Goal: Task Accomplishment & Management: Complete application form

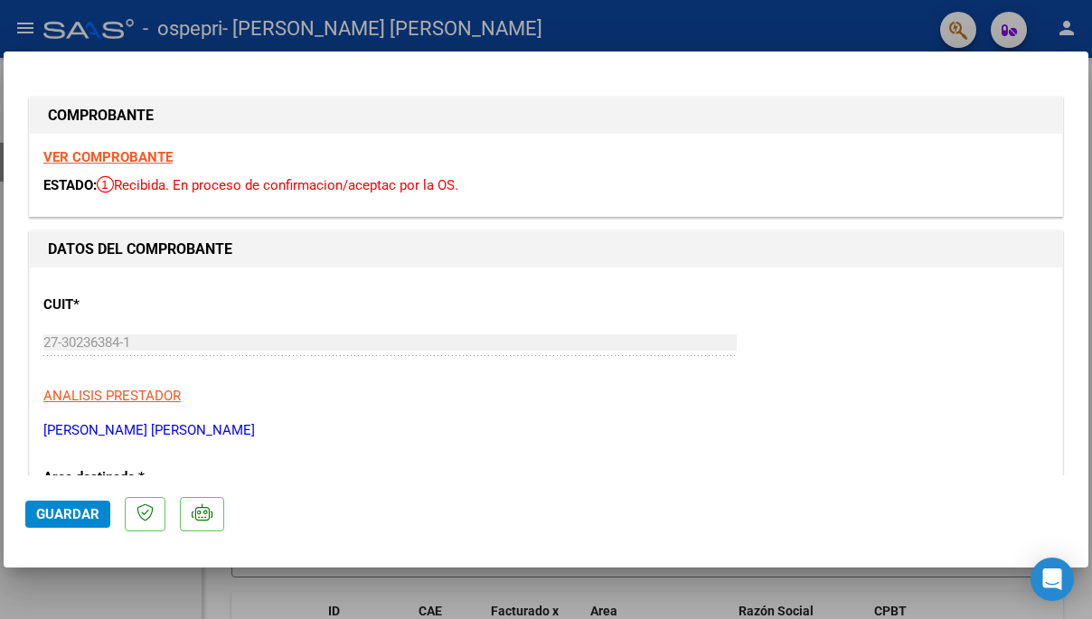
click at [151, 156] on strong "VER COMPROBANTE" at bounding box center [107, 157] width 129 height 16
click at [239, 5] on div at bounding box center [546, 309] width 1092 height 619
type input "$ 0,00"
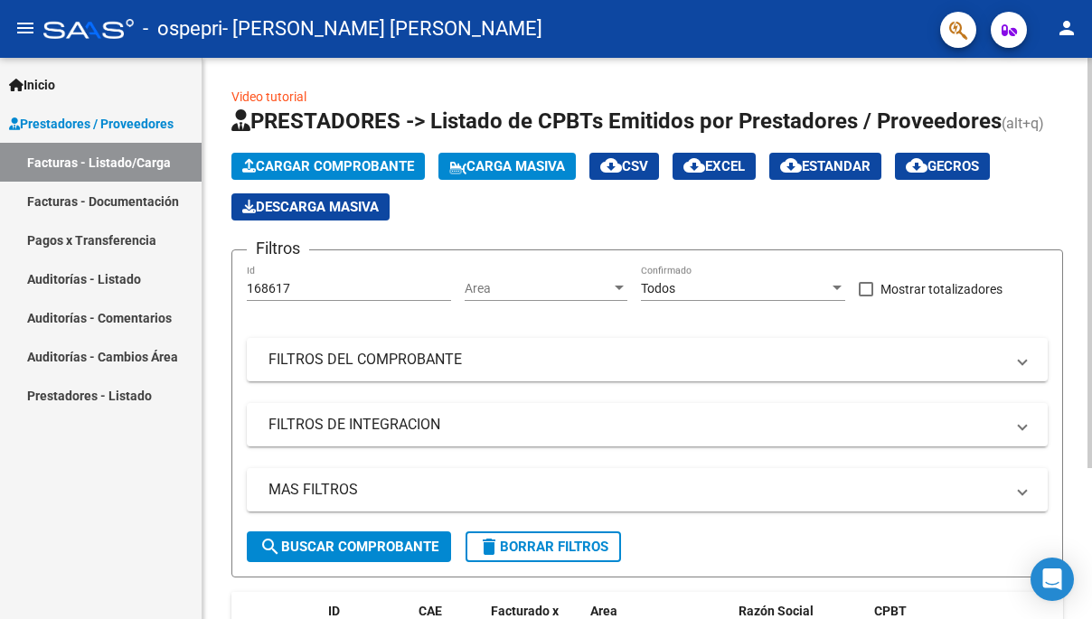
click at [341, 163] on span "Cargar Comprobante" at bounding box center [328, 166] width 172 height 16
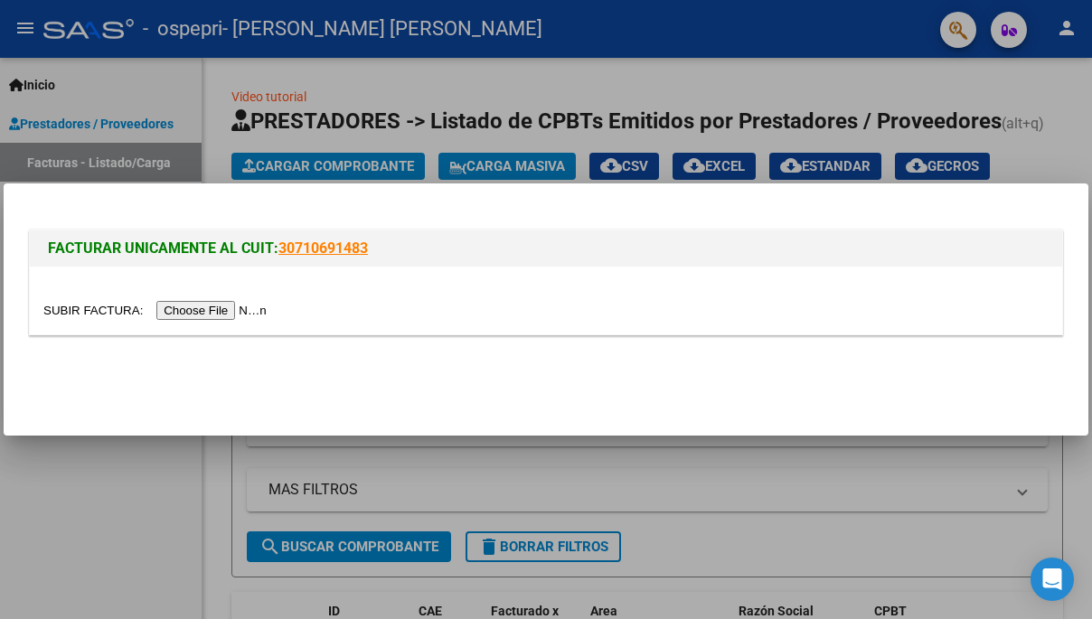
click at [194, 300] on div at bounding box center [546, 310] width 1006 height 21
click at [194, 310] on input "file" at bounding box center [157, 310] width 229 height 19
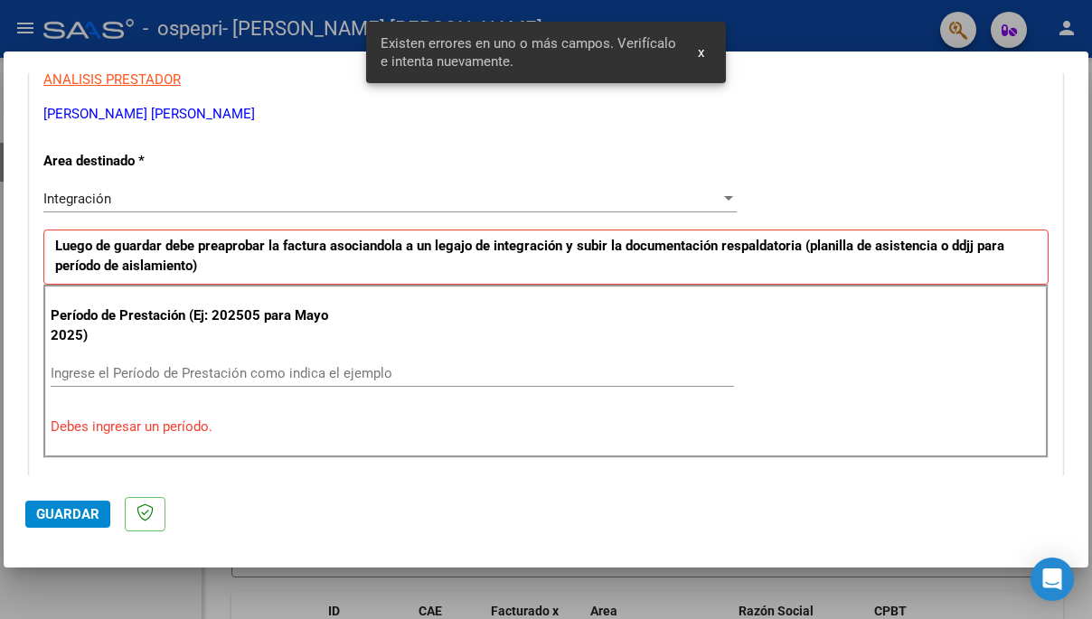
scroll to position [392, 0]
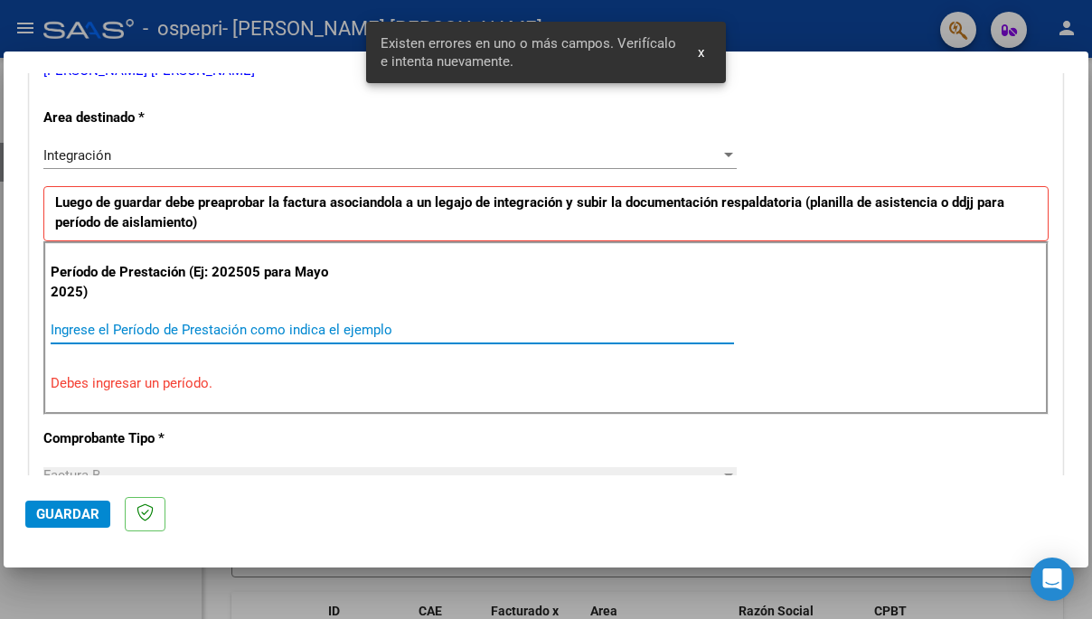
click at [184, 331] on input "Ingrese el Período de Prestación como indica el ejemplo" at bounding box center [393, 330] width 684 height 16
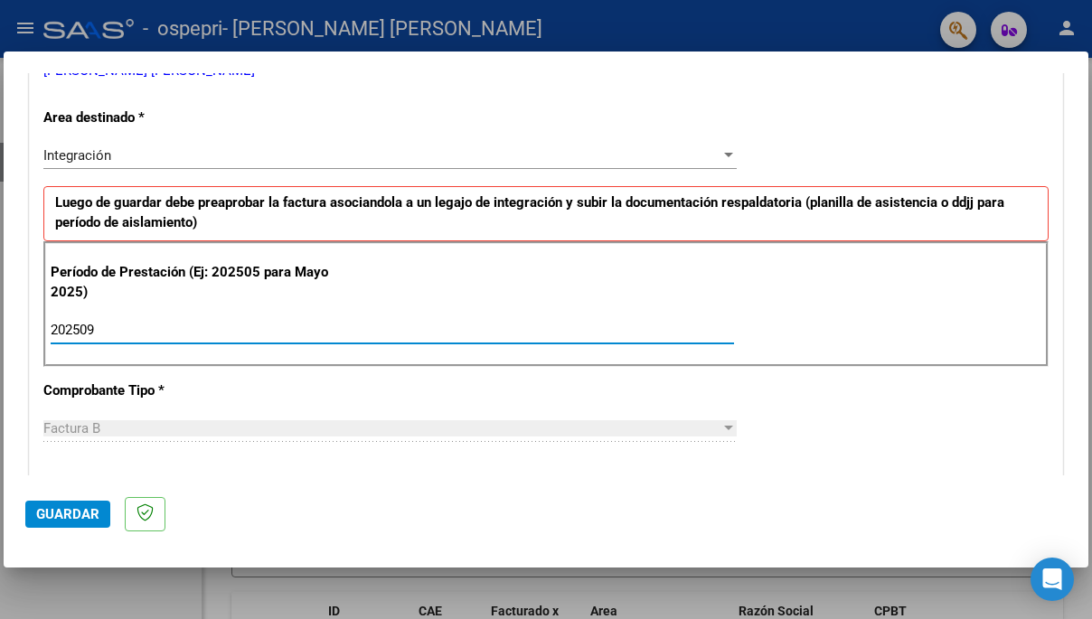
type input "202509"
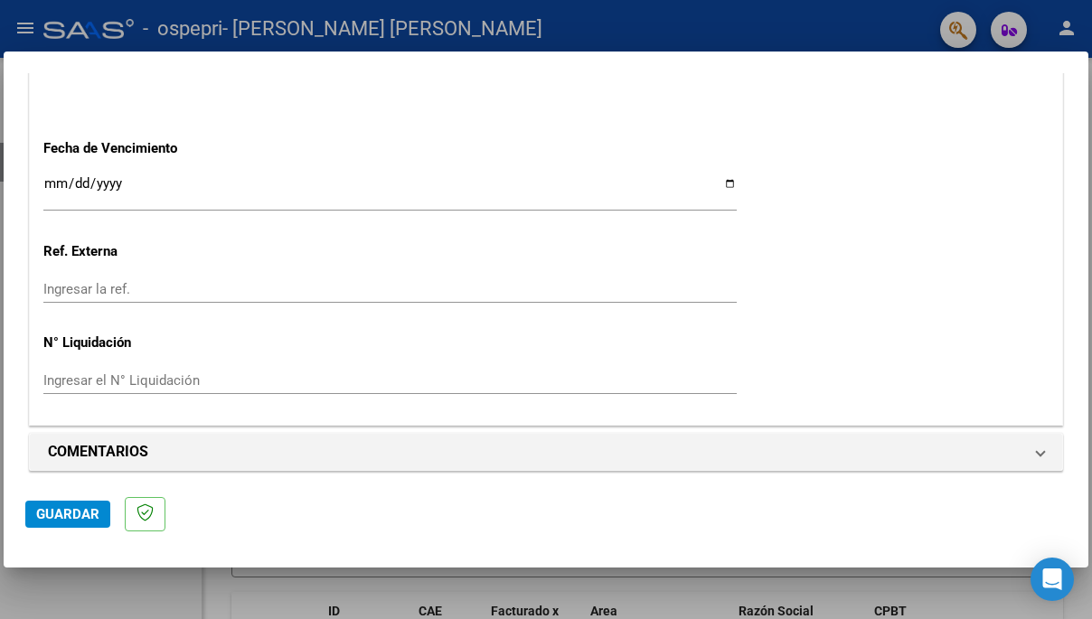
scroll to position [1240, 0]
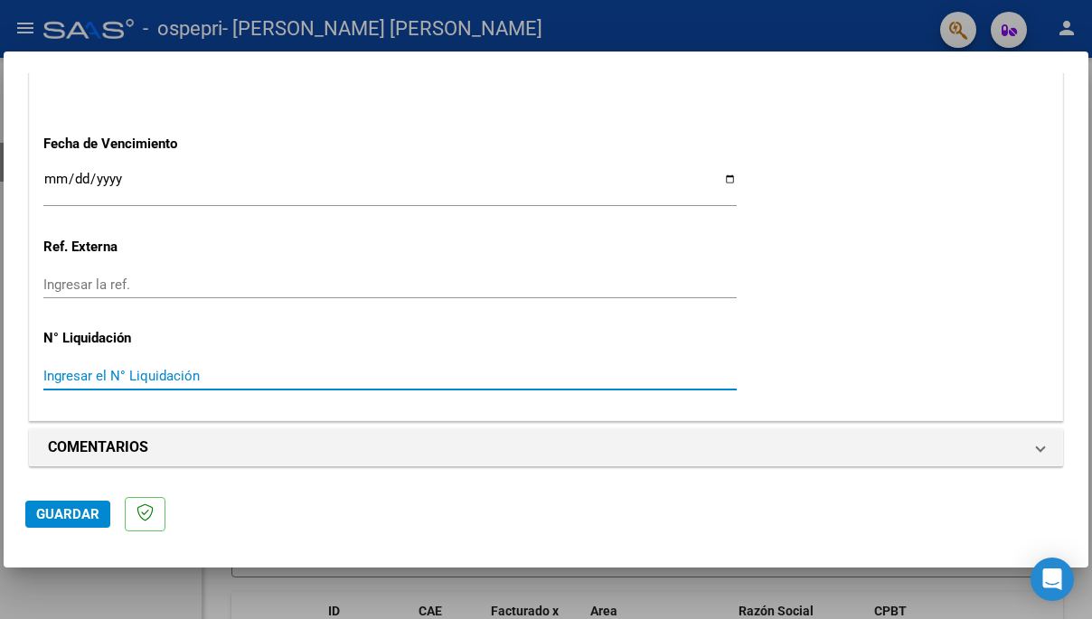
click at [311, 371] on input "Ingresar el N° Liquidación" at bounding box center [390, 376] width 694 height 16
type input "278467"
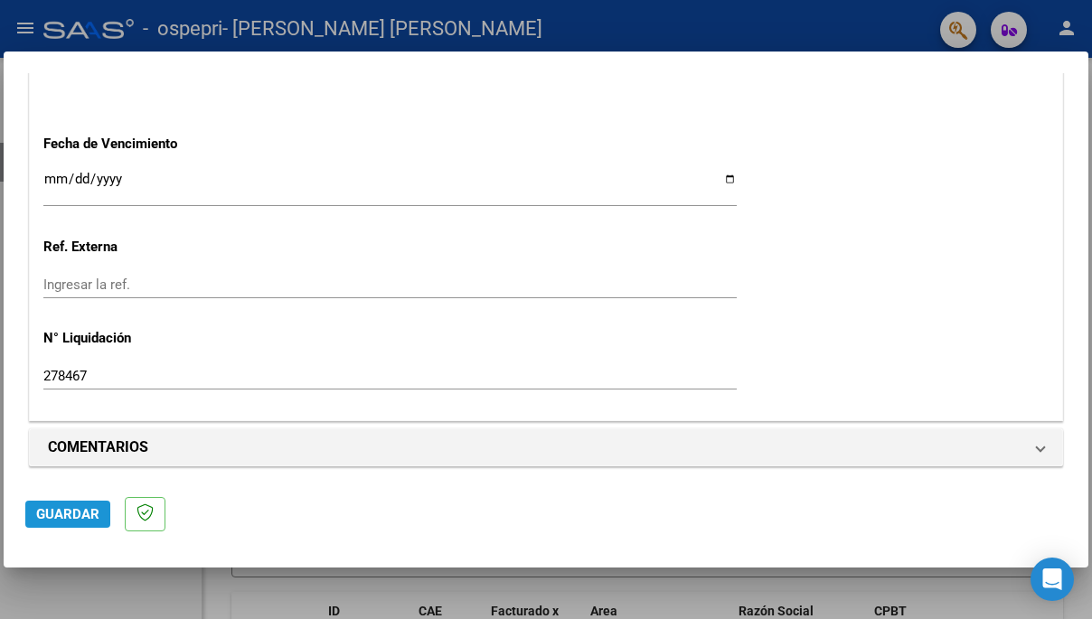
click at [73, 502] on button "Guardar" at bounding box center [67, 514] width 85 height 27
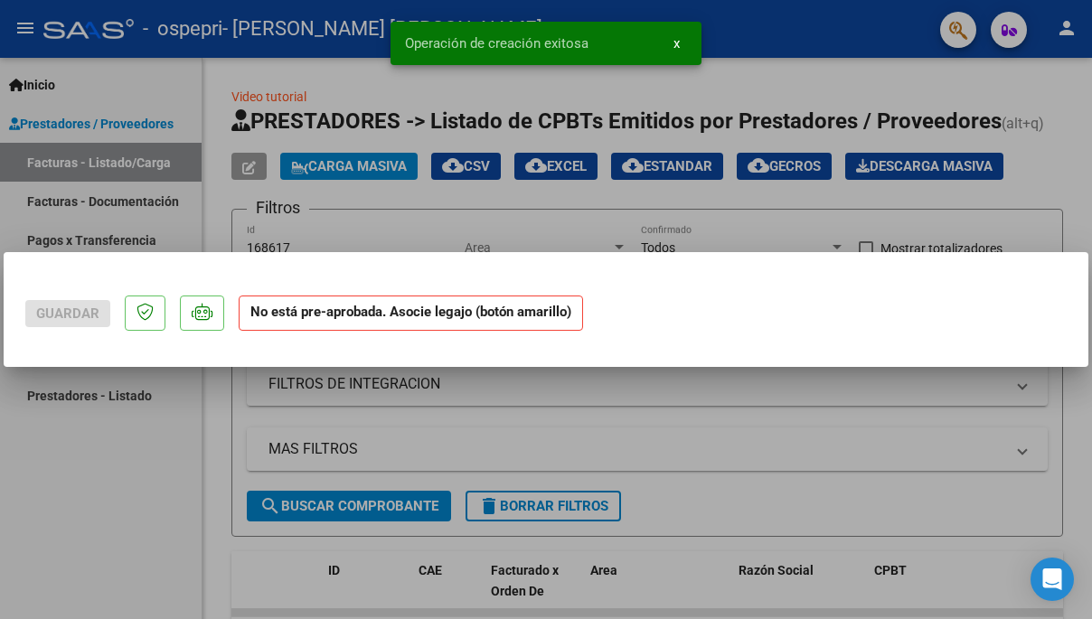
scroll to position [0, 0]
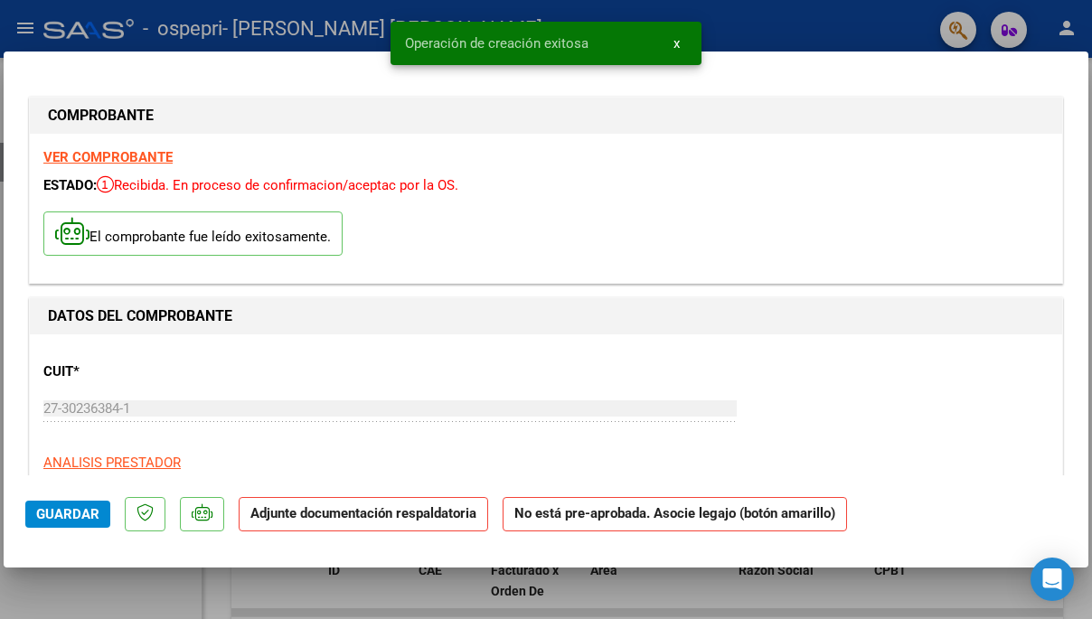
click at [300, 530] on p "Adjunte documentación respaldatoria" at bounding box center [364, 514] width 250 height 35
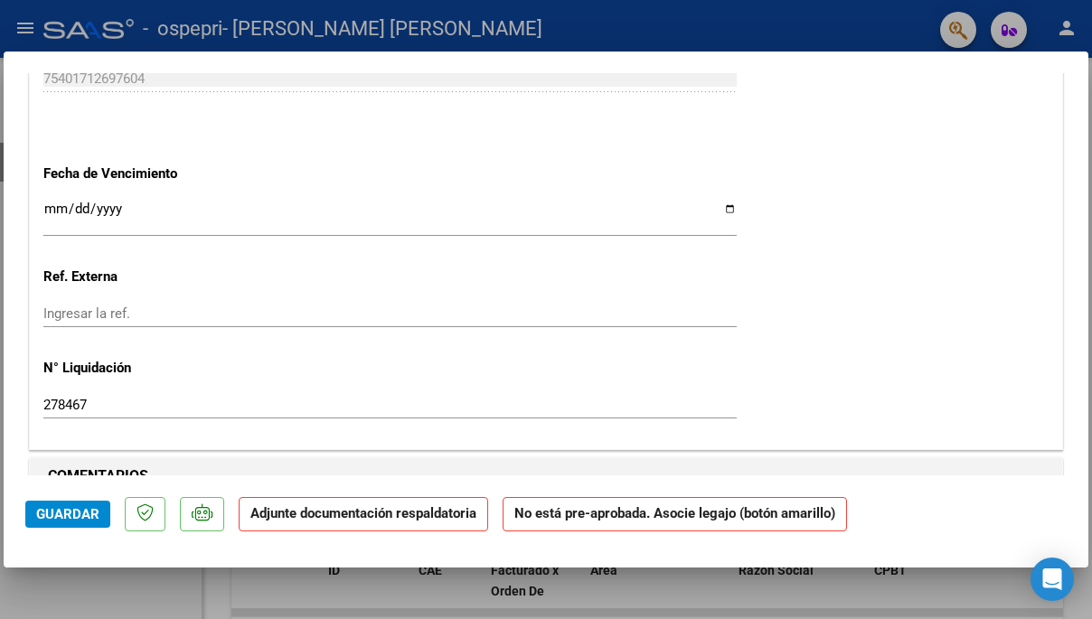
scroll to position [1501, 0]
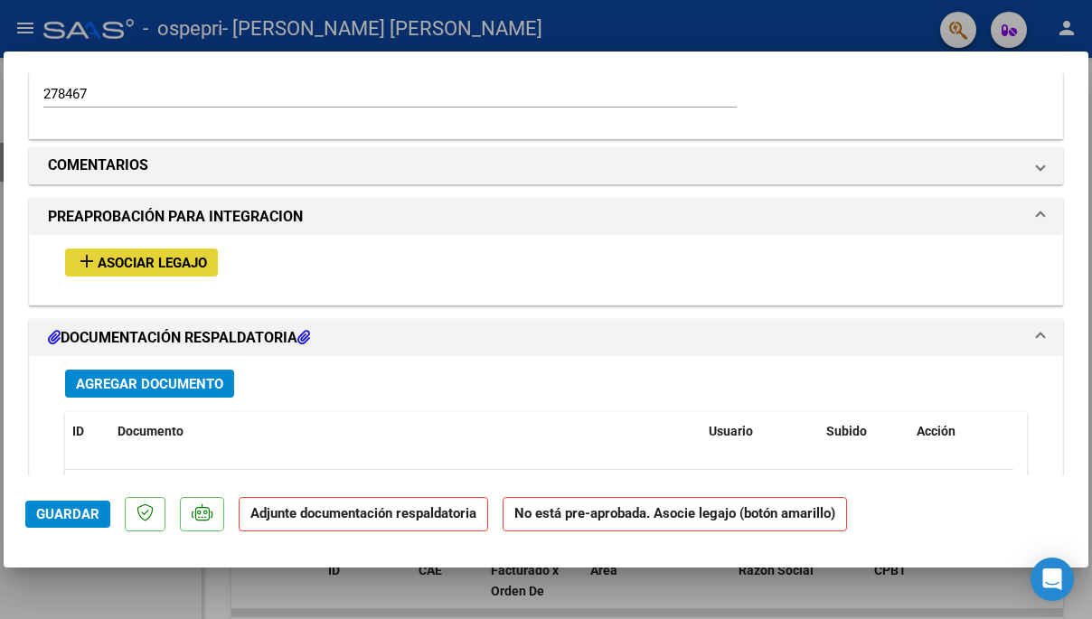
click at [169, 259] on span "Asociar Legajo" at bounding box center [152, 263] width 109 height 16
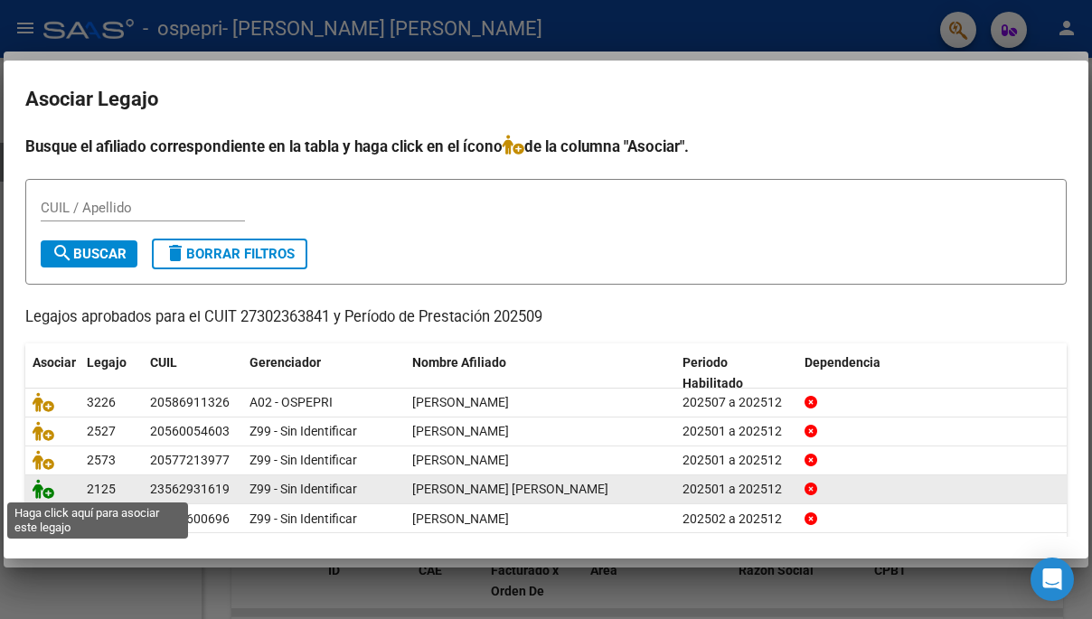
click at [49, 490] on icon at bounding box center [44, 489] width 22 height 20
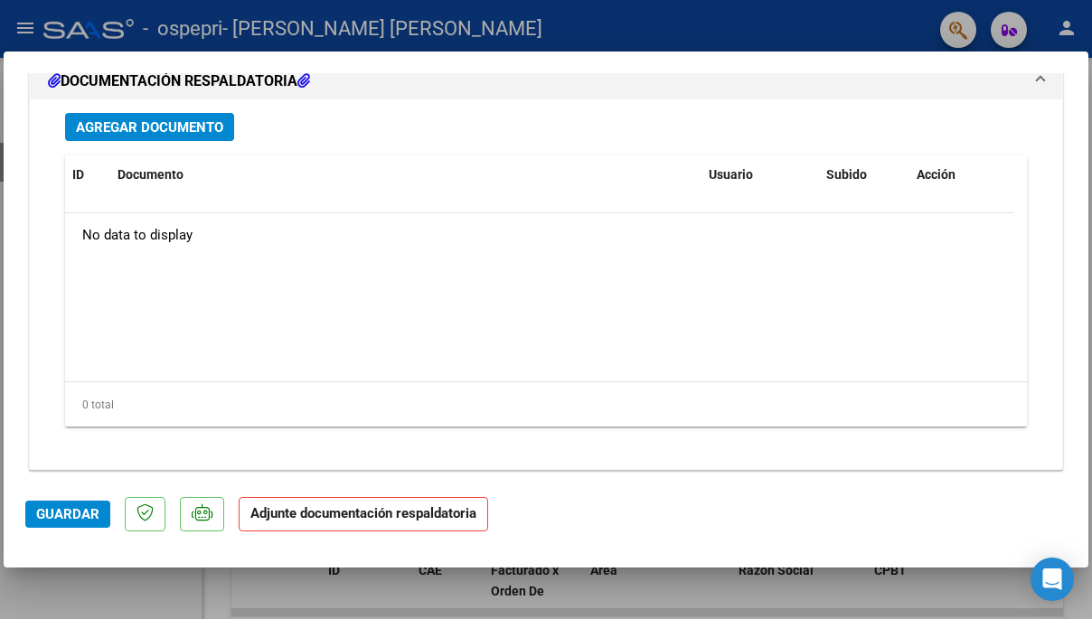
scroll to position [2023, 0]
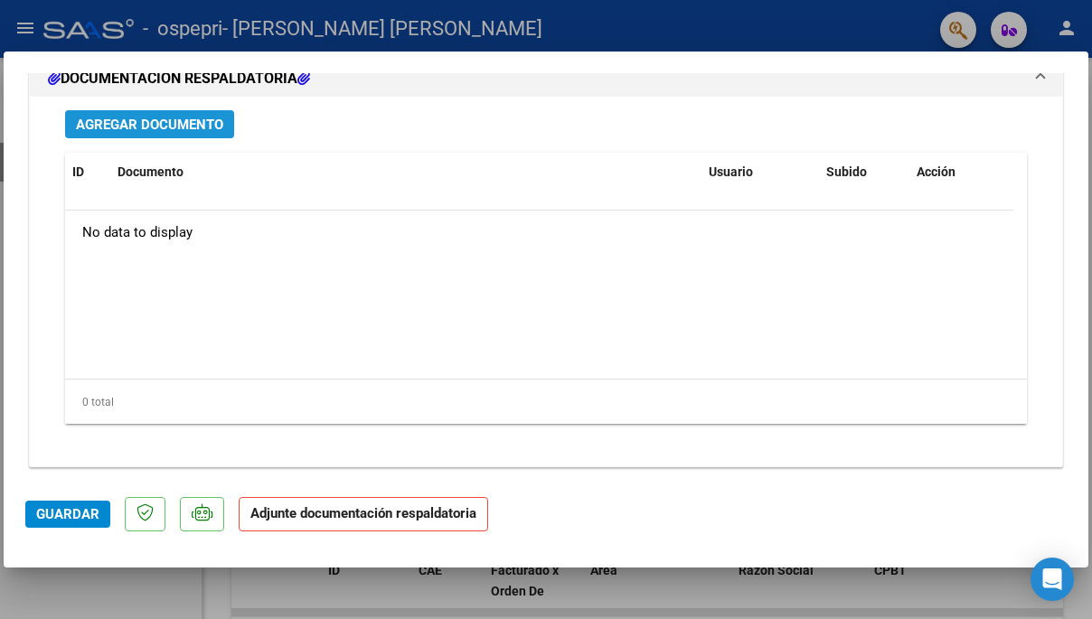
click at [141, 125] on span "Agregar Documento" at bounding box center [149, 125] width 147 height 16
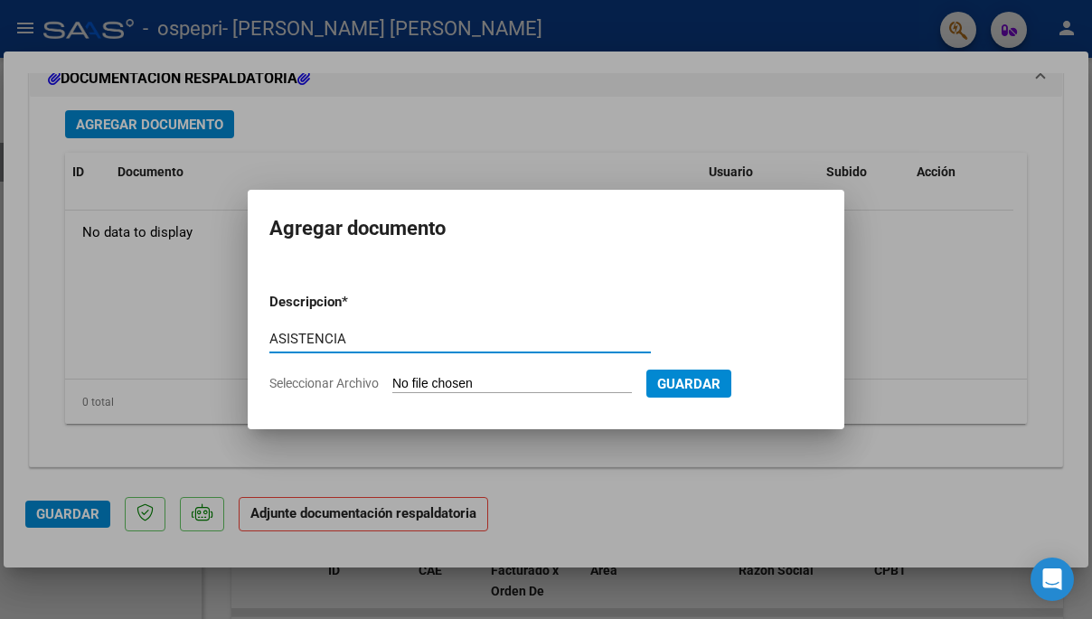
type input "ASISTENCIA"
click at [565, 378] on input "Seleccionar Archivo" at bounding box center [512, 384] width 240 height 17
type input "C:\fakepath\Archivo_escaneado_20251005-1000.pdf"
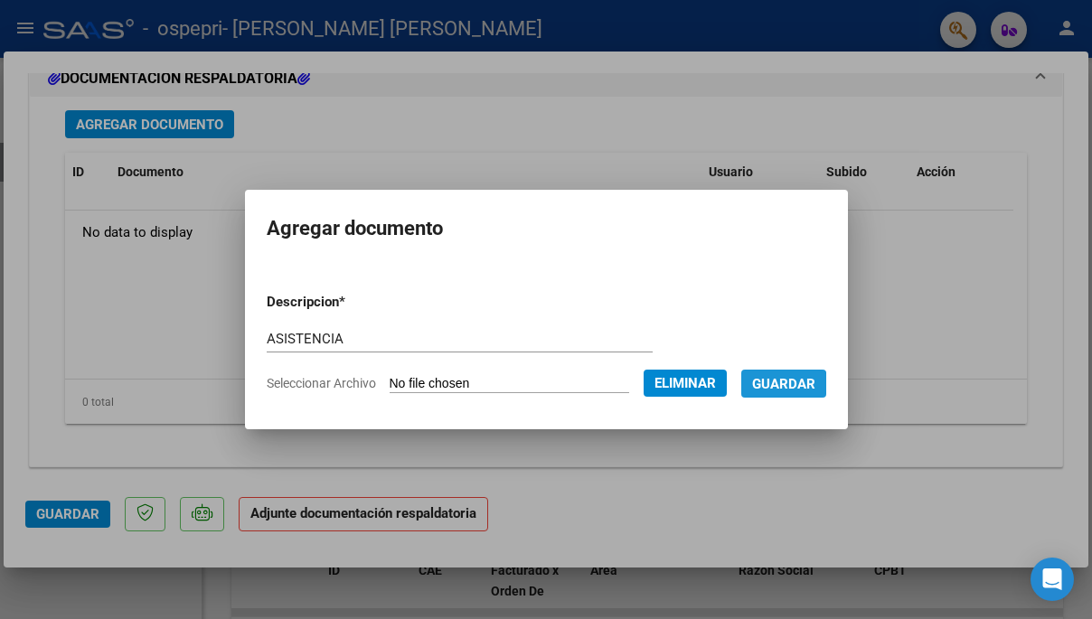
click at [810, 391] on span "Guardar" at bounding box center [783, 384] width 63 height 16
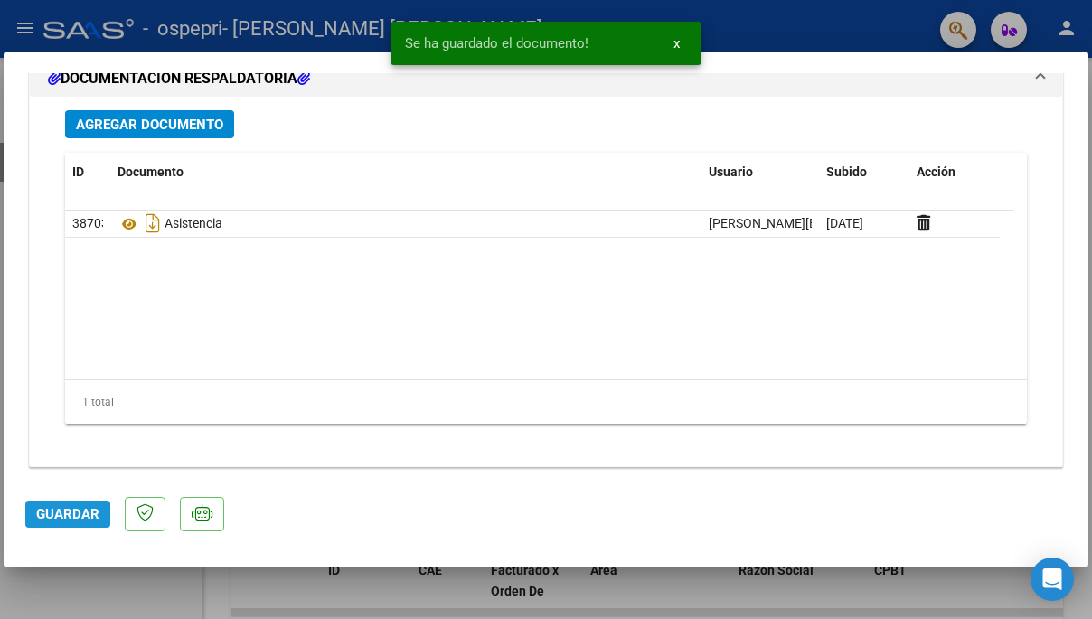
click at [82, 514] on span "Guardar" at bounding box center [67, 514] width 63 height 16
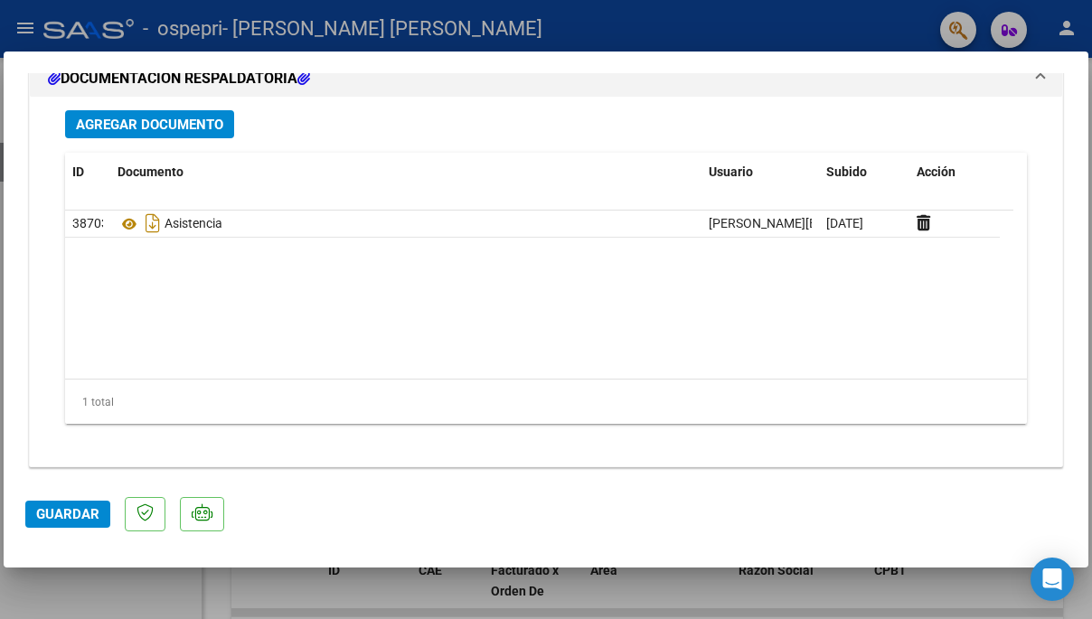
click at [92, 506] on span "Guardar" at bounding box center [67, 514] width 63 height 16
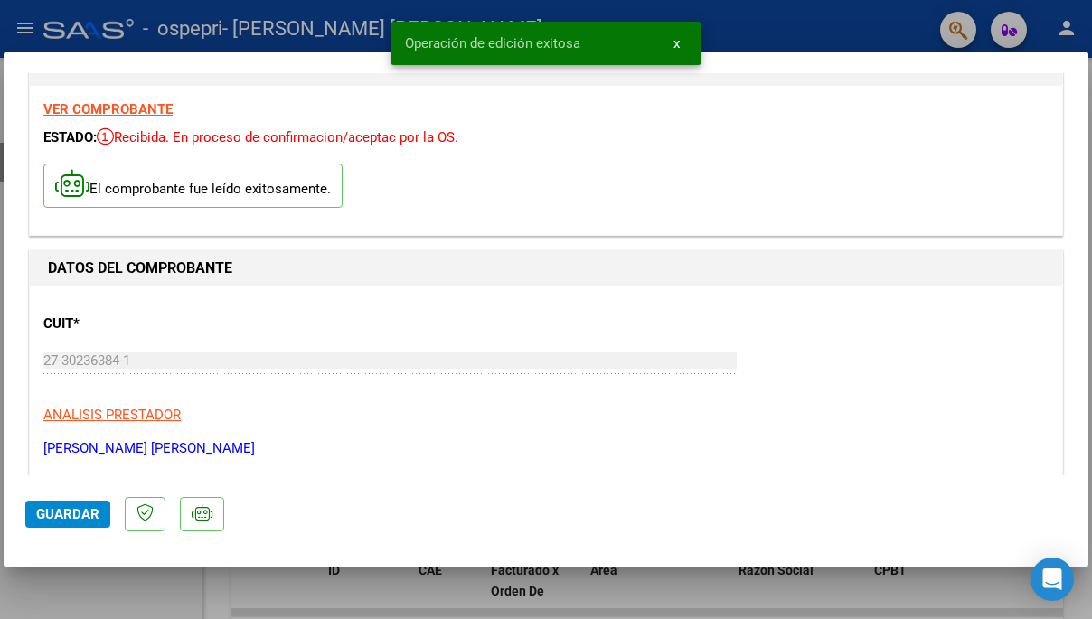
scroll to position [0, 0]
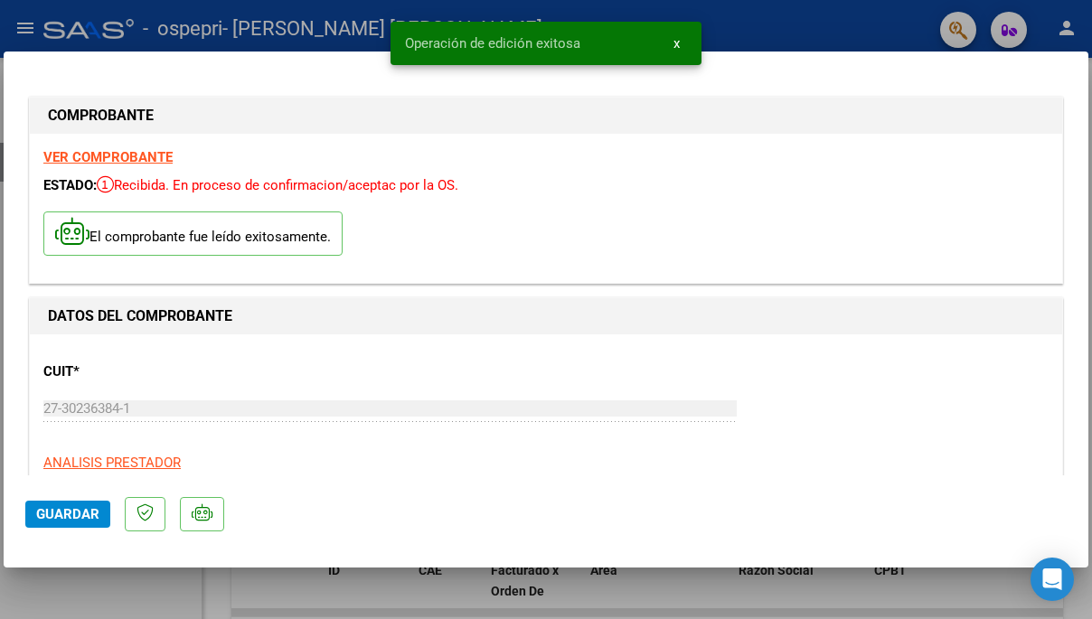
click at [187, 23] on div at bounding box center [546, 309] width 1092 height 619
type input "$ 0,00"
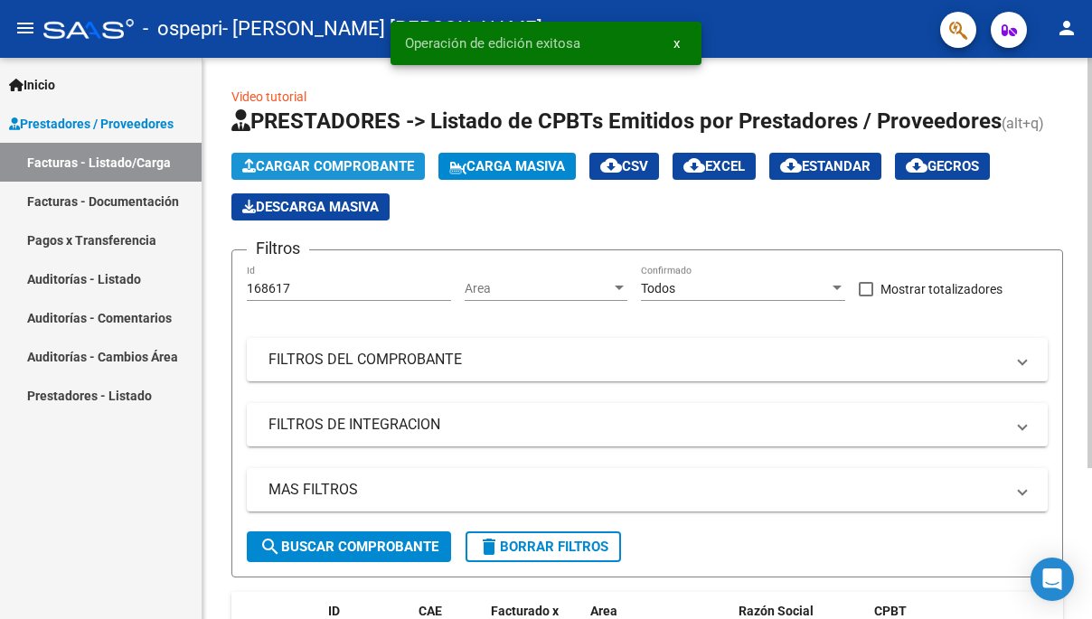
click at [303, 166] on span "Cargar Comprobante" at bounding box center [328, 166] width 172 height 16
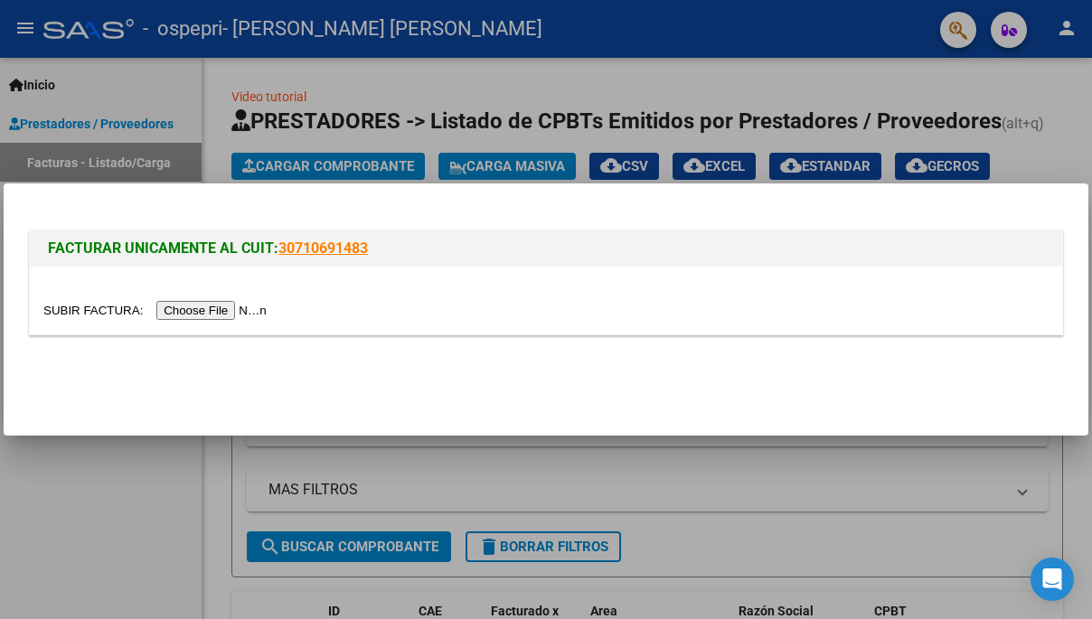
click at [203, 306] on input "file" at bounding box center [157, 310] width 229 height 19
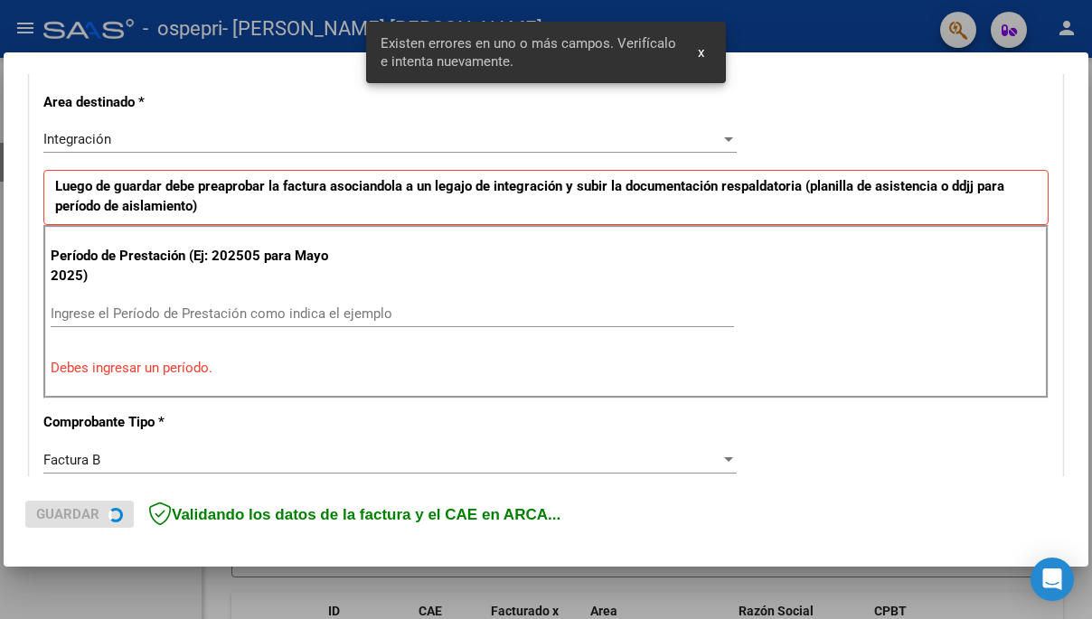
scroll to position [426, 0]
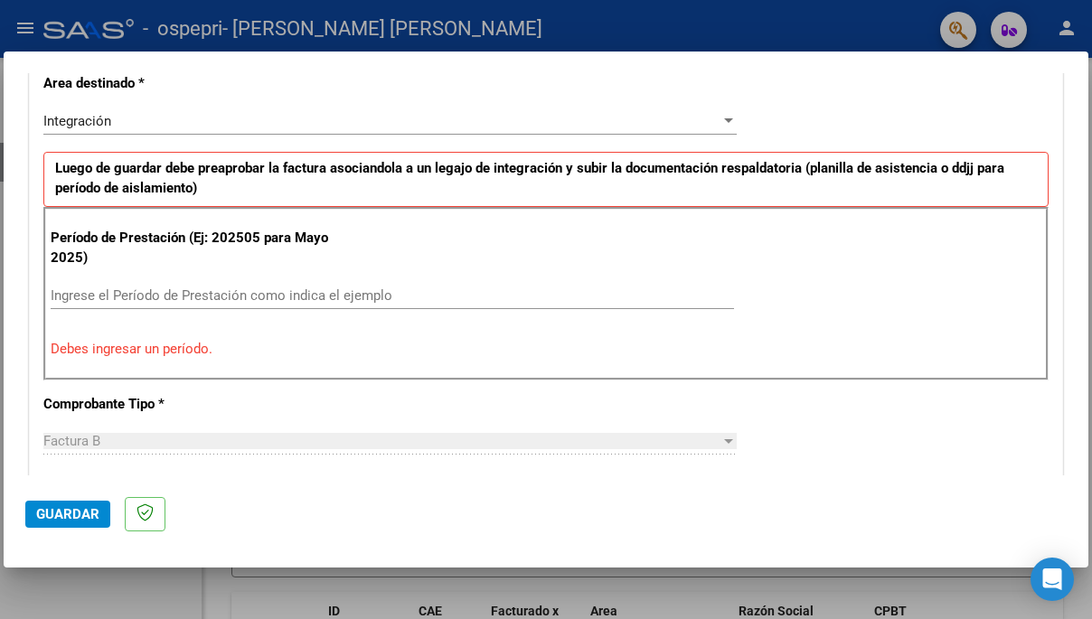
click at [175, 293] on input "Ingrese el Período de Prestación como indica el ejemplo" at bounding box center [393, 296] width 684 height 16
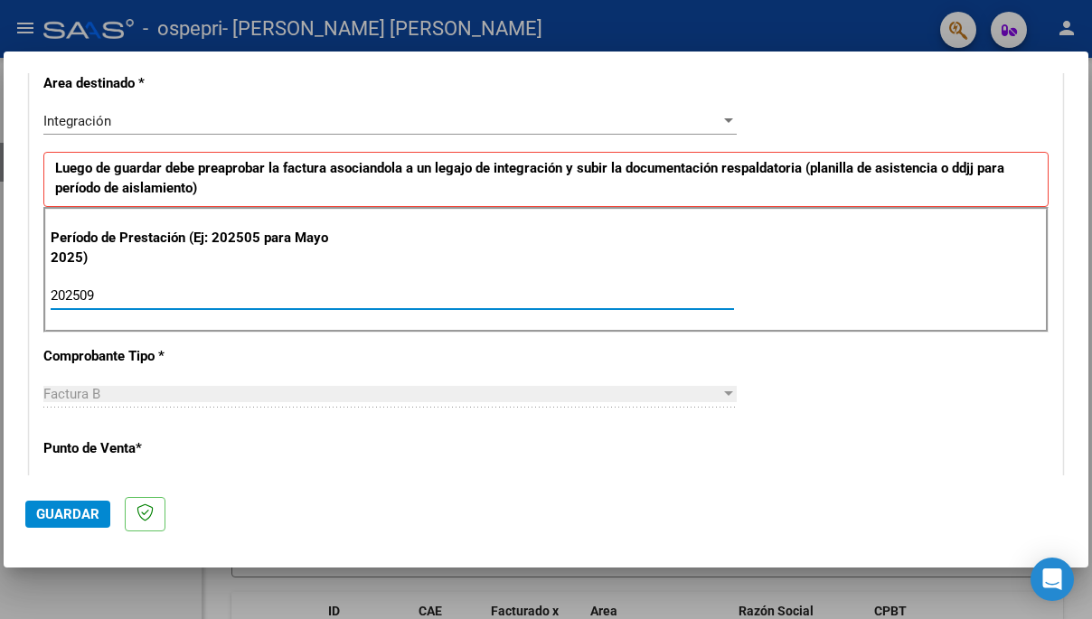
type input "202509"
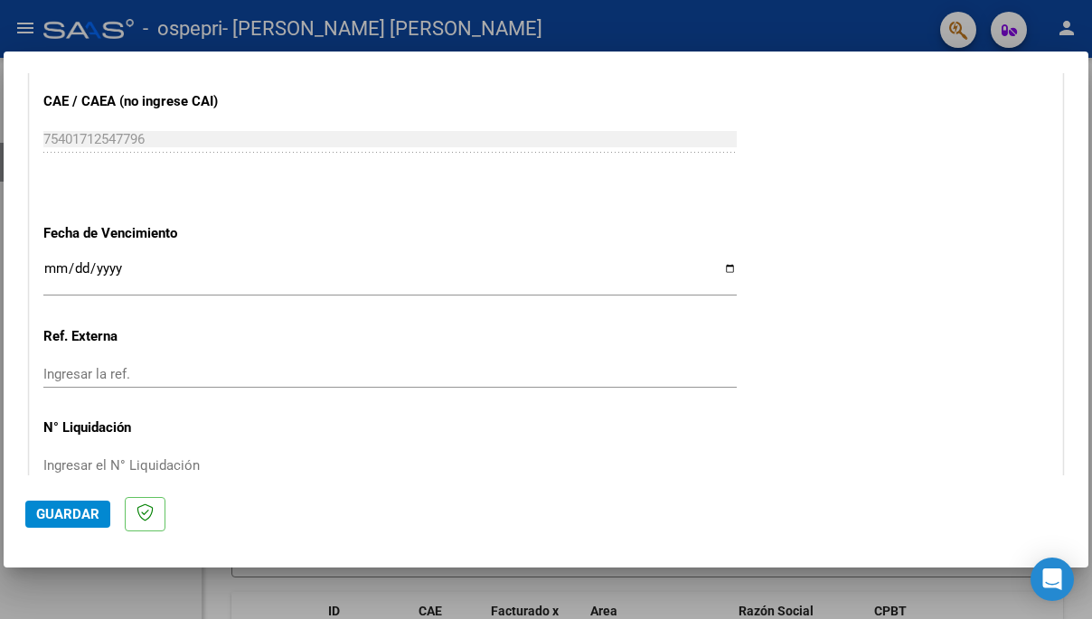
scroll to position [1240, 0]
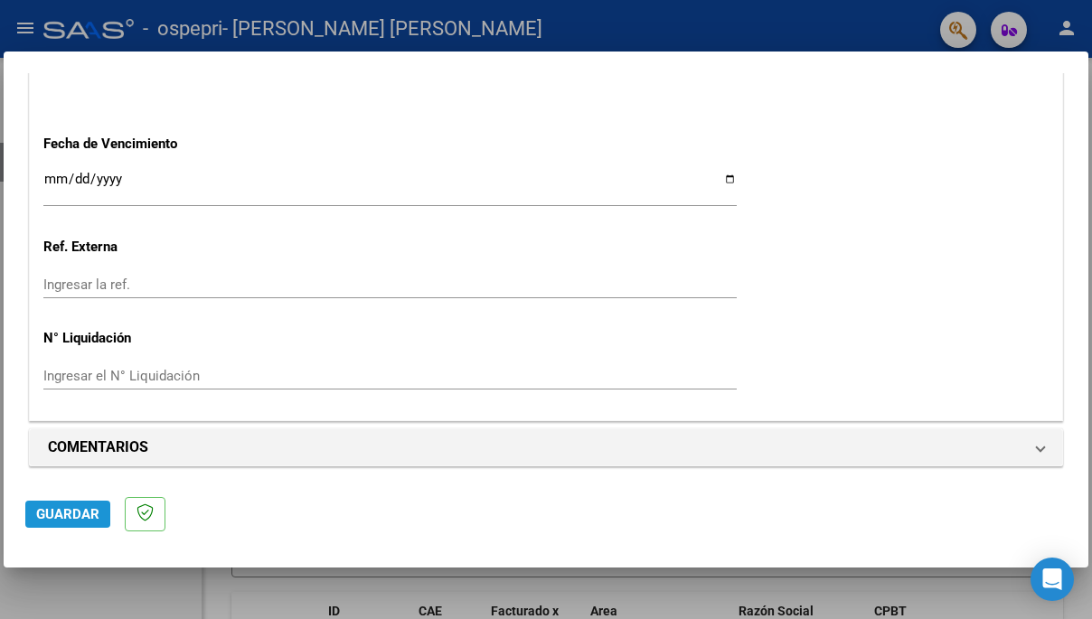
click at [53, 514] on span "Guardar" at bounding box center [67, 514] width 63 height 16
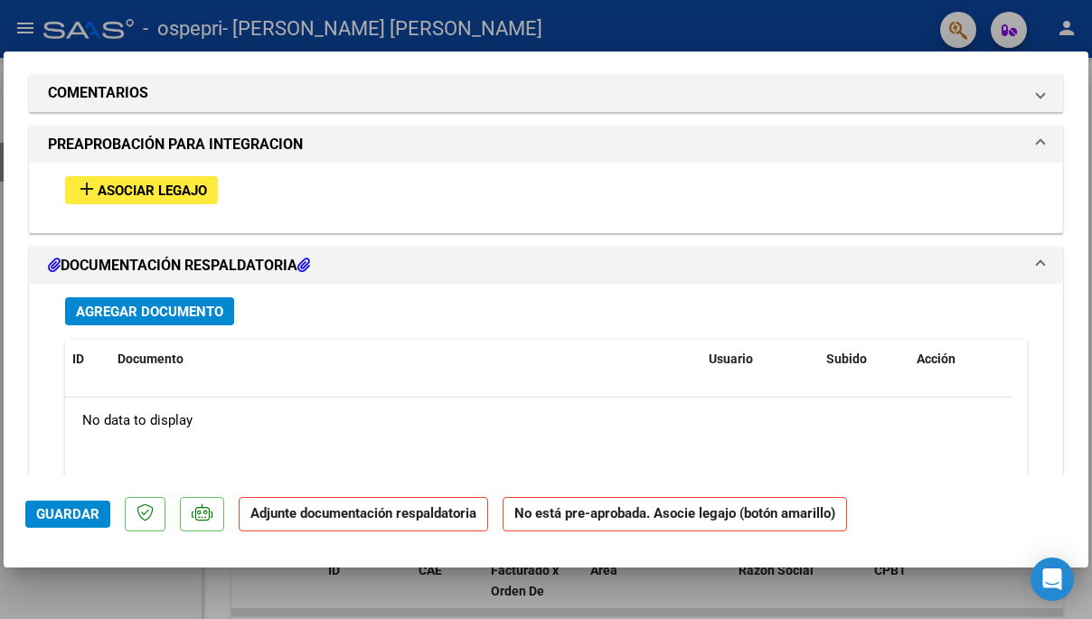
scroll to position [1591, 0]
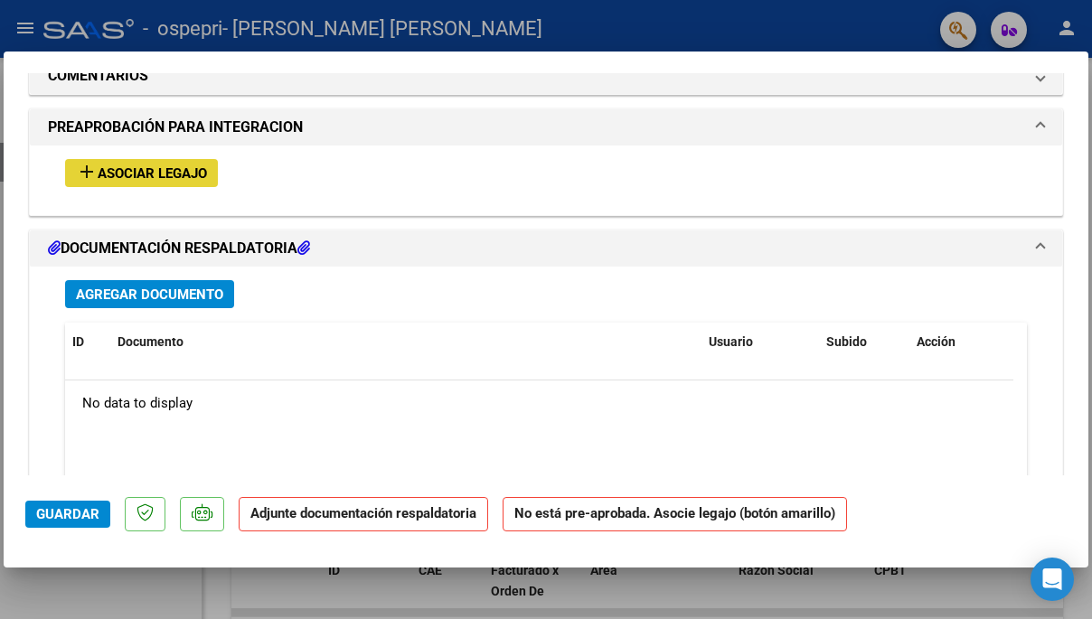
click at [156, 169] on span "Asociar Legajo" at bounding box center [152, 173] width 109 height 16
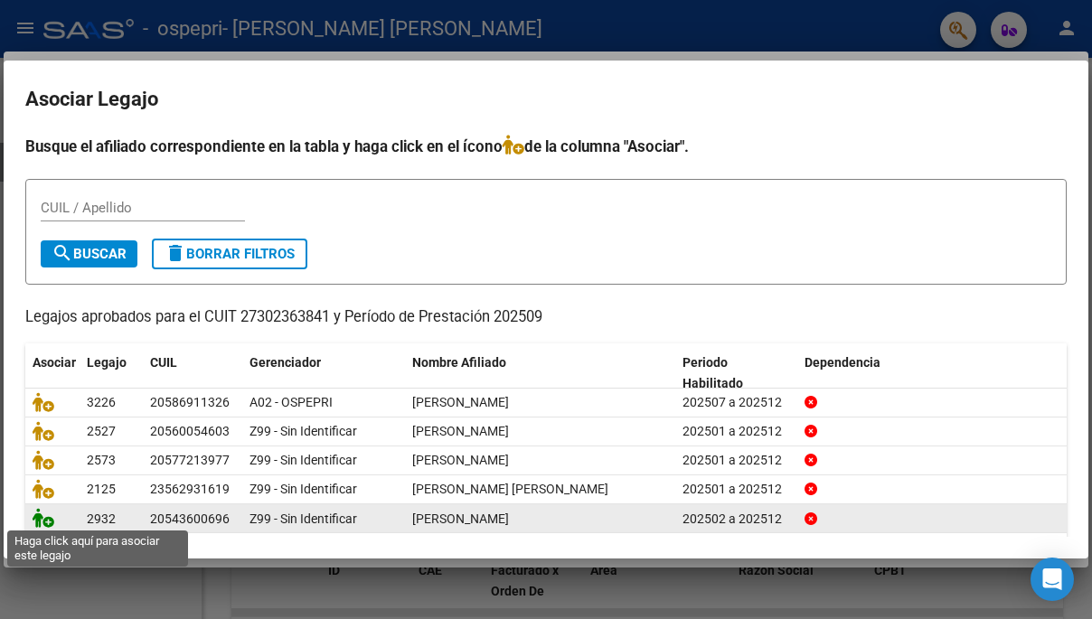
click at [44, 522] on icon at bounding box center [44, 518] width 22 height 20
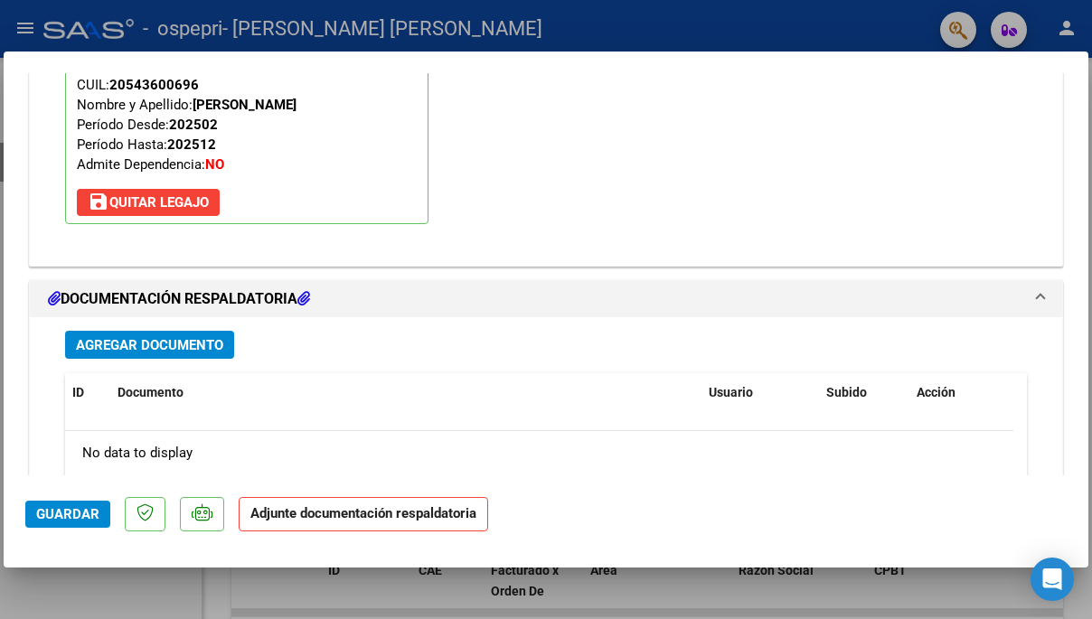
scroll to position [1805, 0]
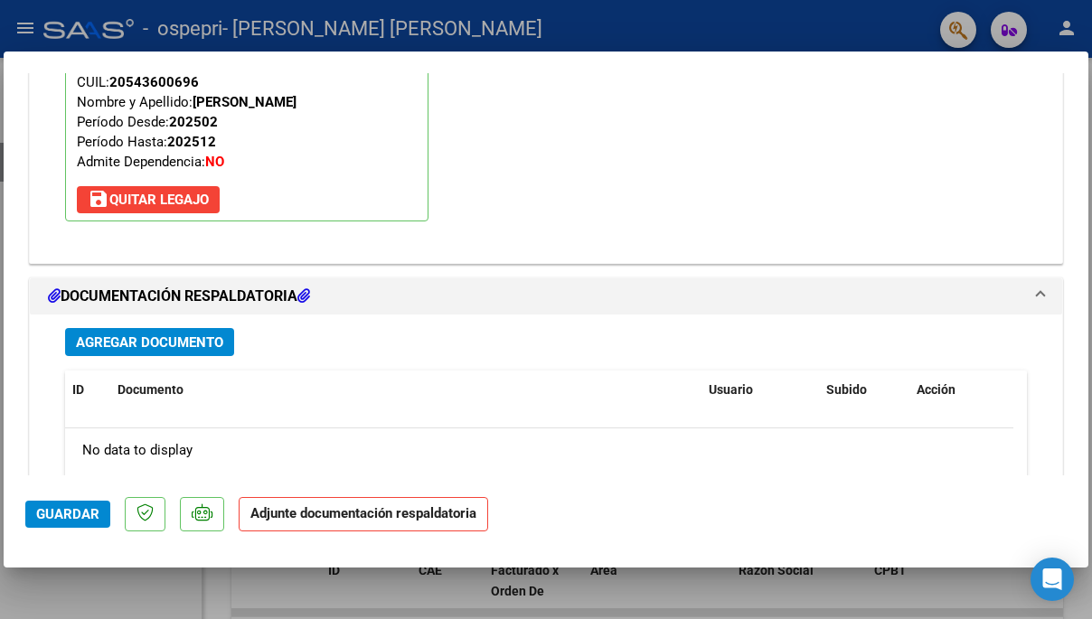
click at [179, 340] on span "Agregar Documento" at bounding box center [149, 343] width 147 height 16
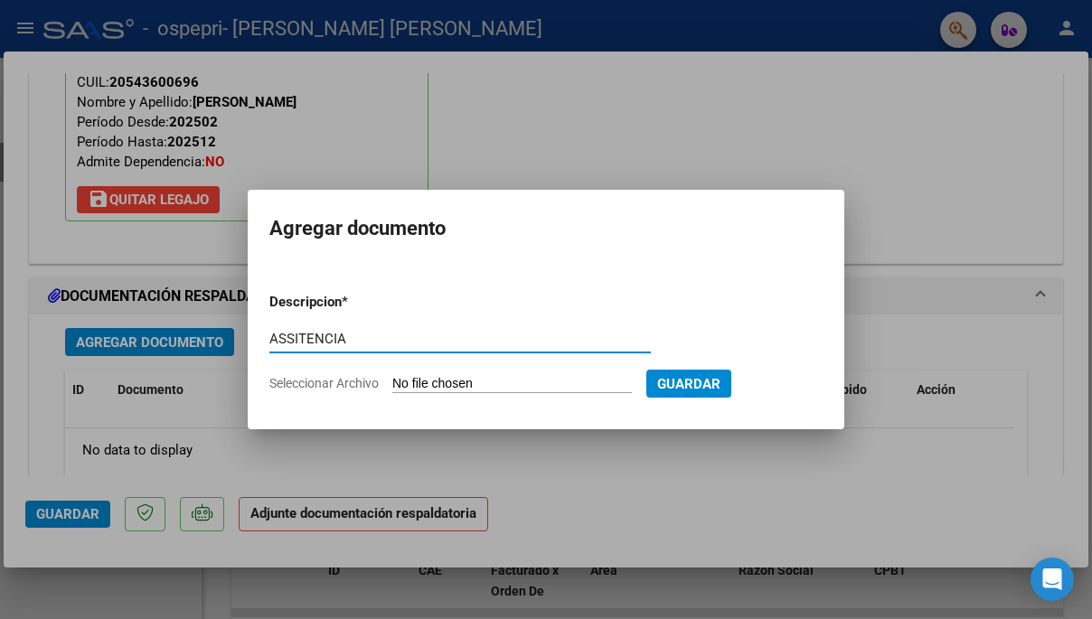
type input "ASSITENCIA"
click at [502, 376] on input "Seleccionar Archivo" at bounding box center [512, 384] width 240 height 17
type input "C:\fakepath\Archivo_escaneado_20251005-1001.pdf"
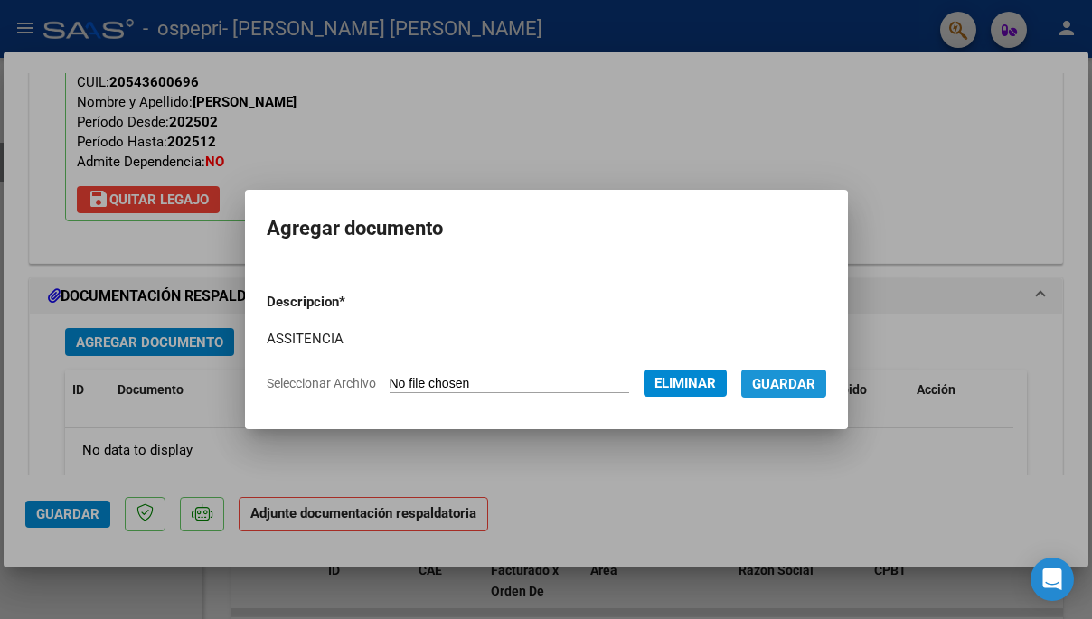
click at [798, 389] on span "Guardar" at bounding box center [783, 384] width 63 height 16
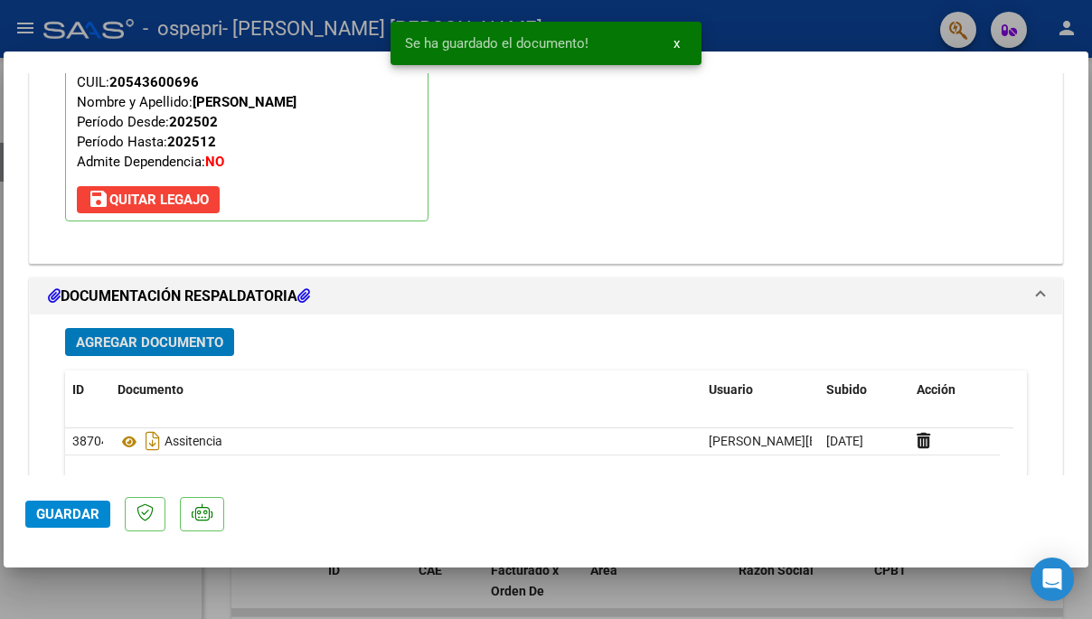
click at [48, 513] on span "Guardar" at bounding box center [67, 514] width 63 height 16
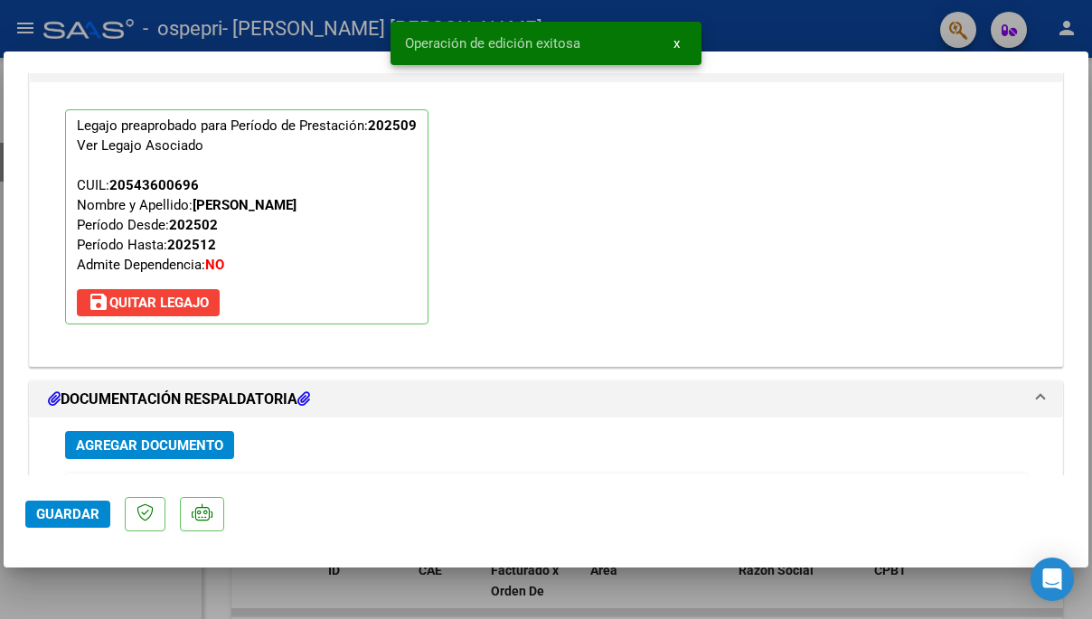
scroll to position [1686, 0]
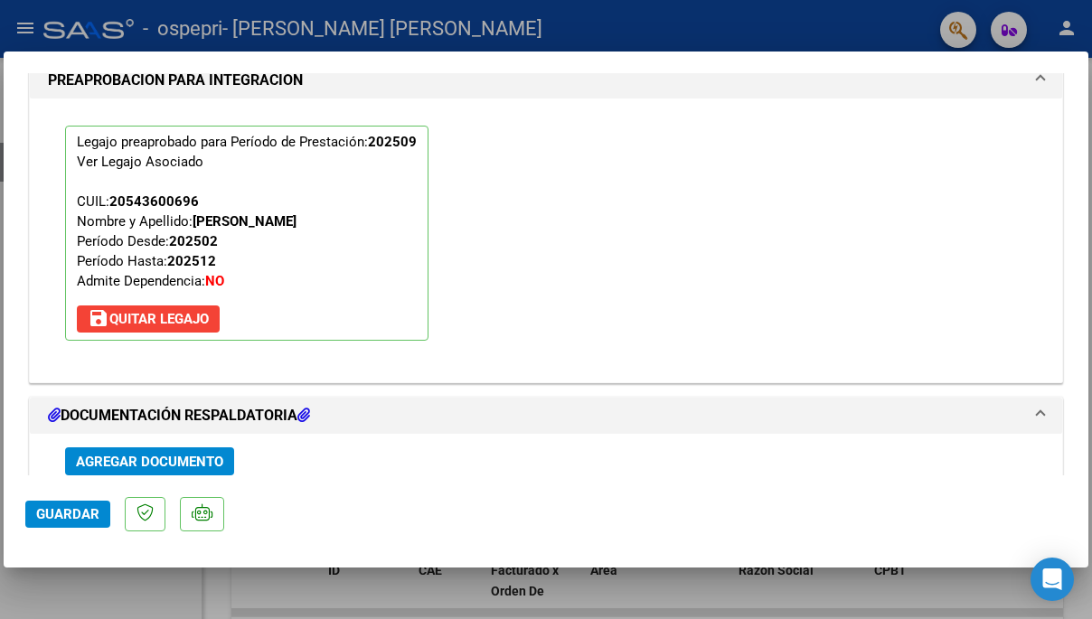
click at [620, 46] on div at bounding box center [546, 309] width 1092 height 619
type input "$ 0,00"
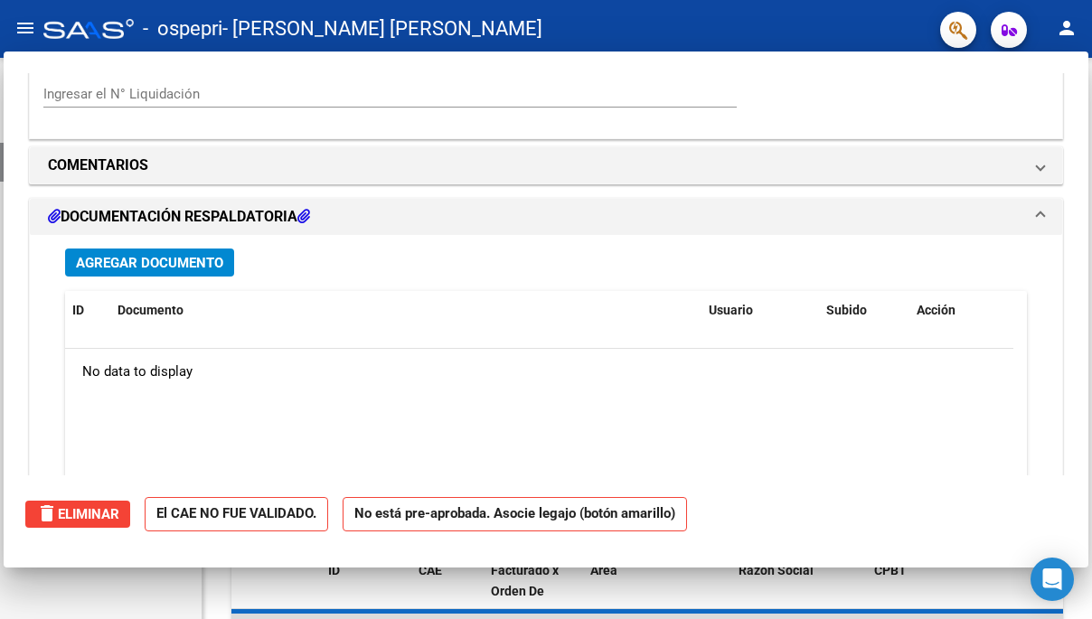
scroll to position [0, 0]
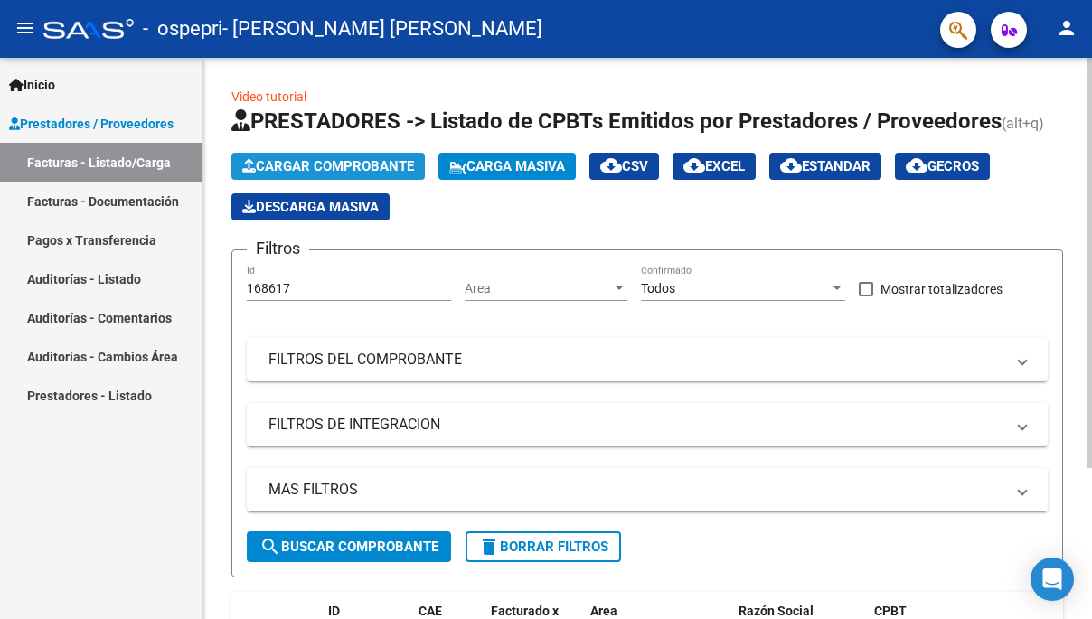
click at [347, 168] on span "Cargar Comprobante" at bounding box center [328, 166] width 172 height 16
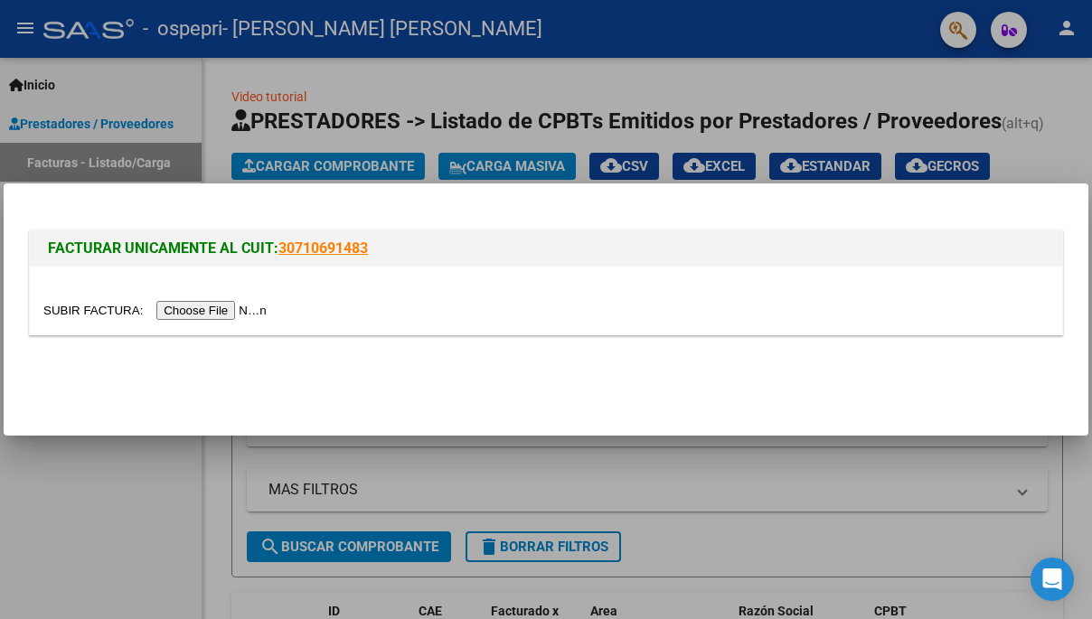
click at [185, 310] on input "file" at bounding box center [157, 310] width 229 height 19
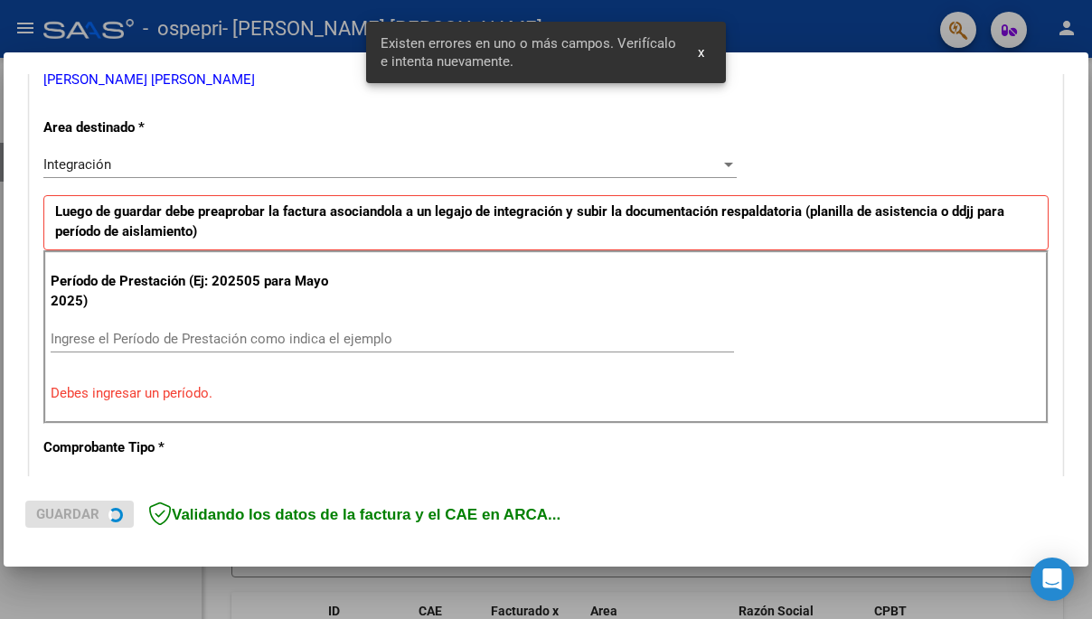
scroll to position [392, 0]
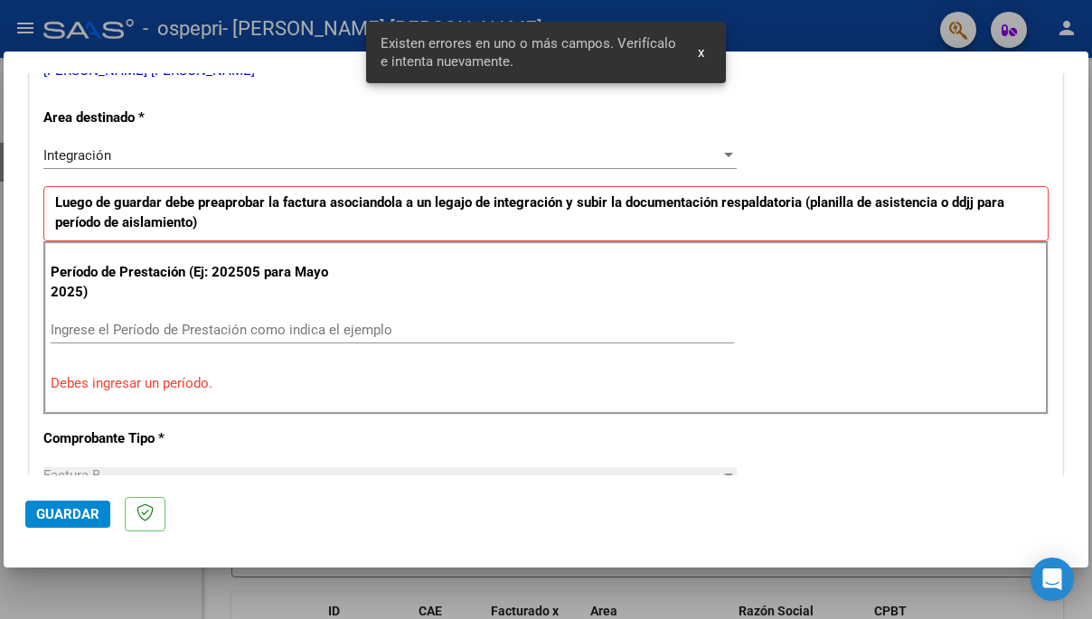
click at [129, 324] on input "Ingrese el Período de Prestación como indica el ejemplo" at bounding box center [393, 330] width 684 height 16
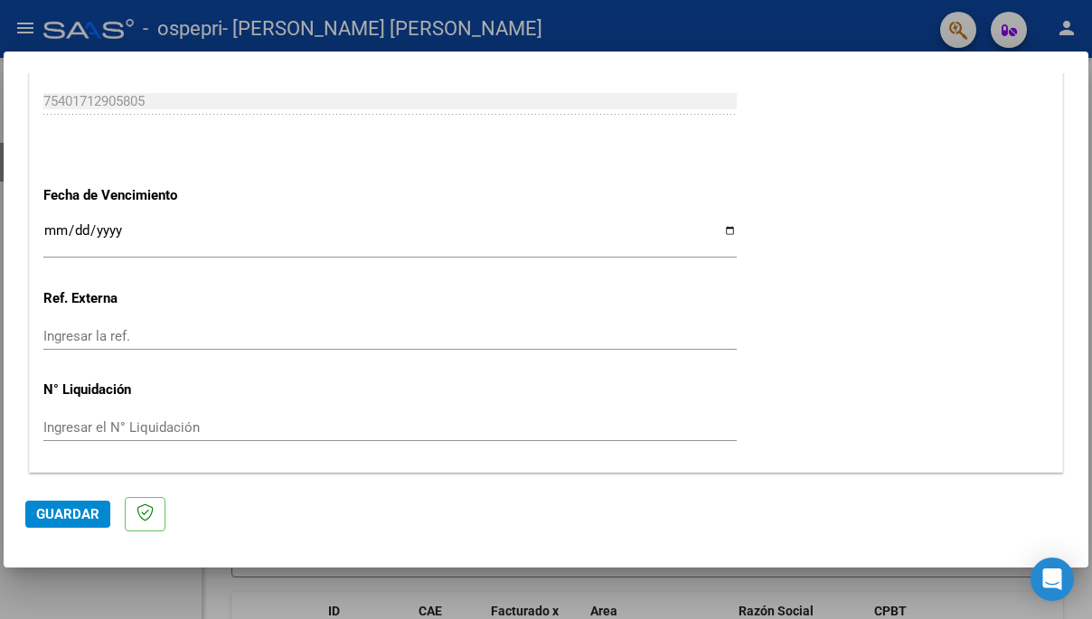
scroll to position [1240, 0]
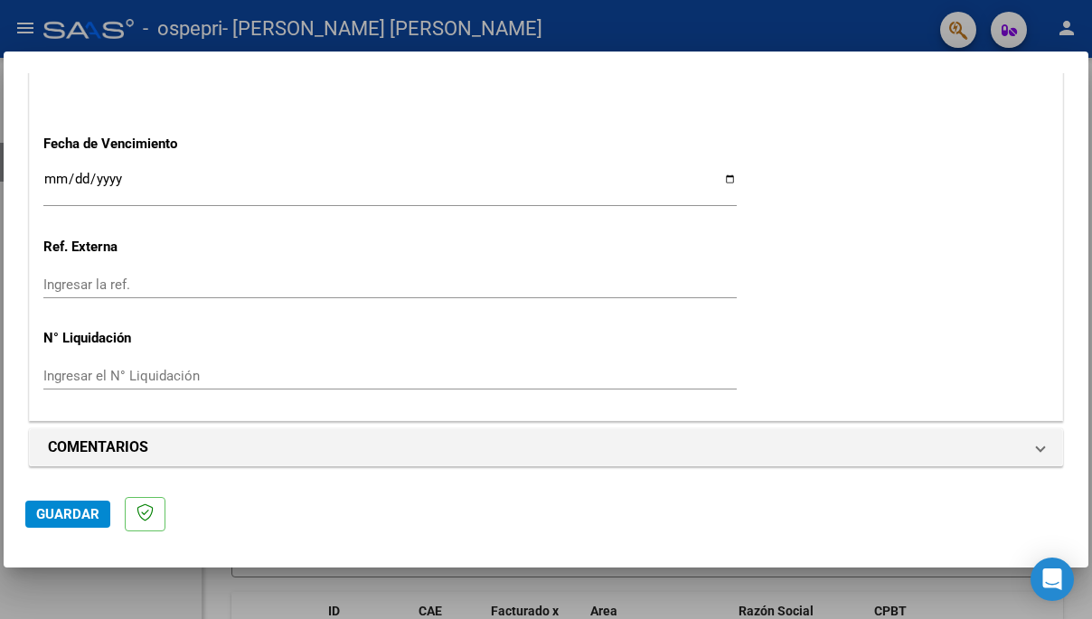
type input "202509"
click at [335, 373] on input "Ingresar el N° Liquidación" at bounding box center [390, 376] width 694 height 16
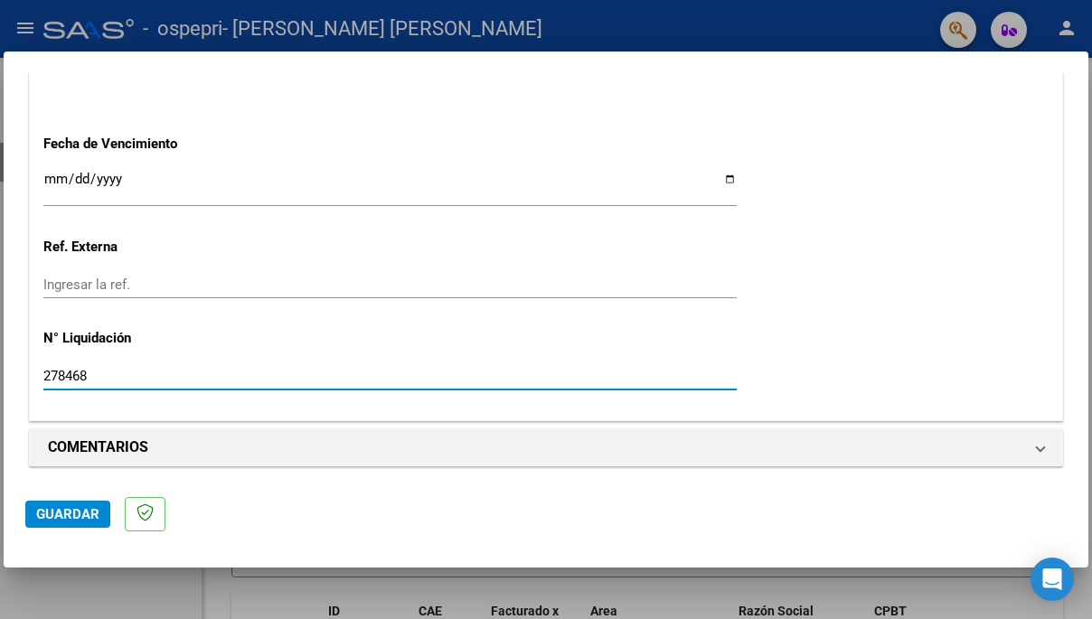
type input "278468"
click at [79, 515] on span "Guardar" at bounding box center [67, 514] width 63 height 16
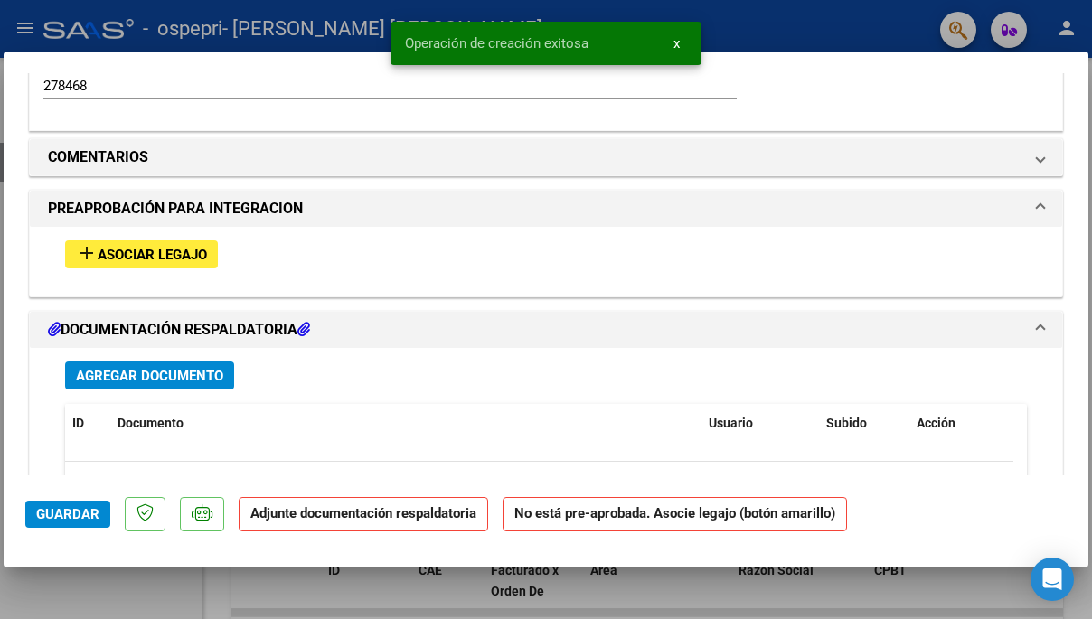
scroll to position [1456, 0]
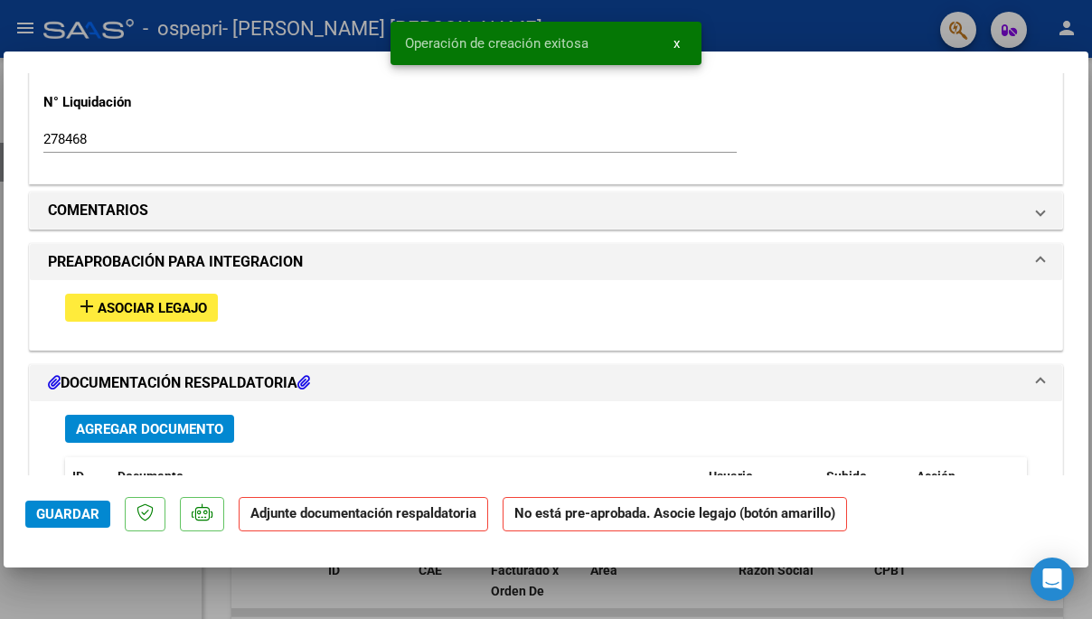
click at [179, 308] on span "Asociar Legajo" at bounding box center [152, 308] width 109 height 16
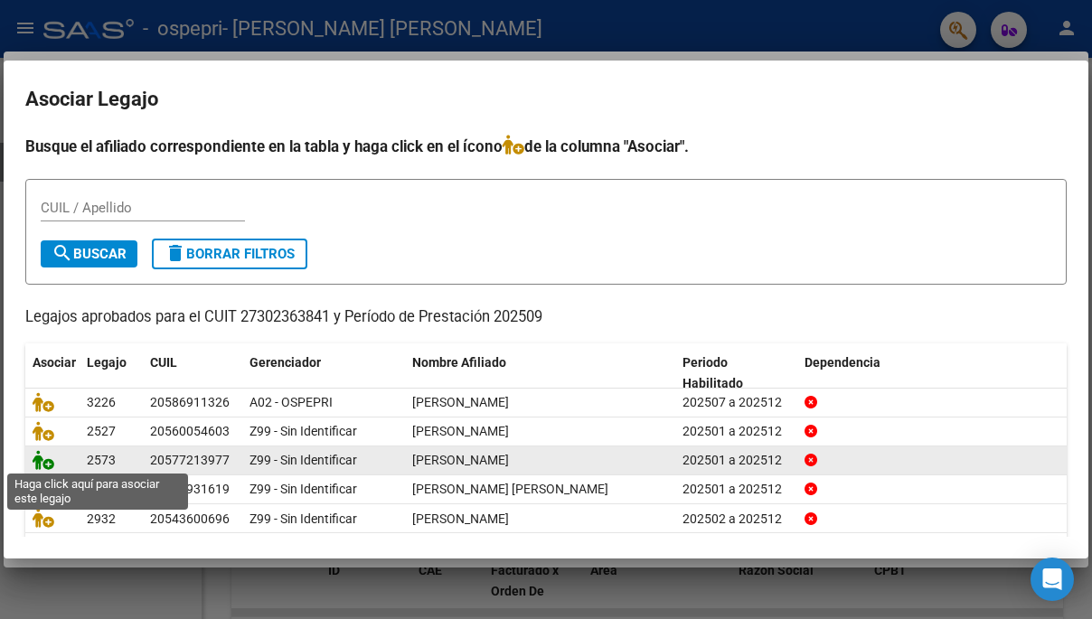
click at [46, 461] on icon at bounding box center [44, 460] width 22 height 20
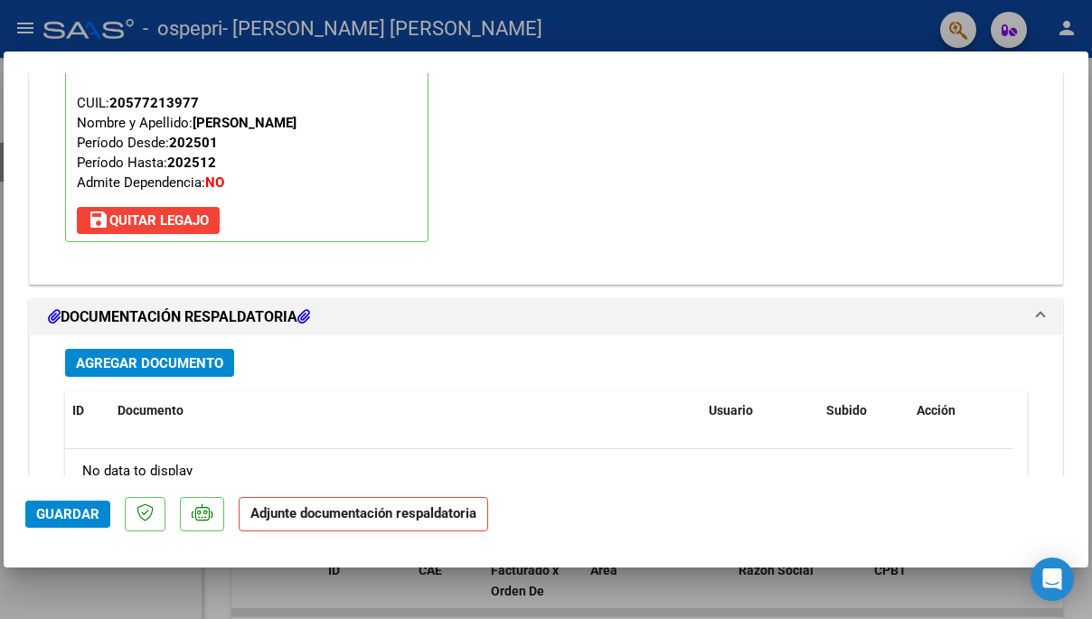
scroll to position [1785, 0]
click at [194, 356] on span "Agregar Documento" at bounding box center [149, 362] width 147 height 16
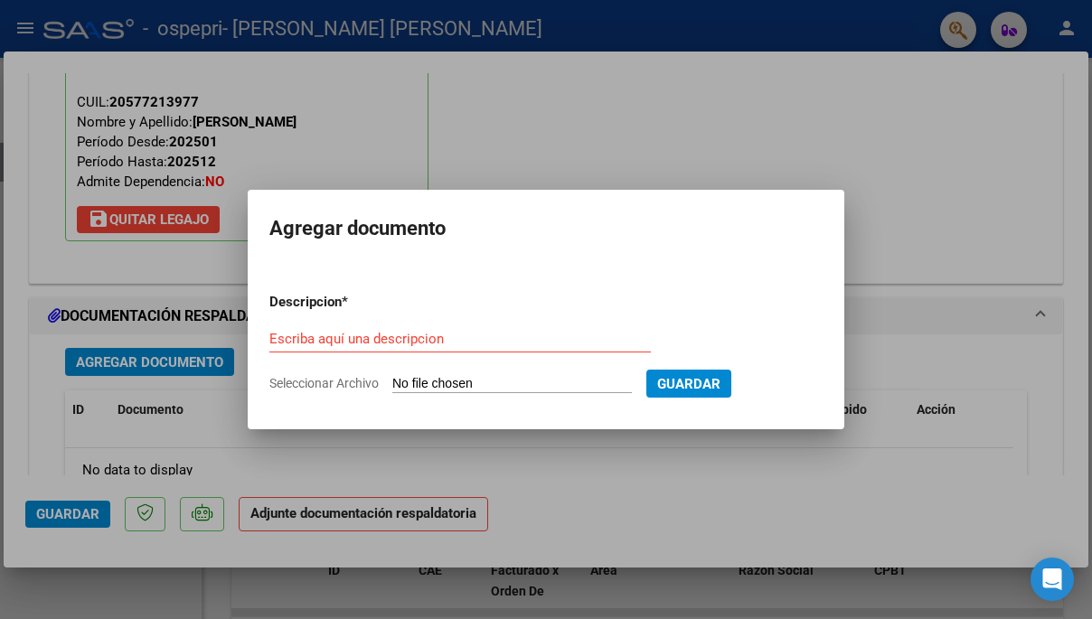
click at [471, 382] on input "Seleccionar Archivo" at bounding box center [512, 384] width 240 height 17
type input "C:\fakepath\Archivo_escaneado_20251005-2331.pdf"
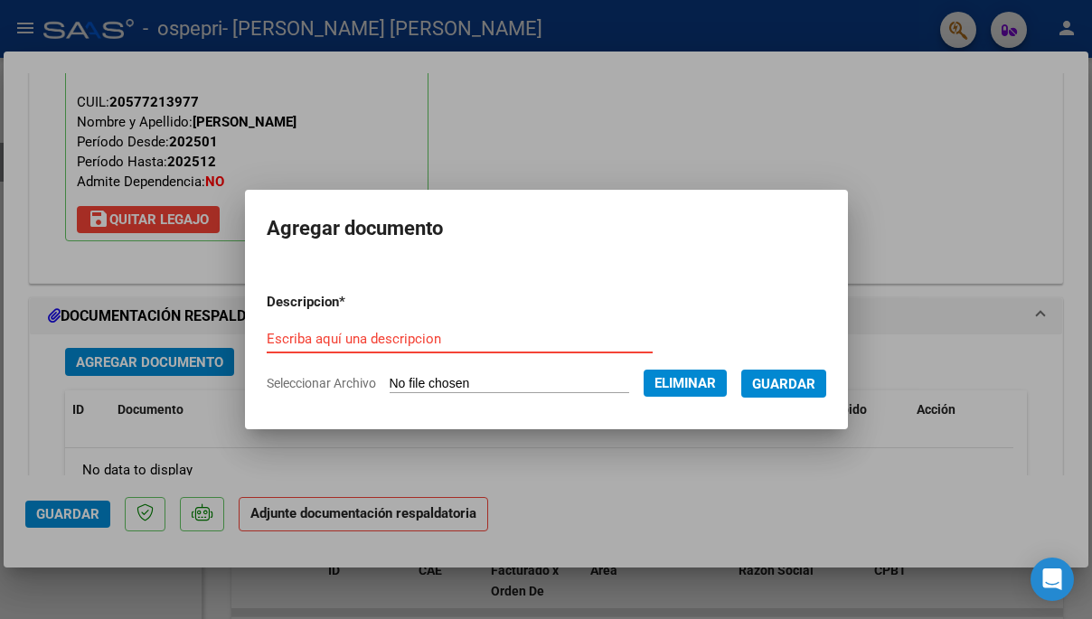
click at [384, 341] on input "Escriba aquí una descripcion" at bounding box center [460, 339] width 386 height 16
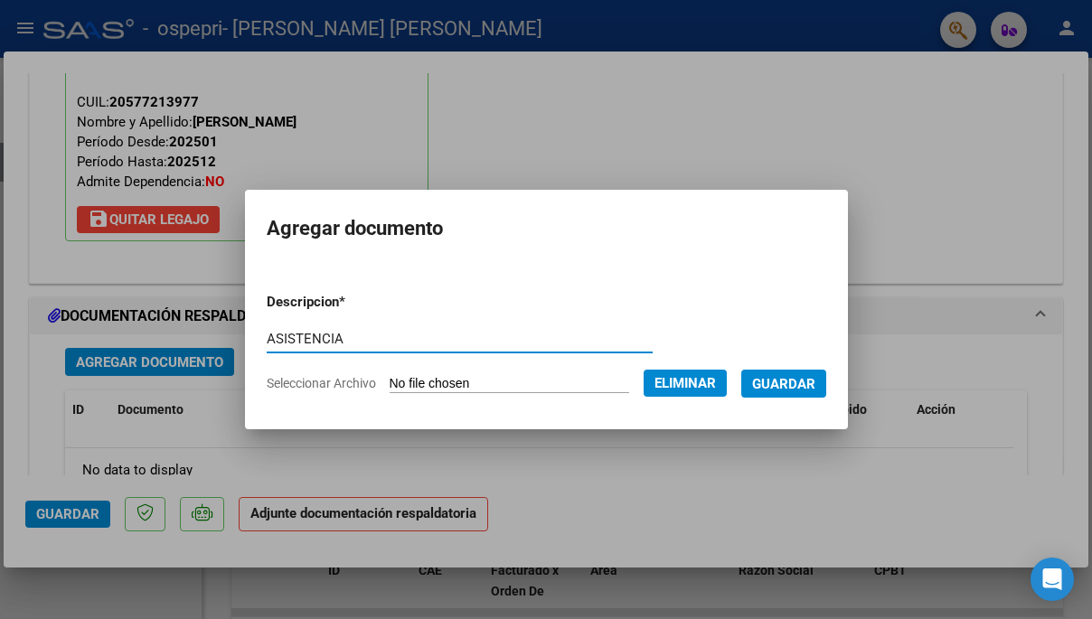
type input "ASISTENCIA"
click at [720, 391] on button "Eliminar" at bounding box center [685, 383] width 83 height 27
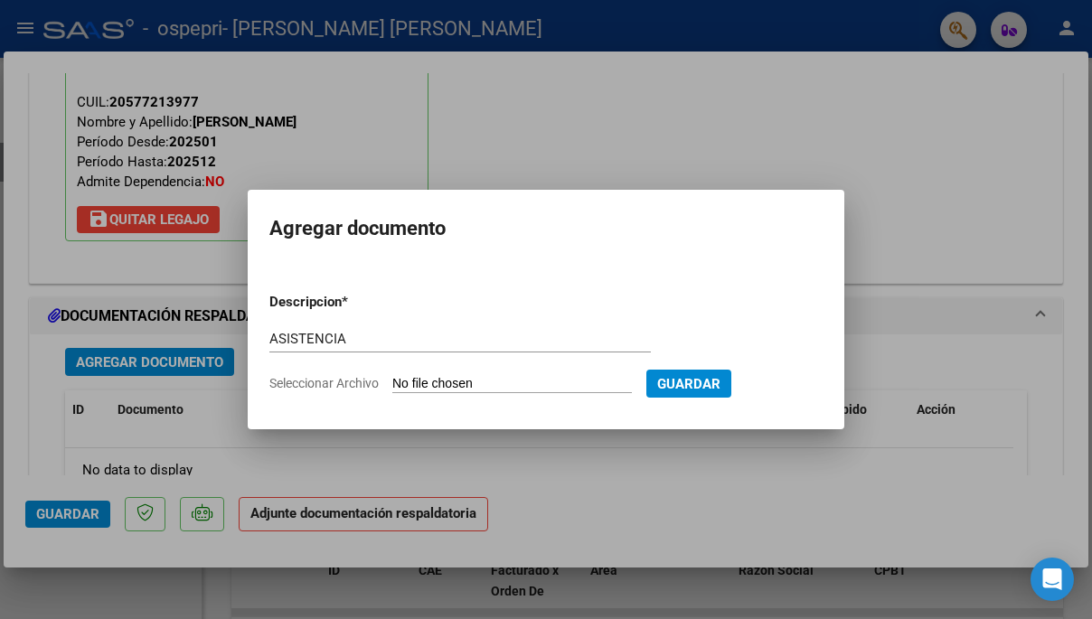
click at [569, 393] on input "Seleccionar Archivo" at bounding box center [512, 384] width 240 height 17
type input "C:\fakepath\Archivo_escaneado_20251005-2331.pdf"
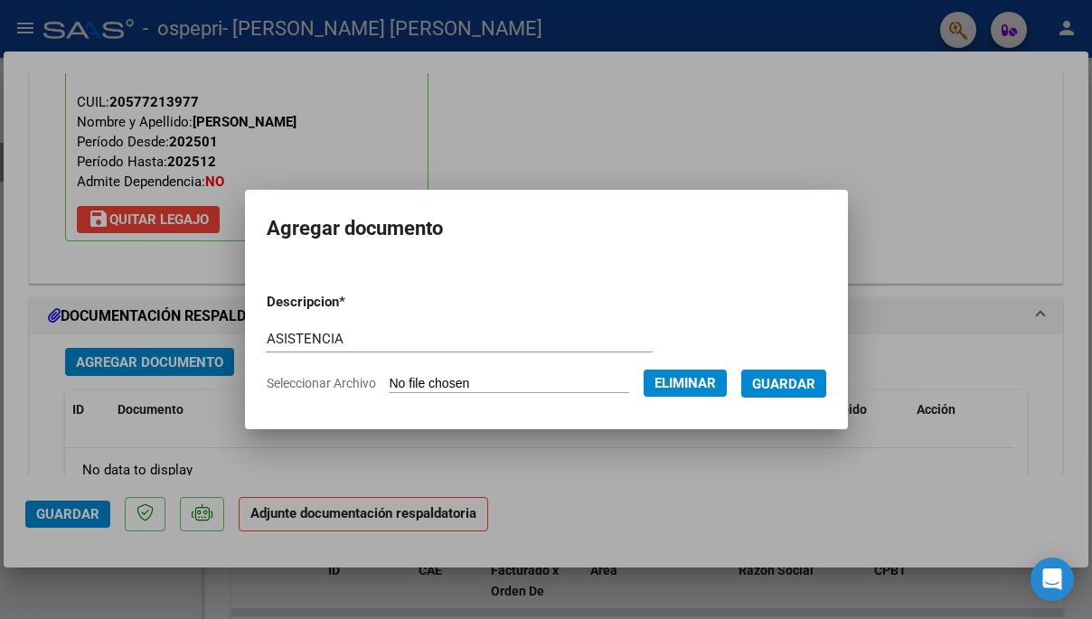
click at [816, 388] on span "Guardar" at bounding box center [783, 384] width 63 height 16
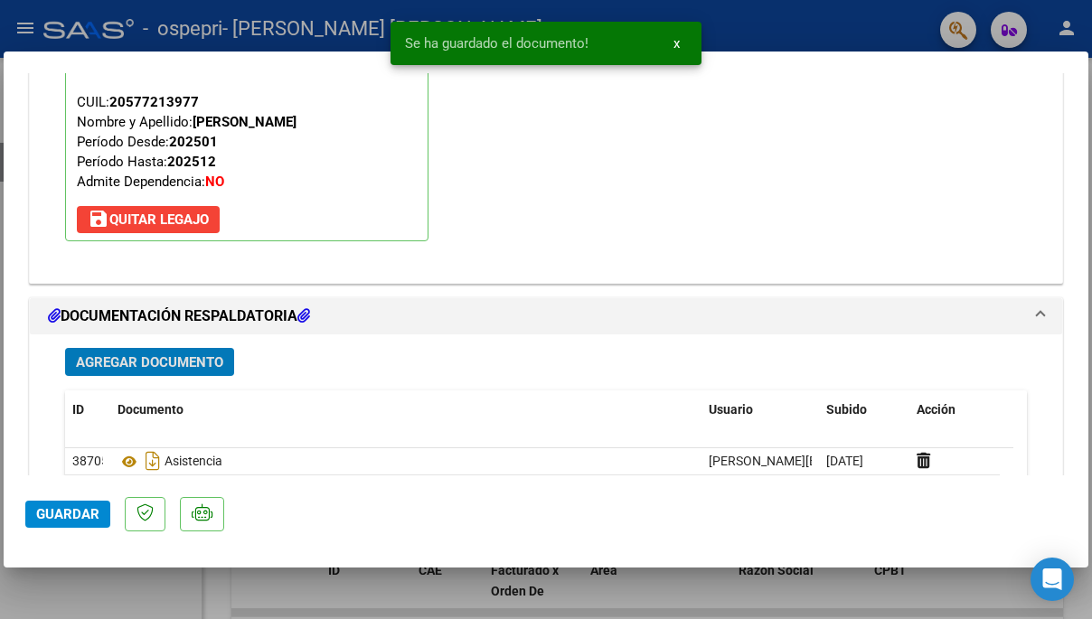
click at [51, 509] on span "Guardar" at bounding box center [67, 514] width 63 height 16
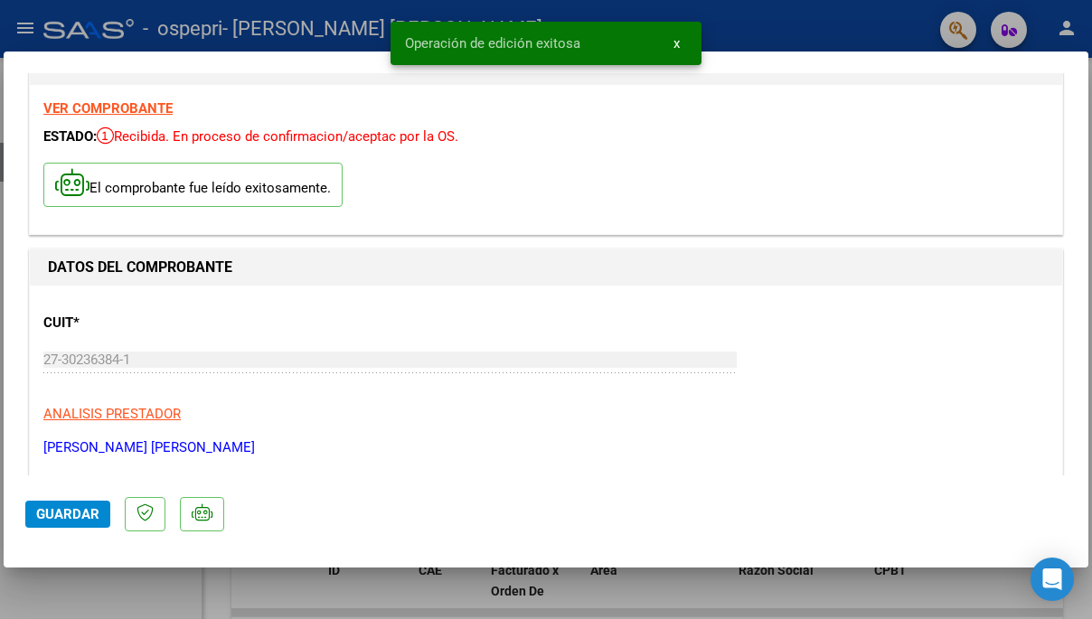
scroll to position [0, 0]
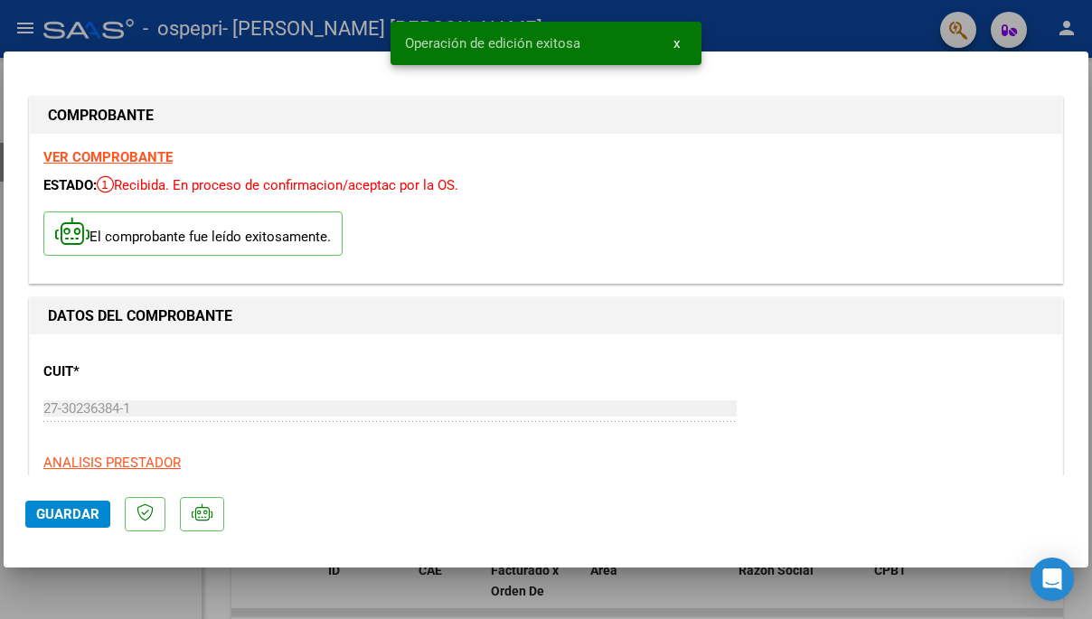
click at [258, 16] on div at bounding box center [546, 309] width 1092 height 619
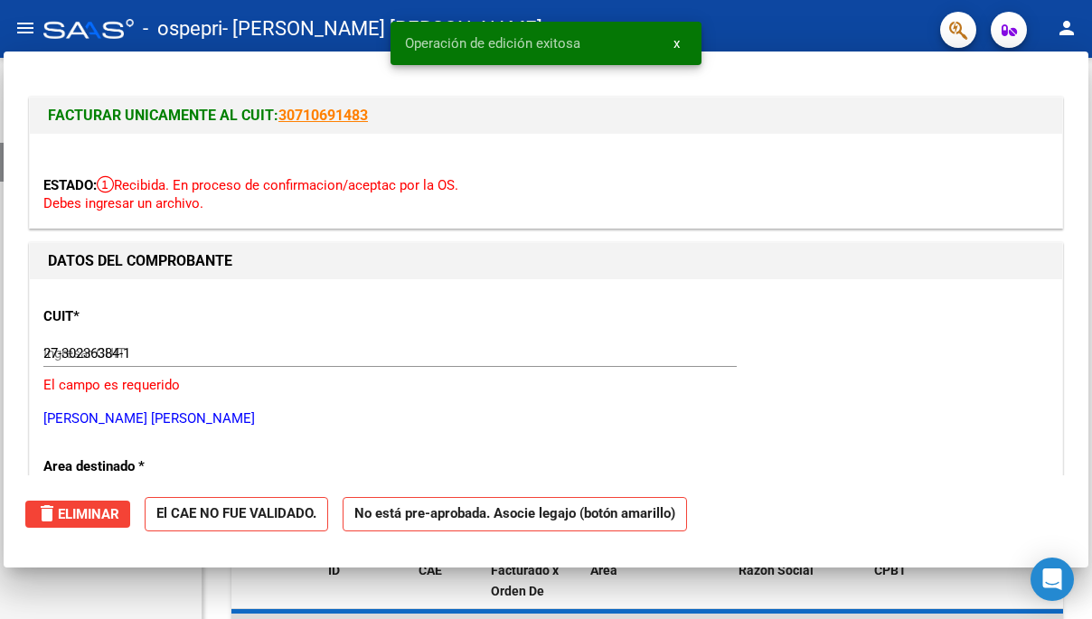
type input "$ 0,00"
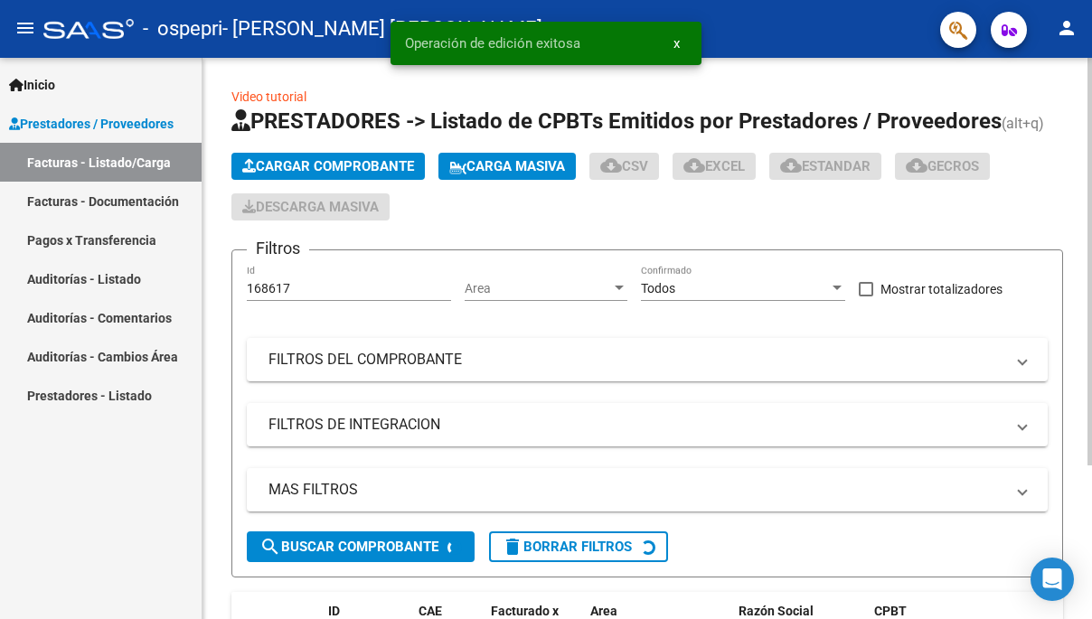
click at [320, 159] on span "Cargar Comprobante" at bounding box center [328, 166] width 172 height 16
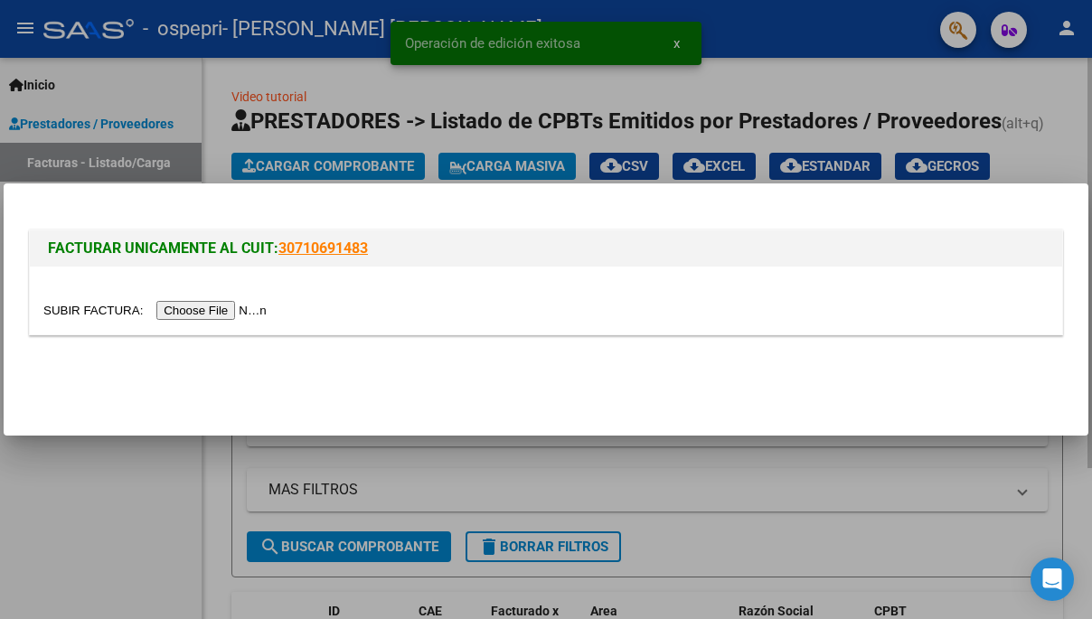
click at [215, 314] on input "file" at bounding box center [157, 310] width 229 height 19
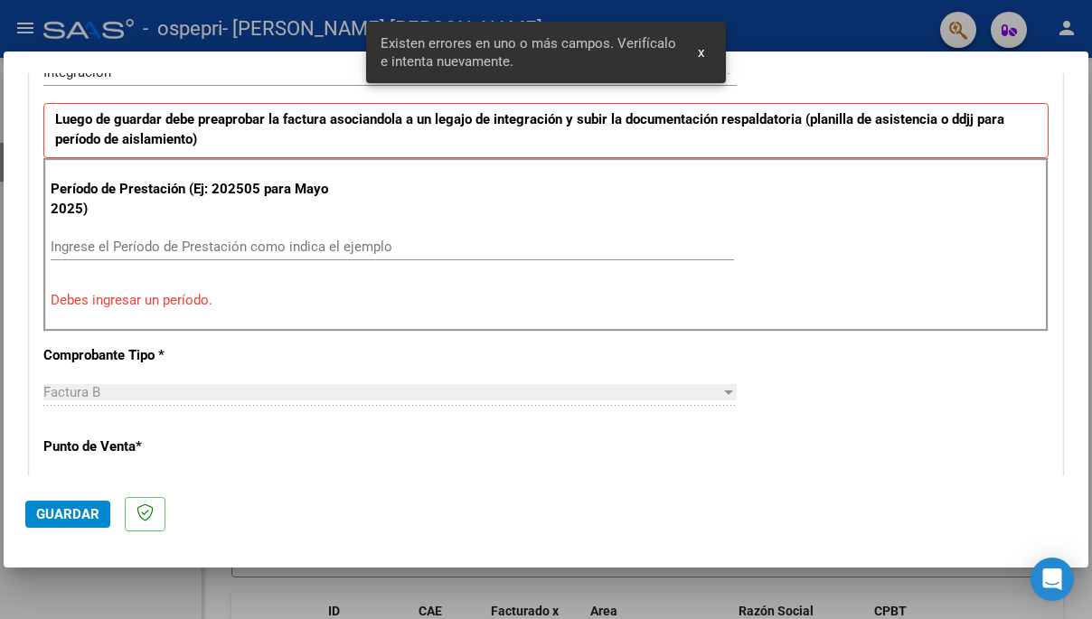
scroll to position [484, 0]
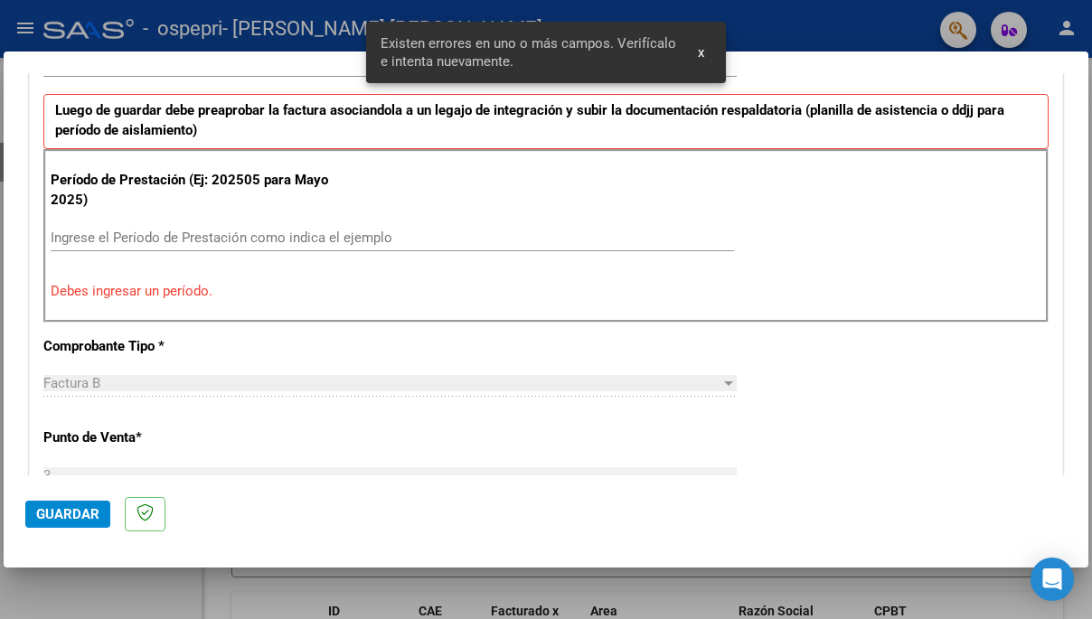
click at [332, 234] on input "Ingrese el Período de Prestación como indica el ejemplo" at bounding box center [393, 238] width 684 height 16
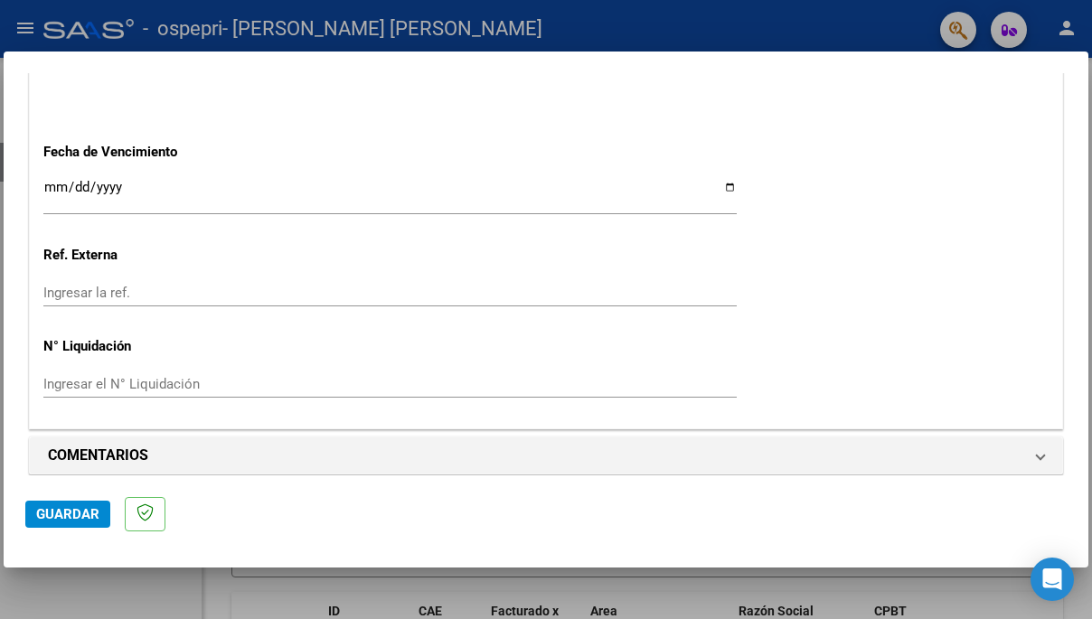
scroll to position [1240, 0]
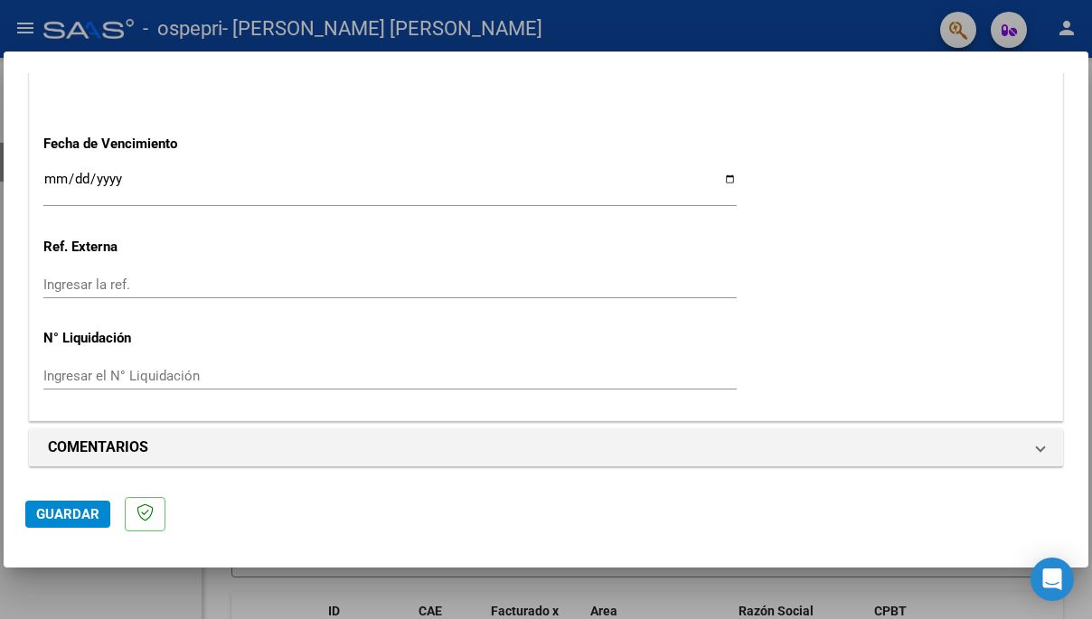
type input "202509"
click at [203, 369] on input "Ingresar el N° Liquidación" at bounding box center [390, 376] width 694 height 16
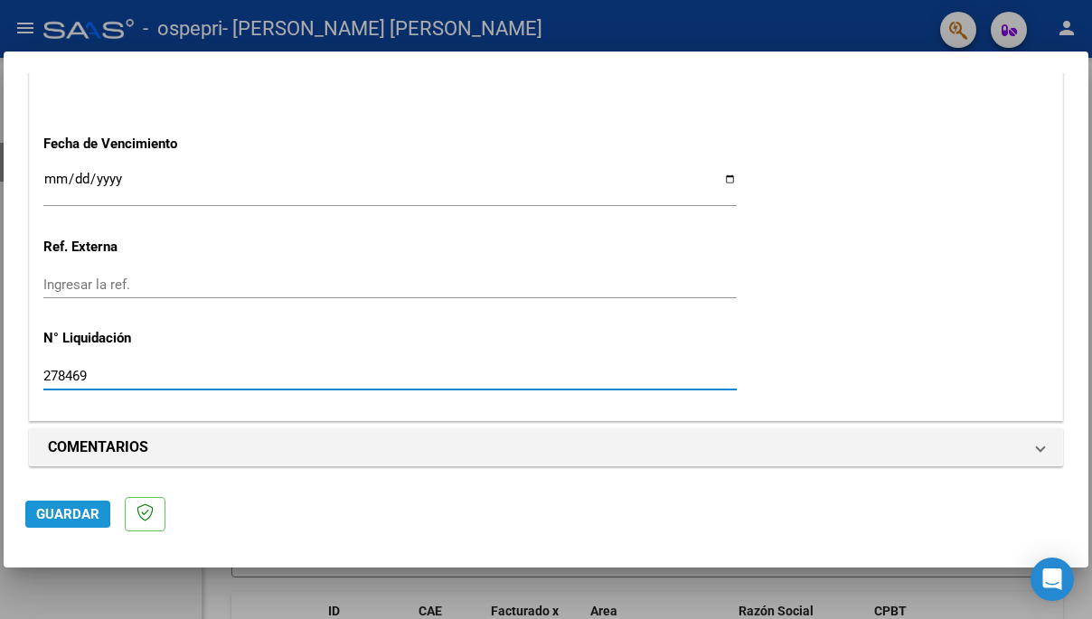
type input "278469"
click at [58, 513] on span "Guardar" at bounding box center [67, 514] width 63 height 16
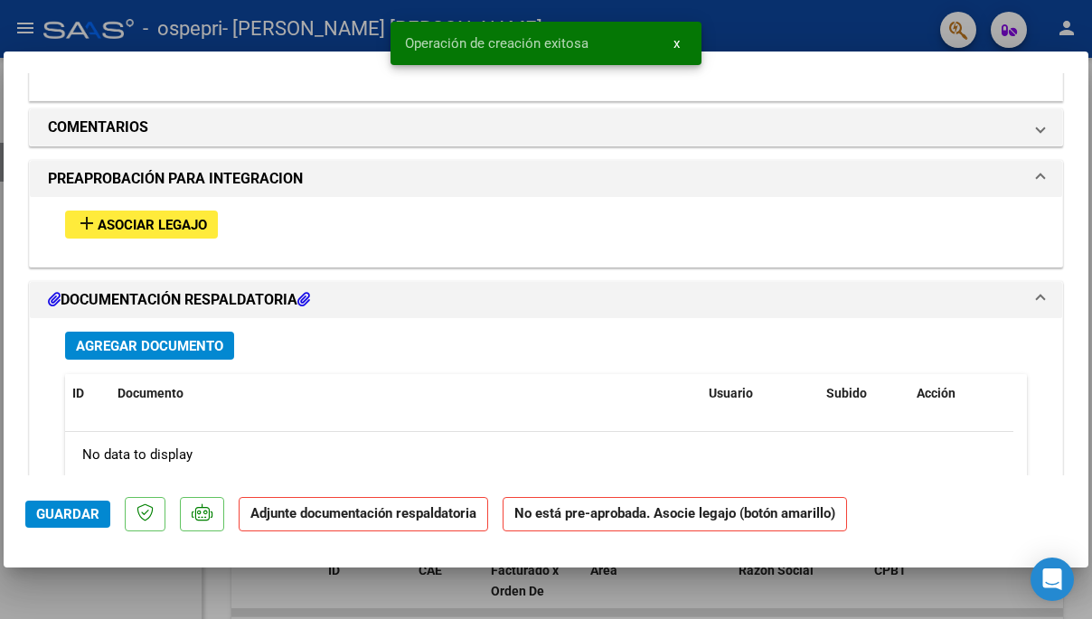
scroll to position [1532, 0]
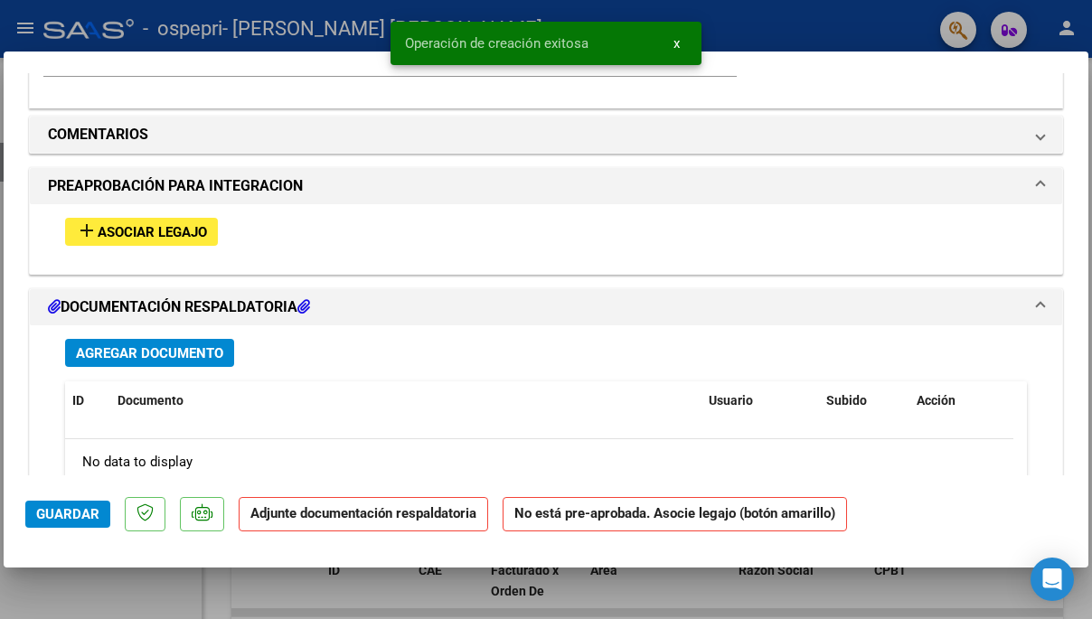
click at [199, 236] on button "add Asociar Legajo" at bounding box center [141, 232] width 153 height 28
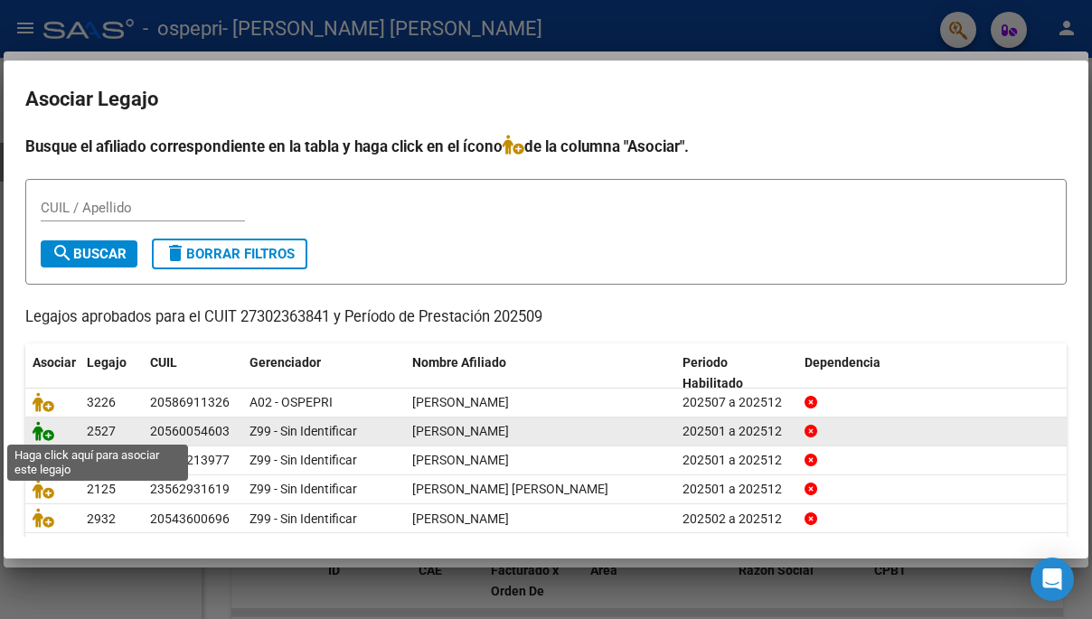
click at [33, 428] on icon at bounding box center [44, 431] width 22 height 20
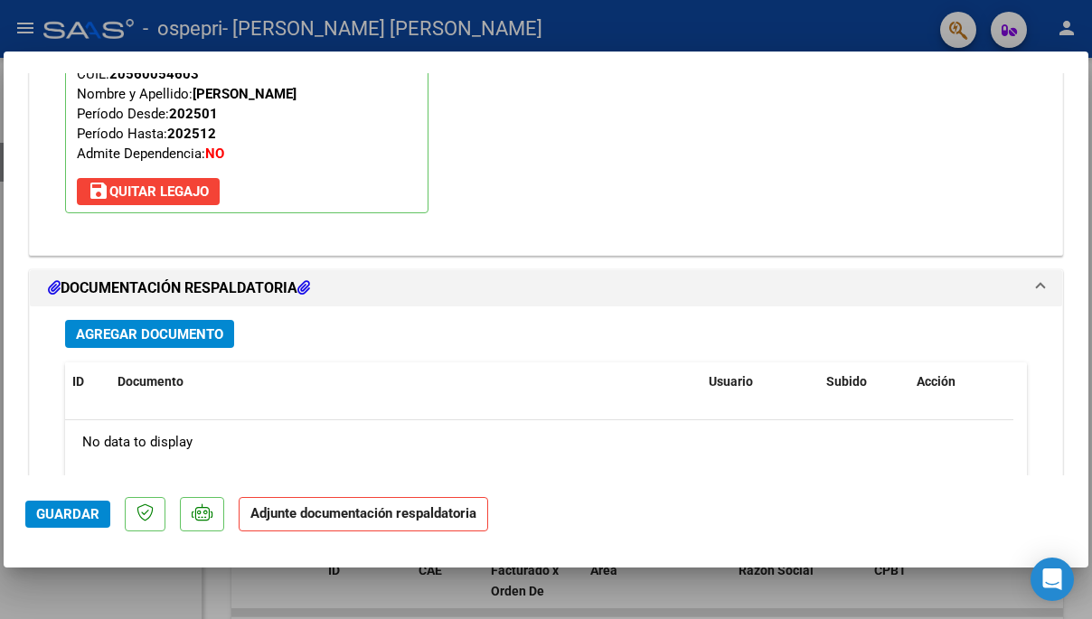
scroll to position [1816, 0]
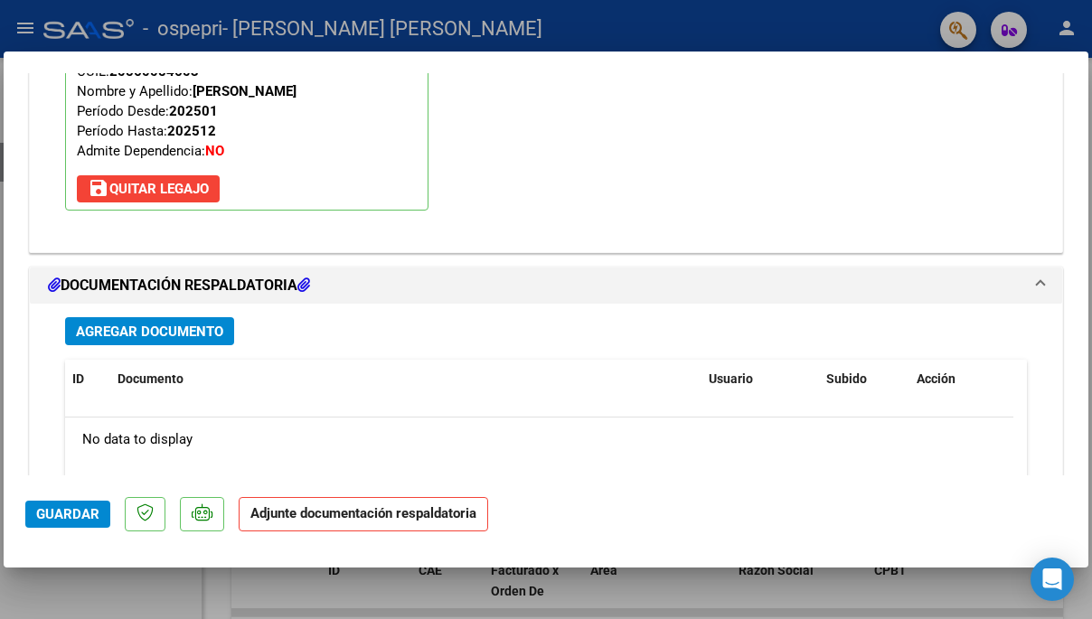
click at [192, 328] on span "Agregar Documento" at bounding box center [149, 332] width 147 height 16
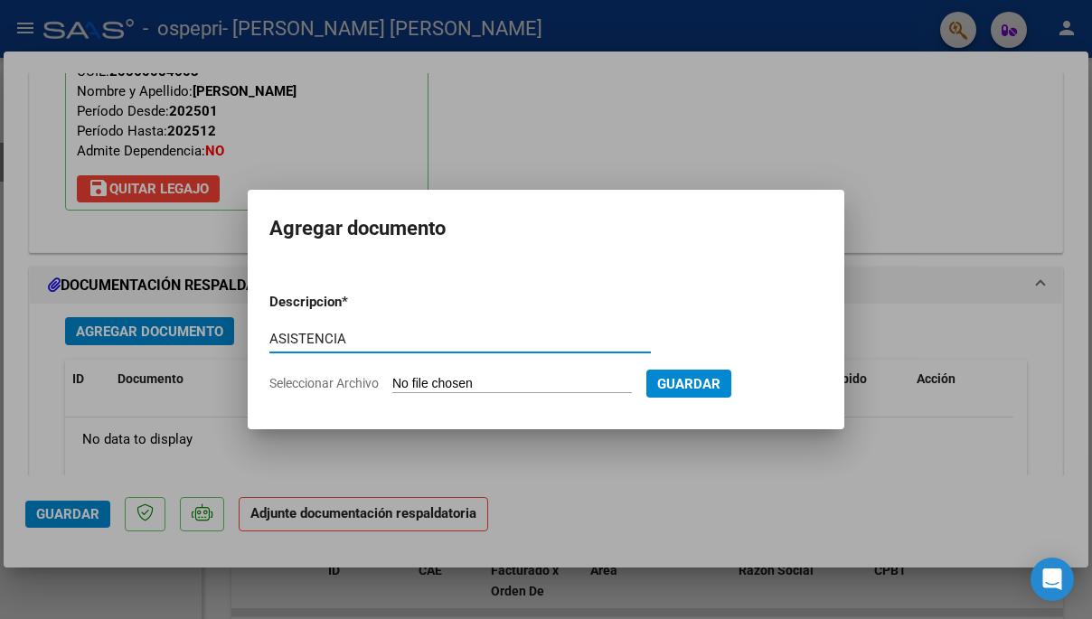
type input "ASISTENCIA"
click at [477, 389] on input "Seleccionar Archivo" at bounding box center [512, 384] width 240 height 17
type input "C:\fakepath\Archivo_escaneado_20251005-2331 (1).pdf"
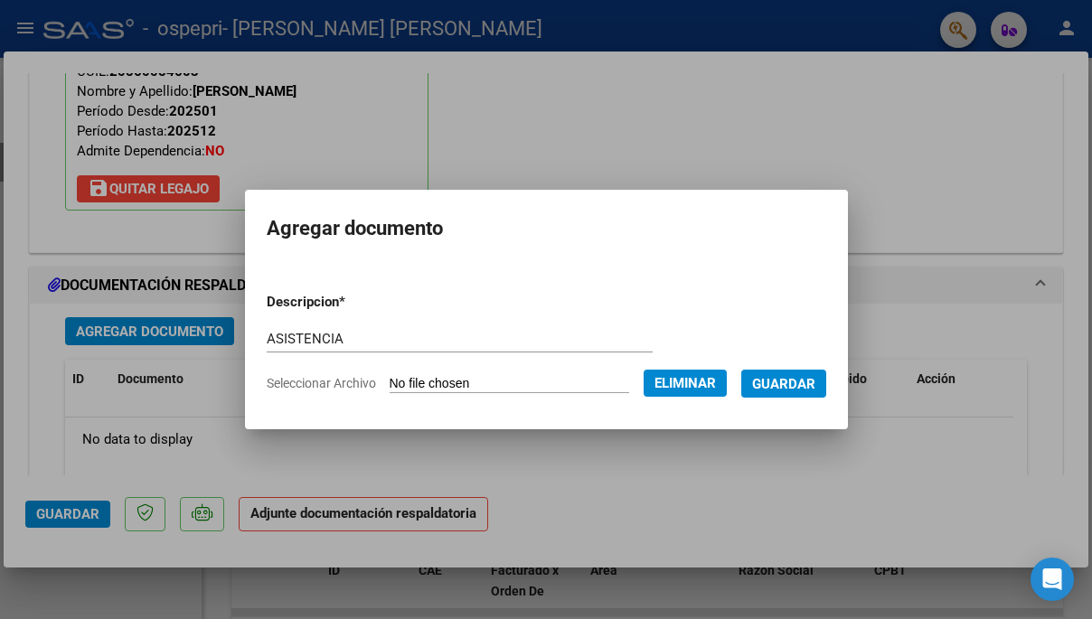
click at [816, 387] on span "Guardar" at bounding box center [783, 384] width 63 height 16
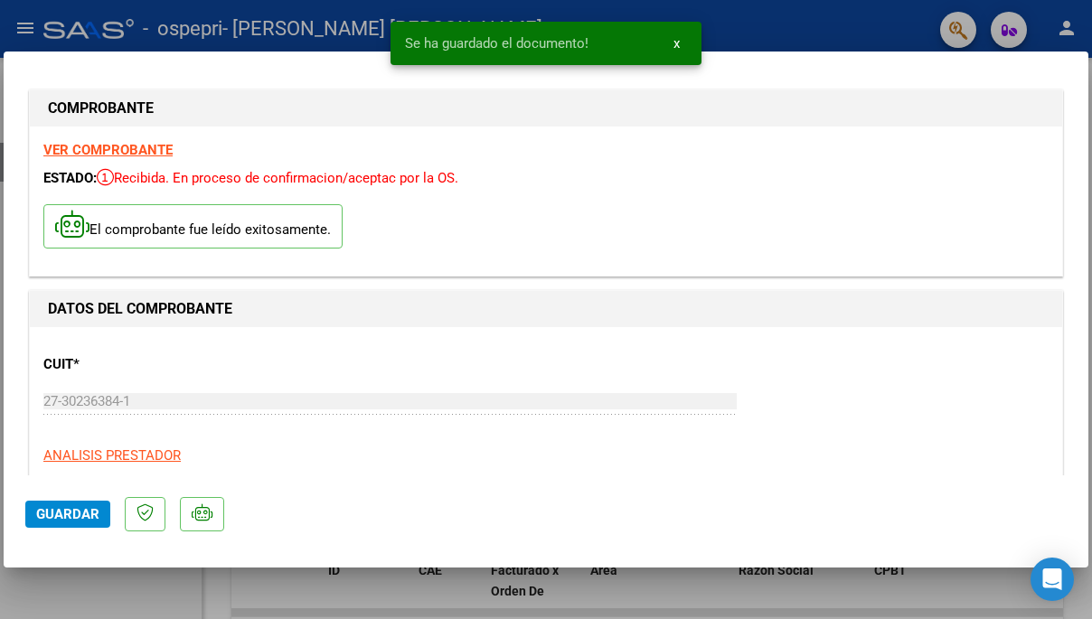
scroll to position [0, 0]
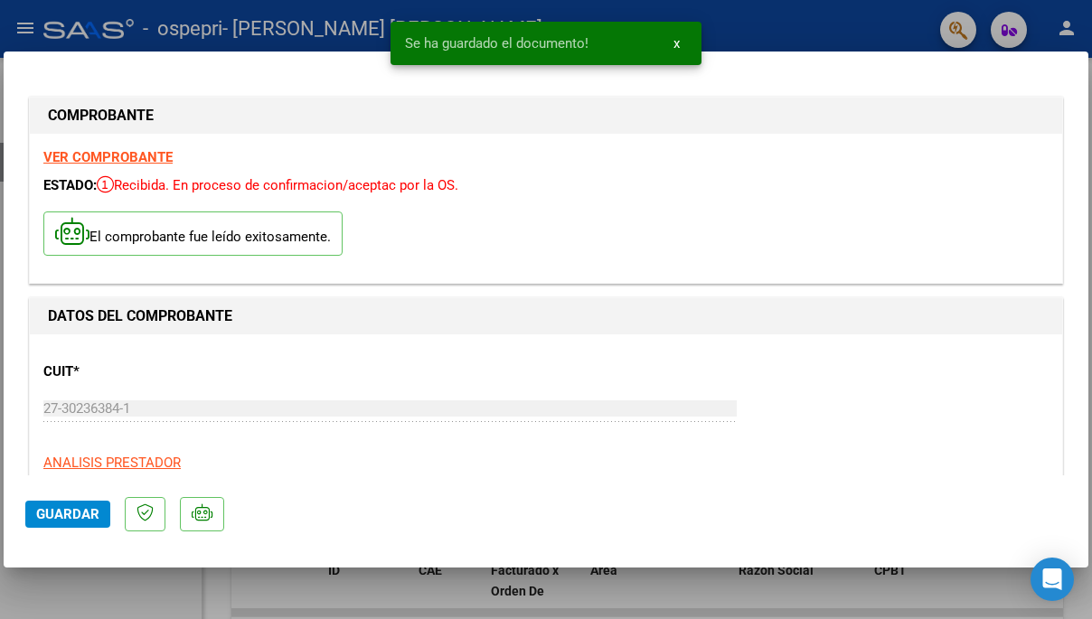
click at [231, 43] on div at bounding box center [546, 309] width 1092 height 619
type input "$ 0,00"
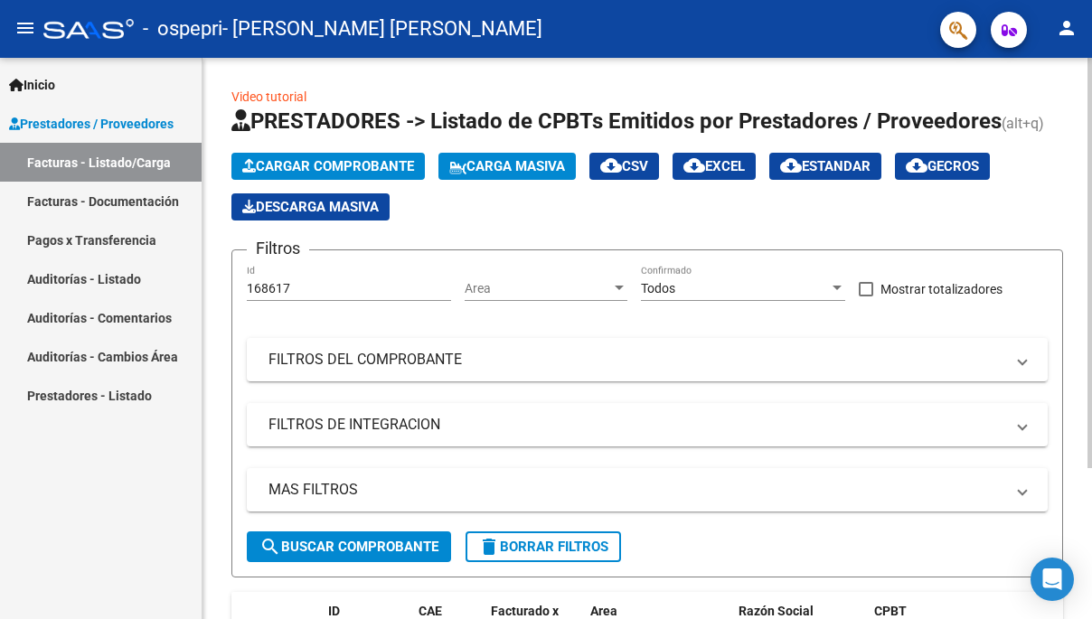
click at [373, 164] on span "Cargar Comprobante" at bounding box center [328, 166] width 172 height 16
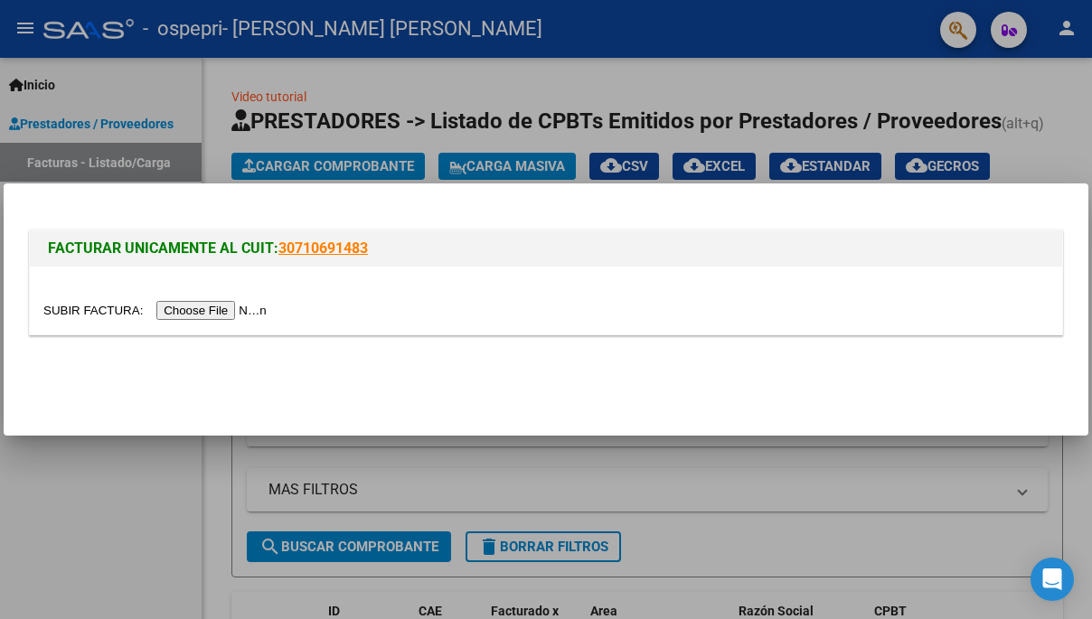
click at [194, 317] on input "file" at bounding box center [157, 310] width 229 height 19
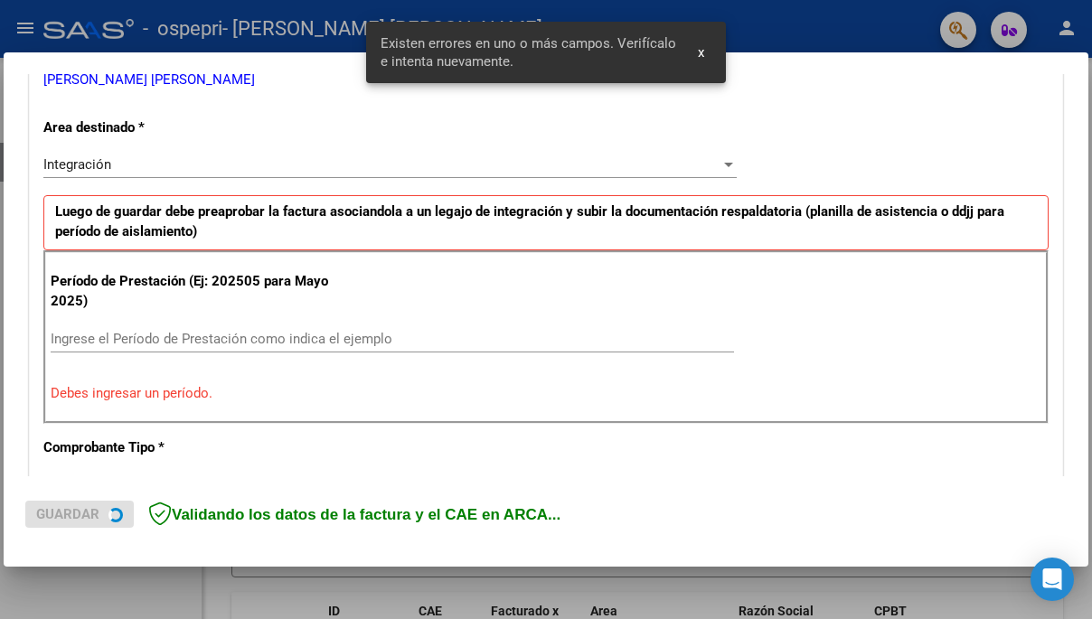
scroll to position [392, 0]
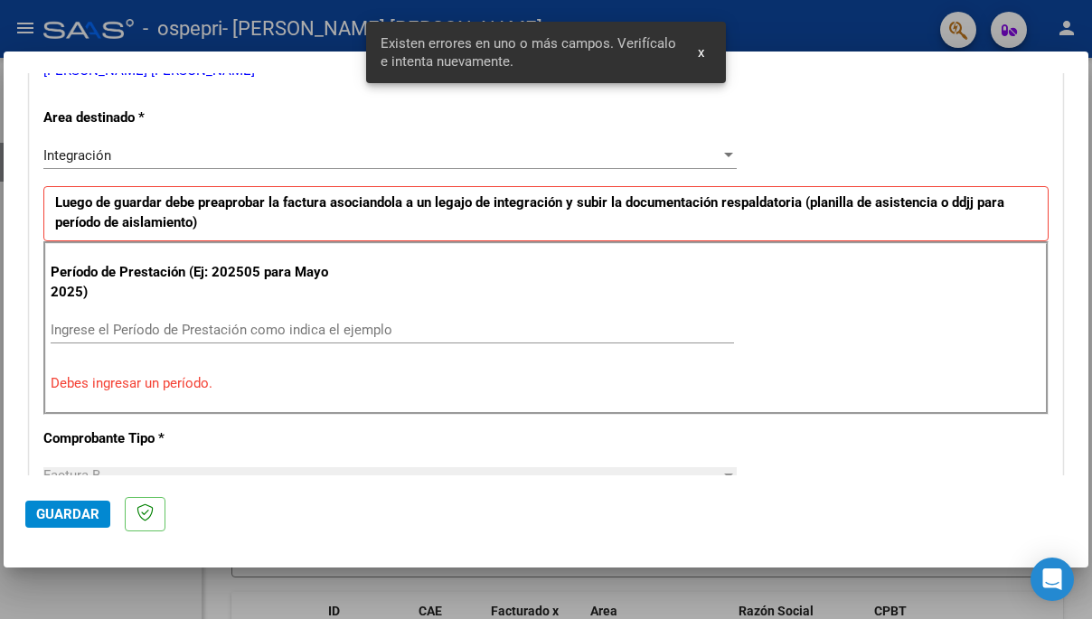
click at [203, 322] on input "Ingrese el Período de Prestación como indica el ejemplo" at bounding box center [393, 330] width 684 height 16
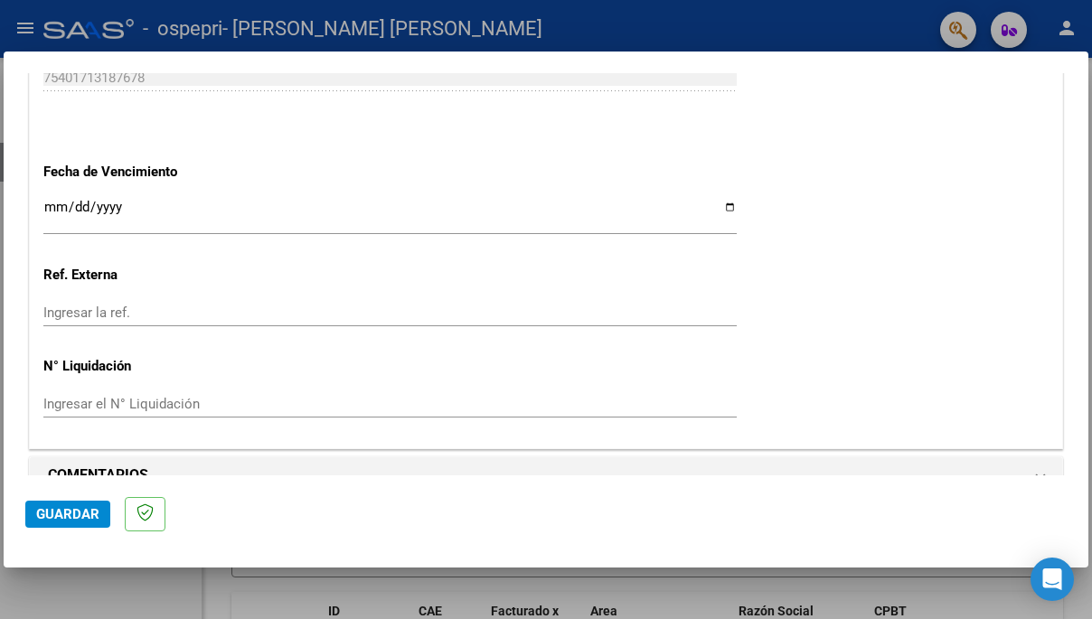
scroll to position [1240, 0]
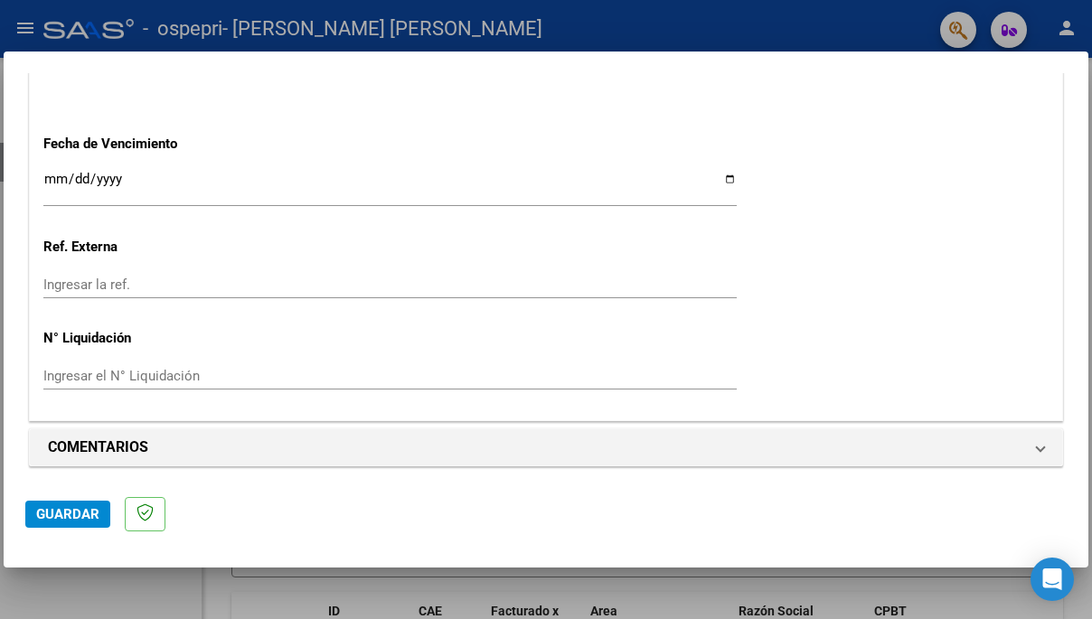
type input "202509"
click at [225, 378] on input "Ingresar el N° Liquidación" at bounding box center [390, 376] width 694 height 16
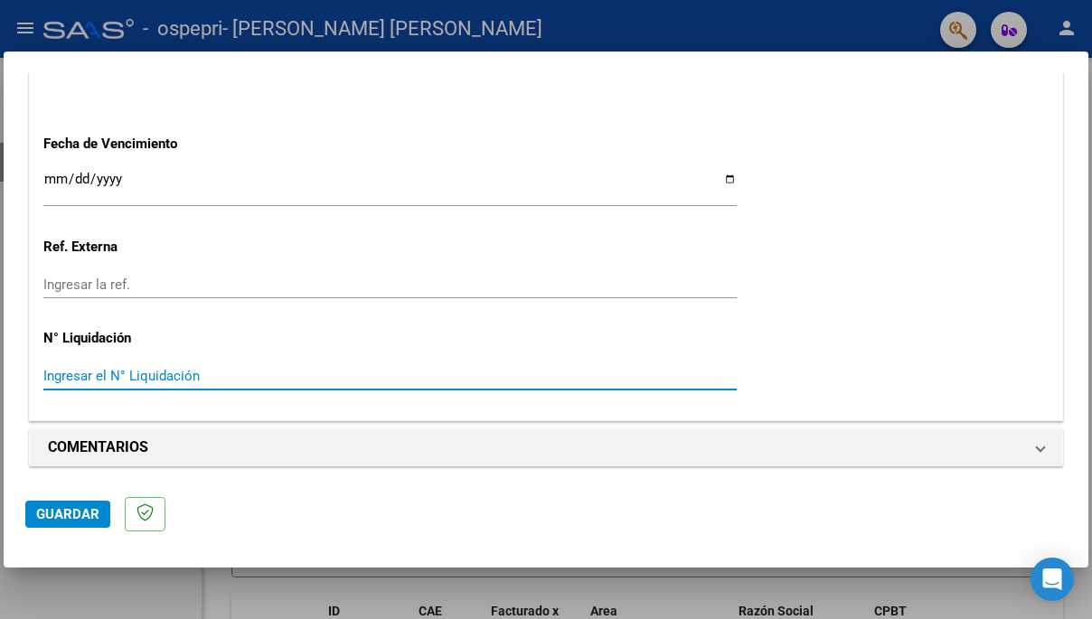
type input "3"
type input "278470"
click at [66, 515] on span "Guardar" at bounding box center [67, 514] width 63 height 16
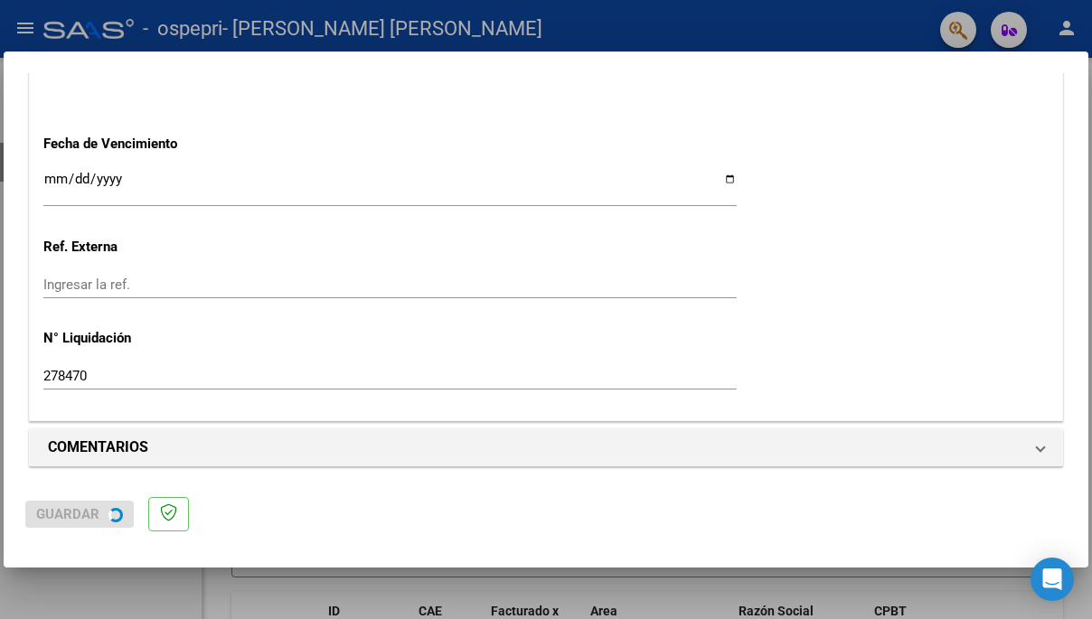
scroll to position [0, 0]
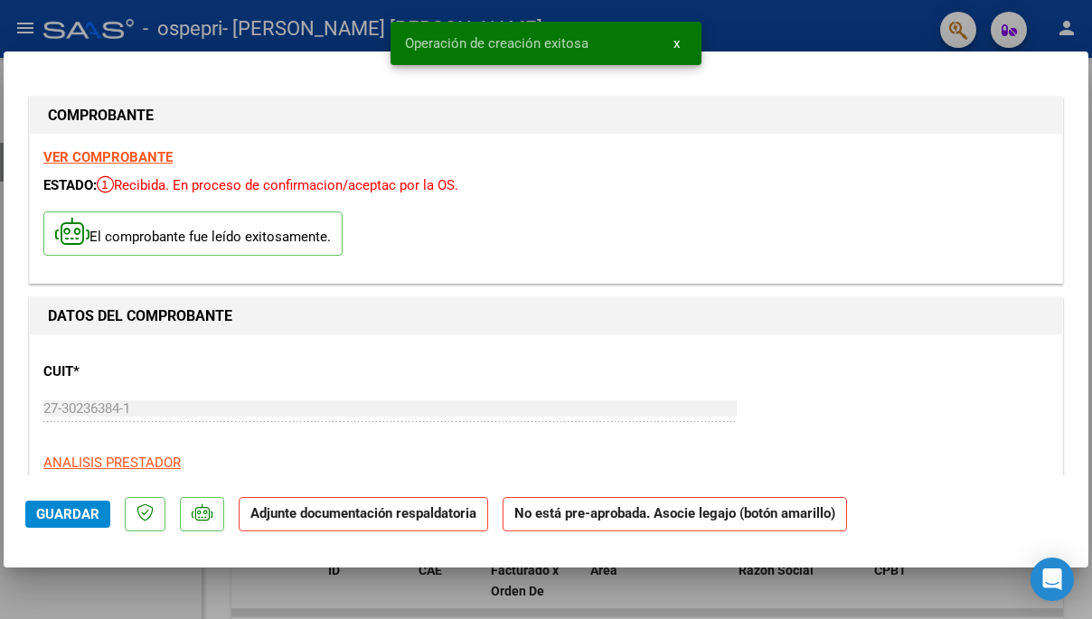
click at [924, 398] on div "CUIT * 27-30236384-1 Ingresar CUIT ANALISIS PRESTADOR [PERSON_NAME] [PERSON_NAM…" at bounding box center [546, 427] width 1006 height 159
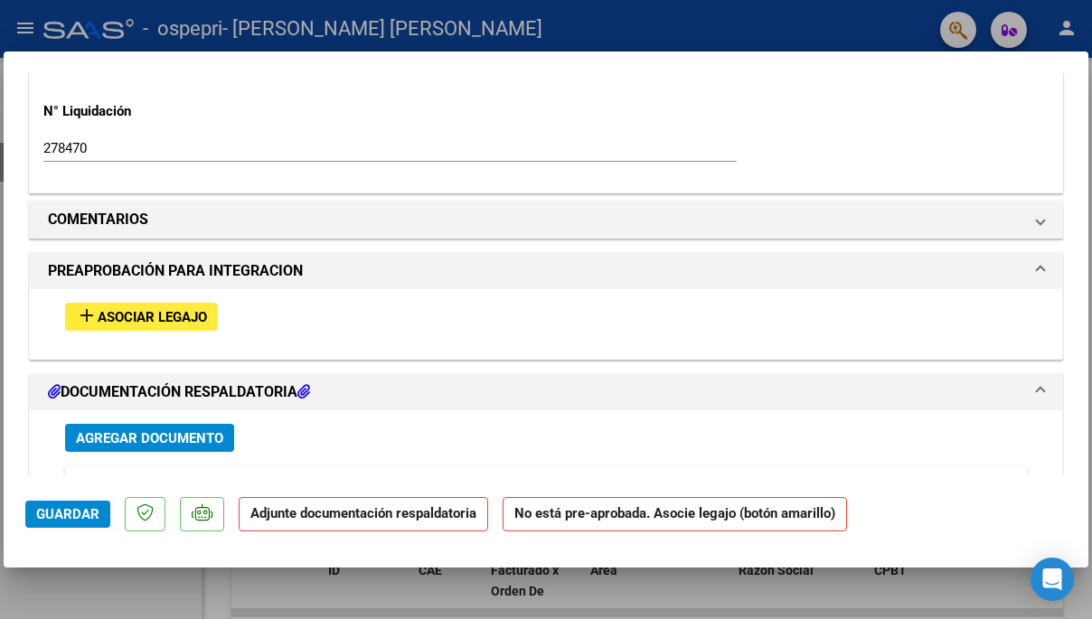
scroll to position [1461, 0]
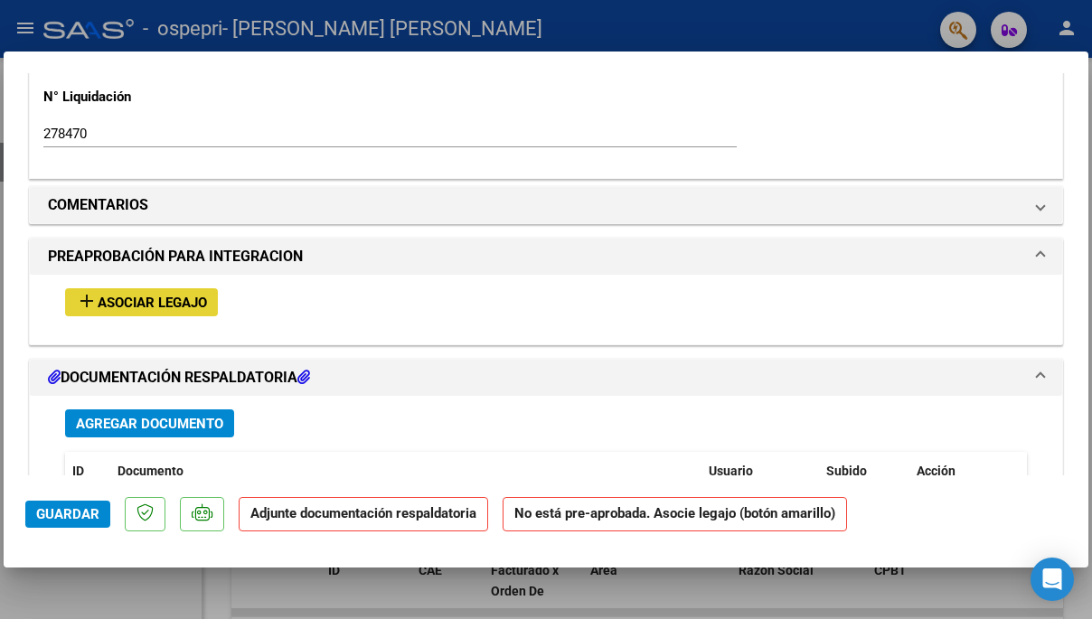
click at [151, 300] on span "Asociar Legajo" at bounding box center [152, 303] width 109 height 16
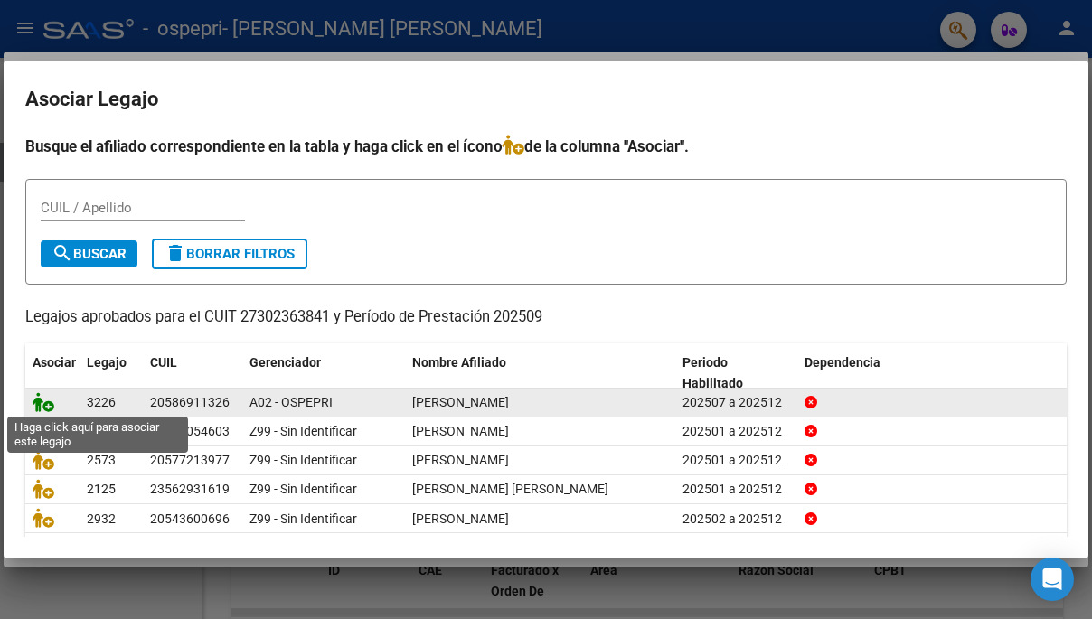
click at [37, 404] on icon at bounding box center [44, 402] width 22 height 20
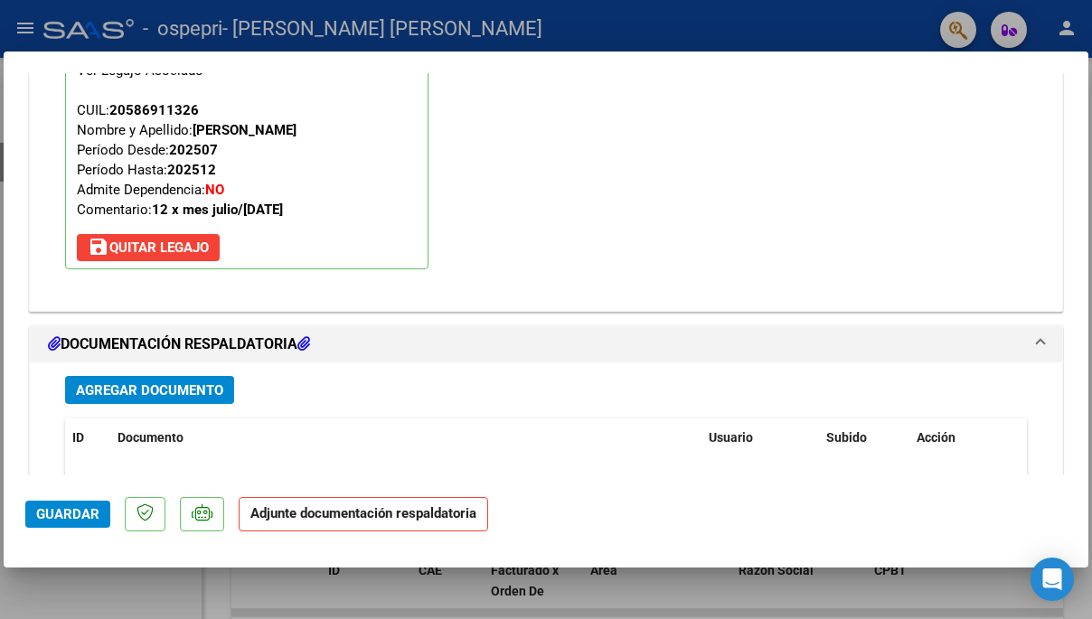
scroll to position [1779, 0]
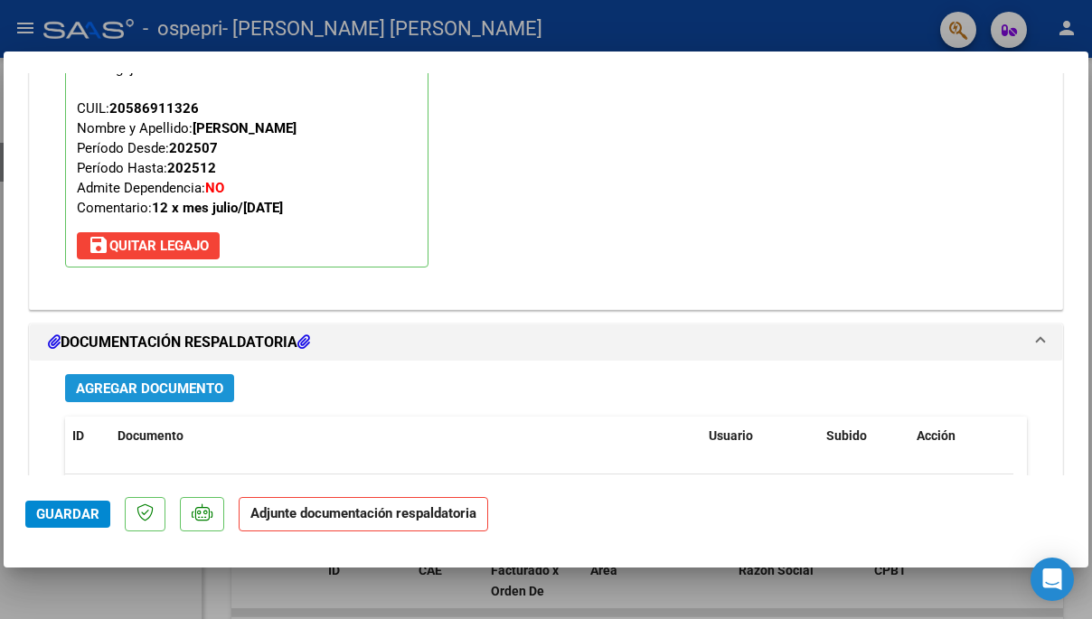
click at [189, 383] on span "Agregar Documento" at bounding box center [149, 389] width 147 height 16
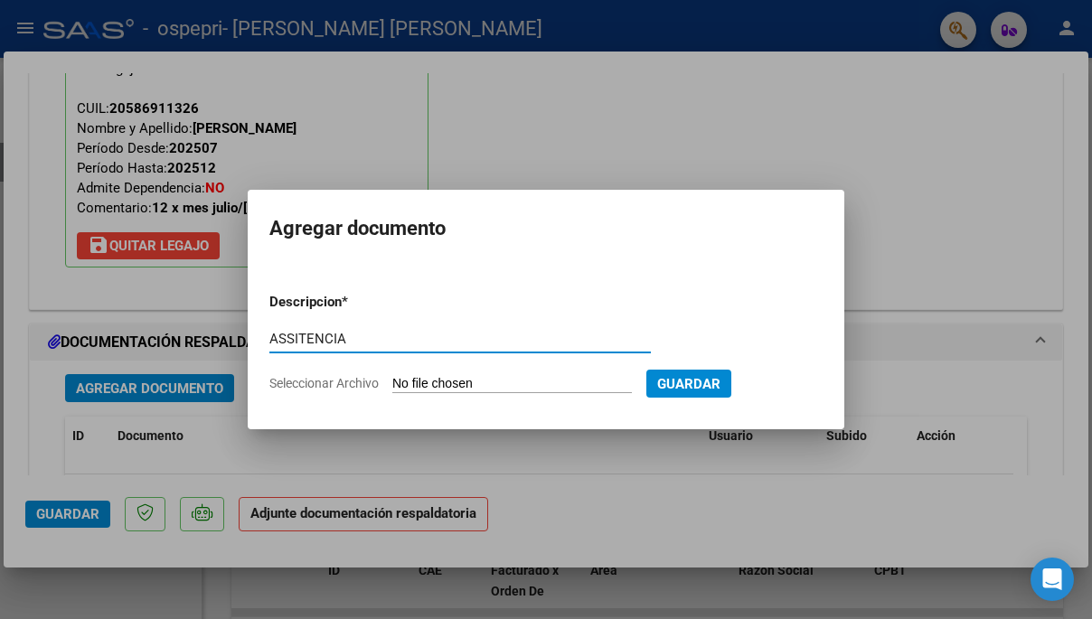
type input "ASSITENCIA"
click at [519, 382] on input "Seleccionar Archivo" at bounding box center [512, 384] width 240 height 17
type input "C:\fakepath\Archivo_escaneado_20251006-1041.pdf"
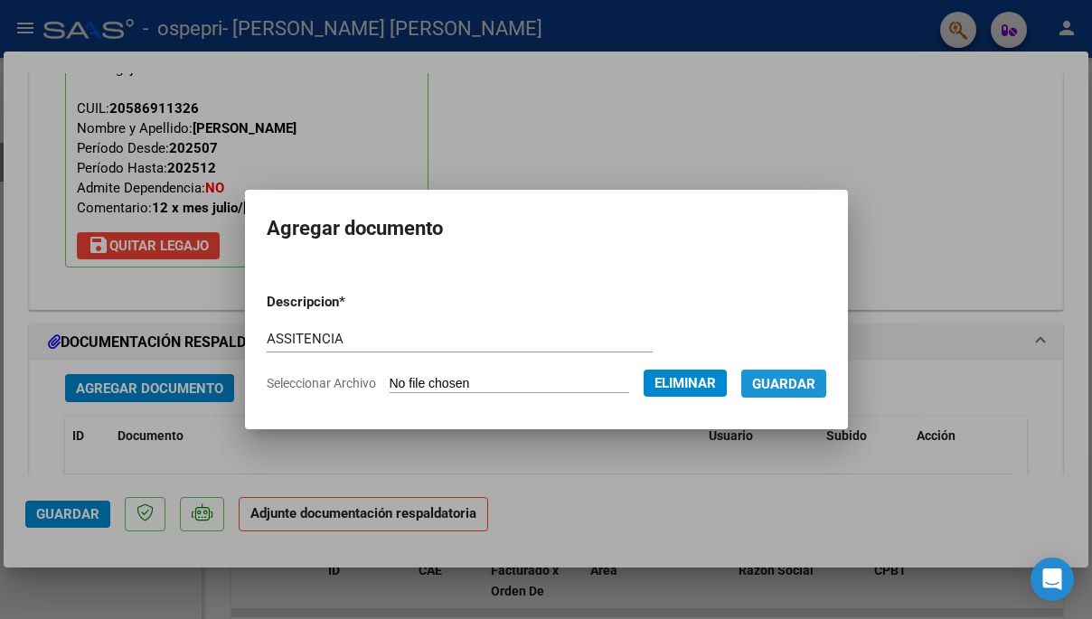
click at [797, 379] on span "Guardar" at bounding box center [783, 384] width 63 height 16
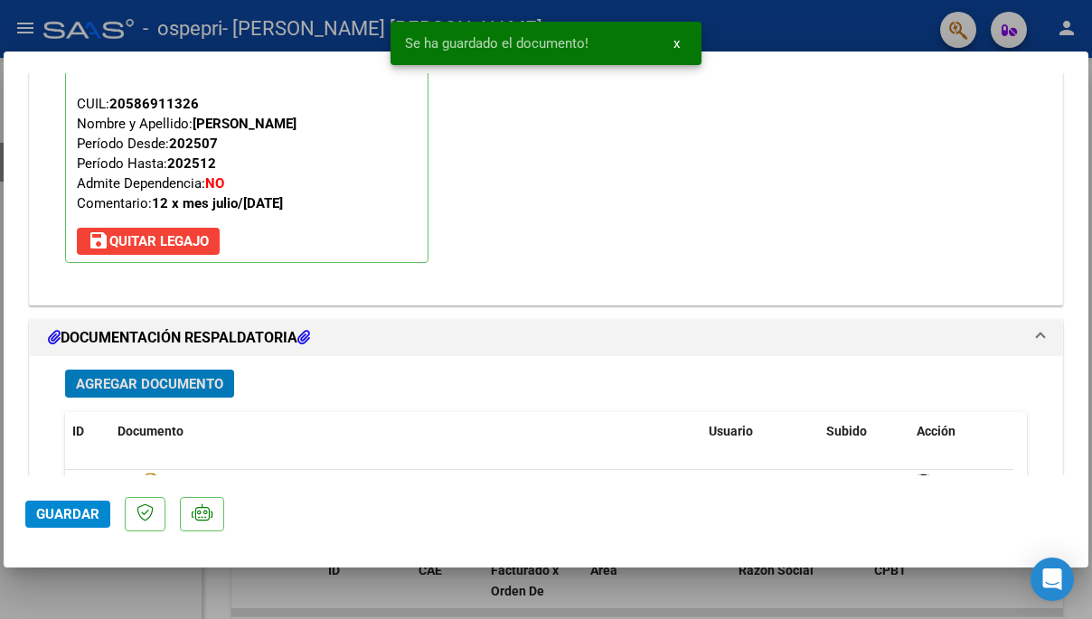
scroll to position [1790, 0]
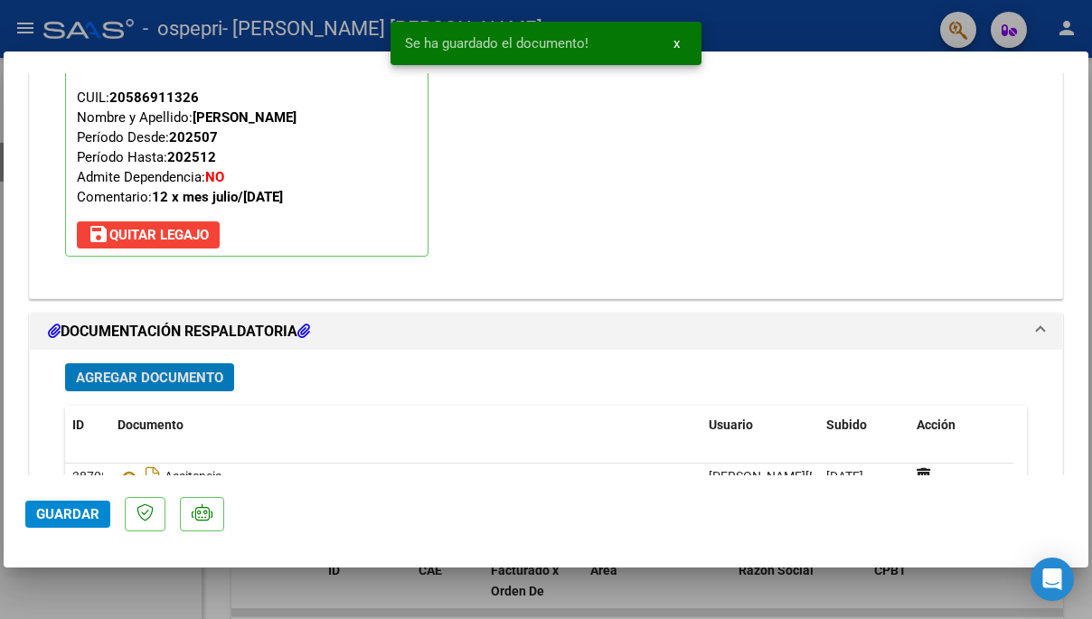
click at [57, 518] on span "Guardar" at bounding box center [67, 514] width 63 height 16
click at [319, 28] on div at bounding box center [546, 309] width 1092 height 619
type input "$ 0,00"
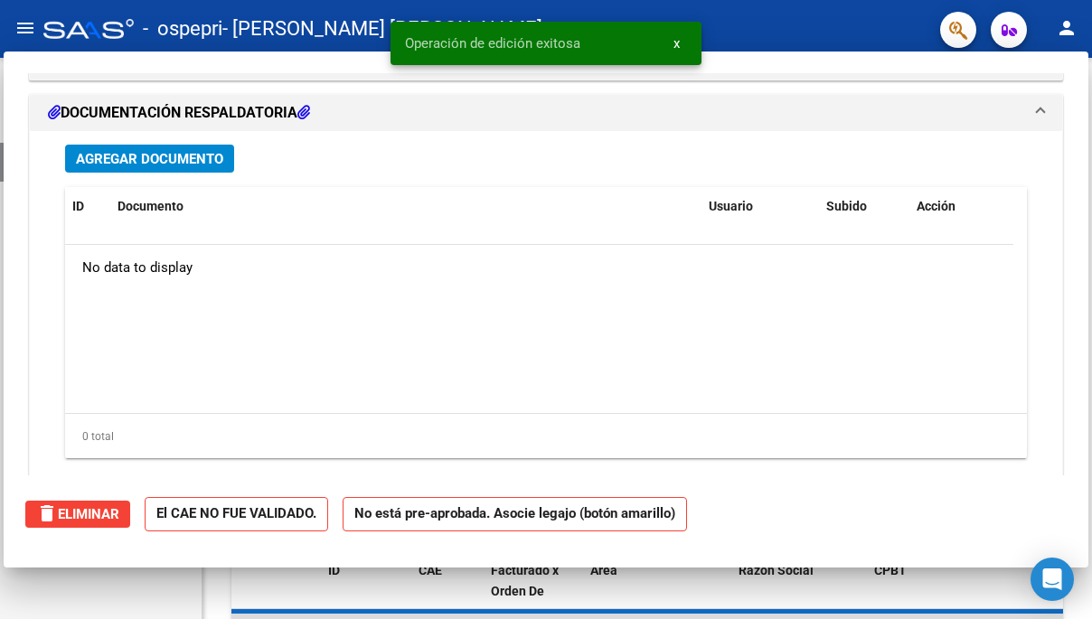
scroll to position [1572, 0]
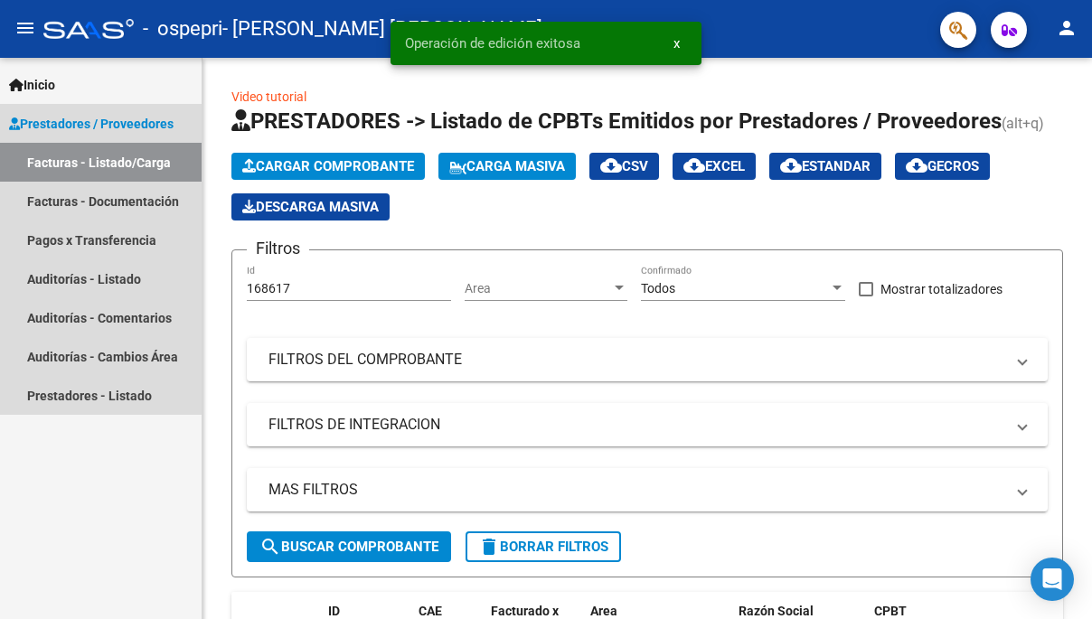
click at [160, 125] on span "Prestadores / Proveedores" at bounding box center [91, 124] width 165 height 20
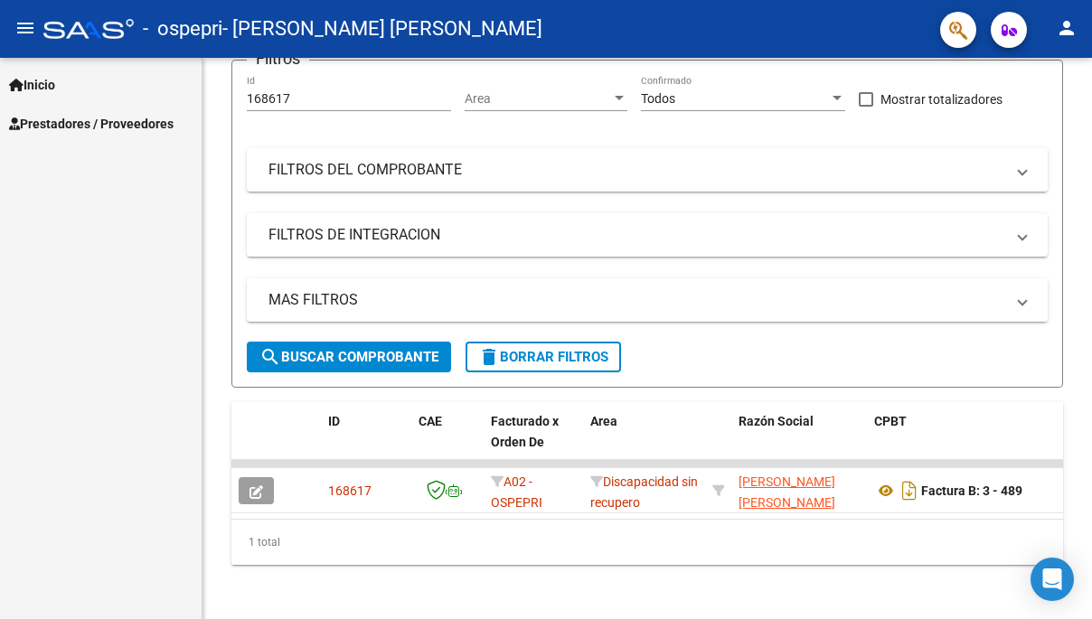
scroll to position [3, 0]
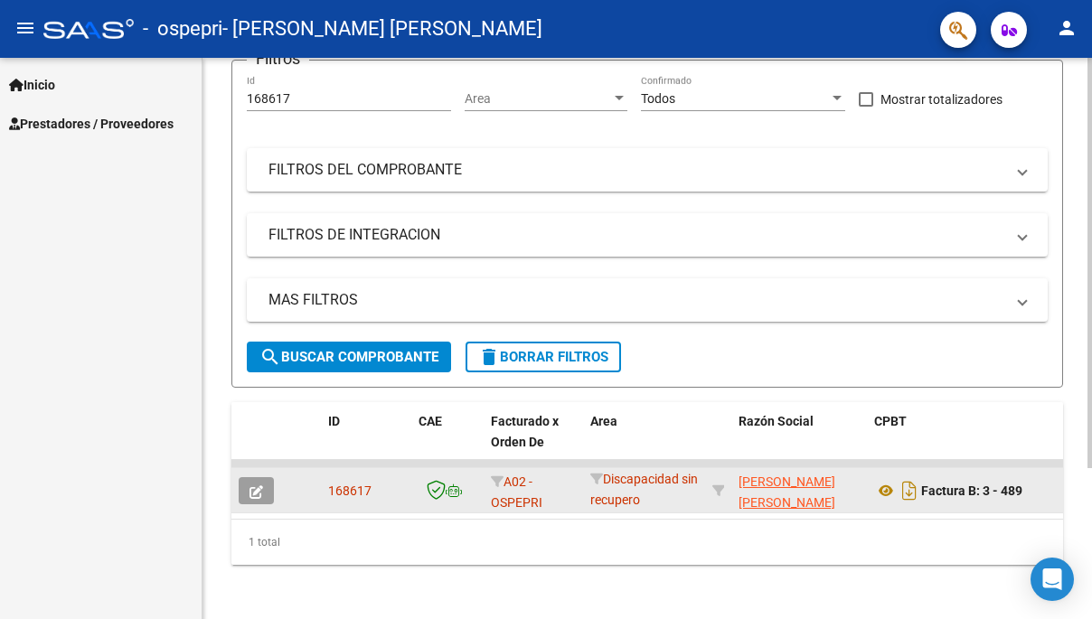
click at [253, 490] on icon "button" at bounding box center [257, 493] width 14 height 14
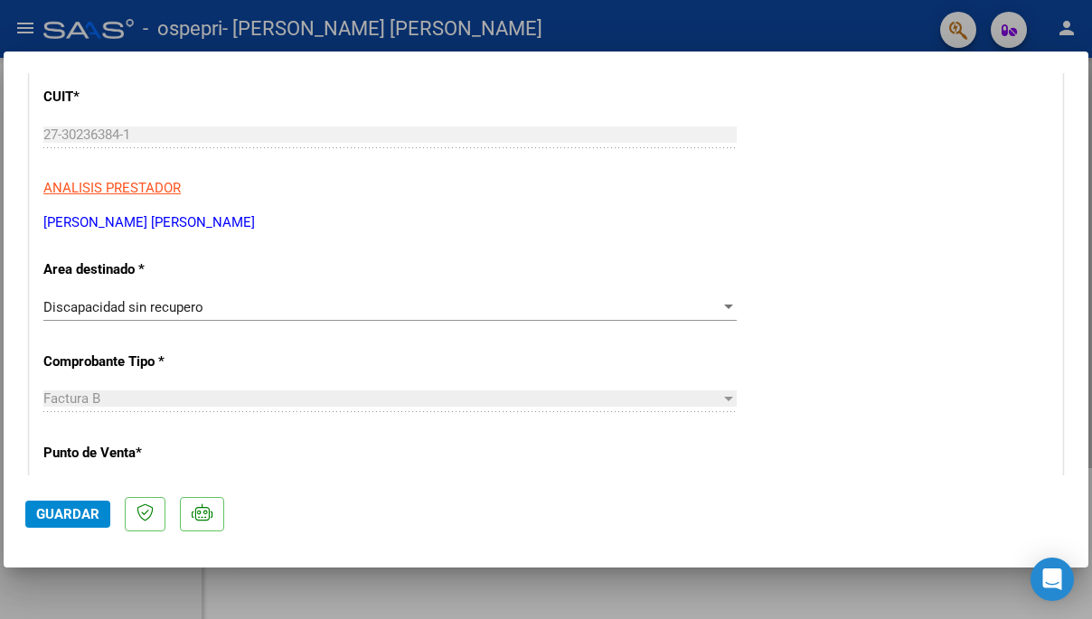
scroll to position [0, 0]
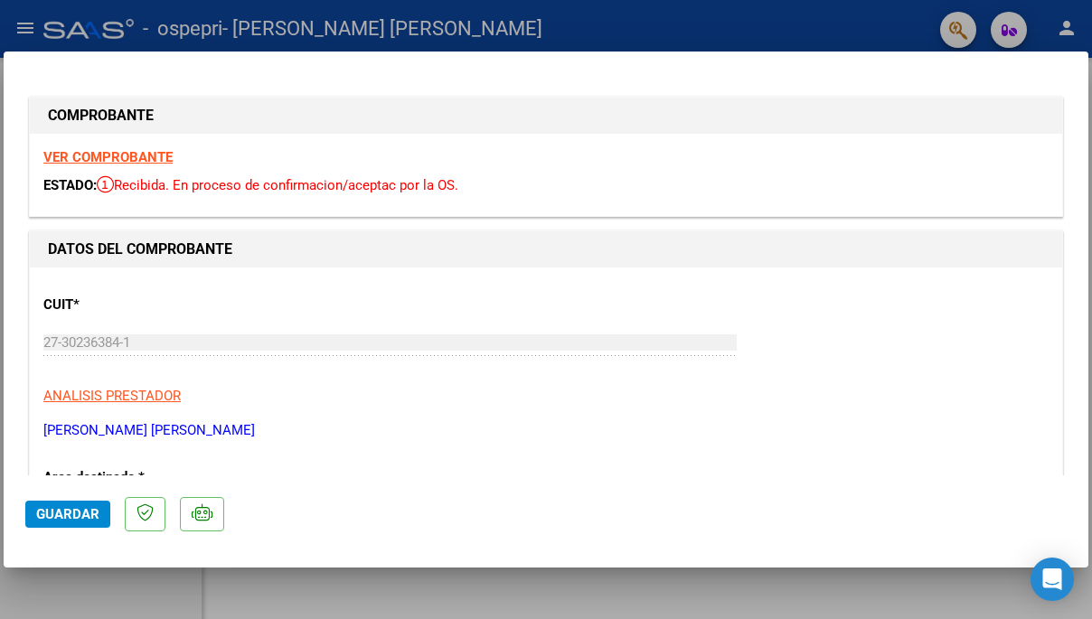
click at [391, 26] on div at bounding box center [546, 309] width 1092 height 619
type input "$ 0,00"
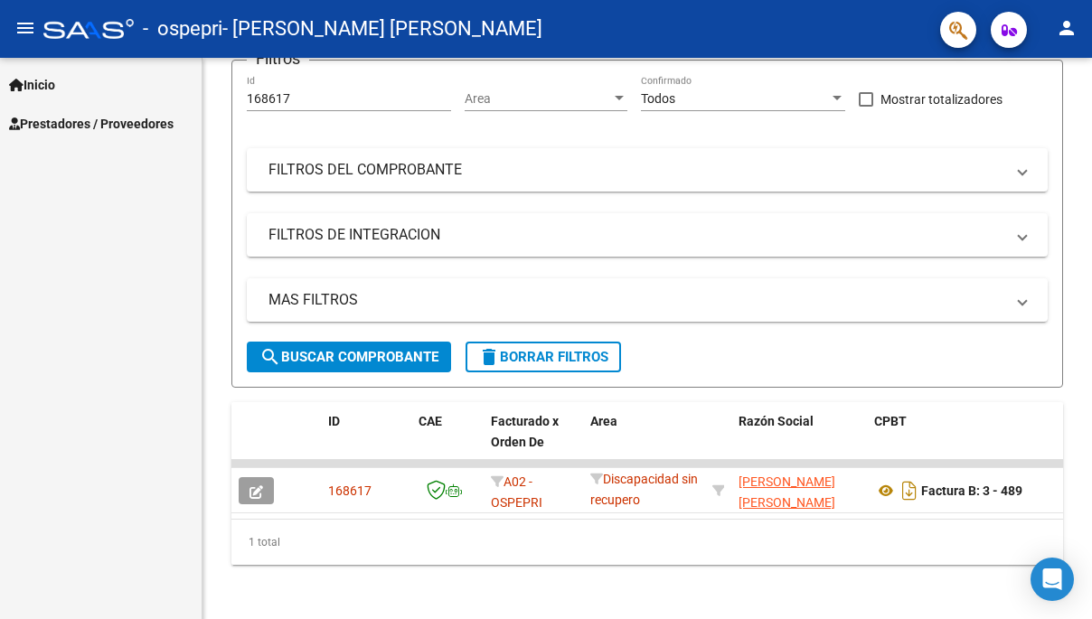
scroll to position [190, 0]
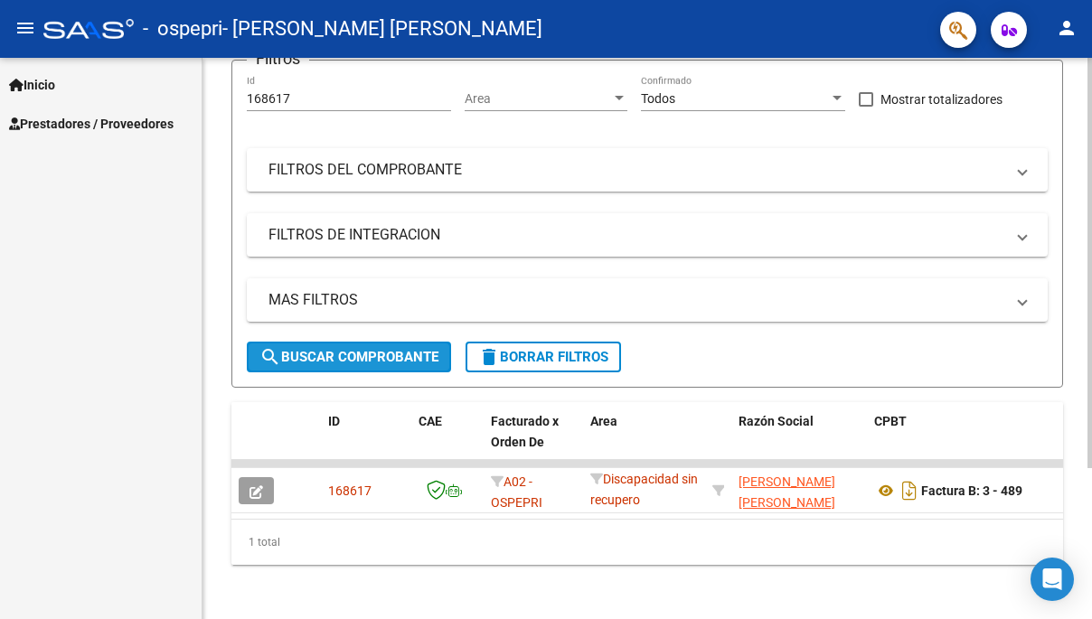
click at [402, 352] on span "search Buscar Comprobante" at bounding box center [349, 357] width 179 height 16
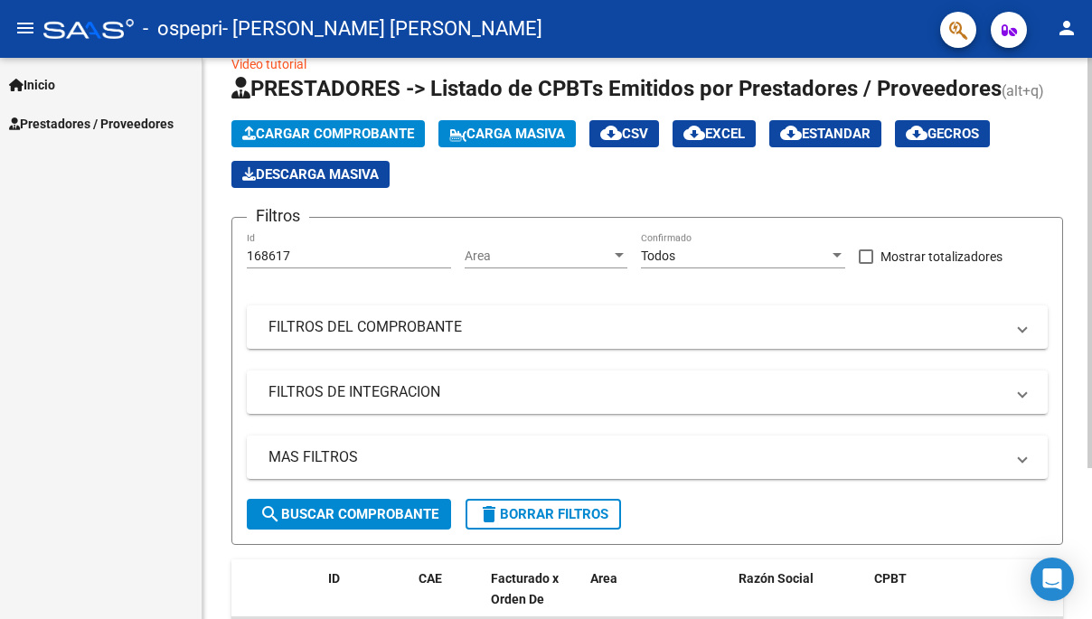
scroll to position [0, 0]
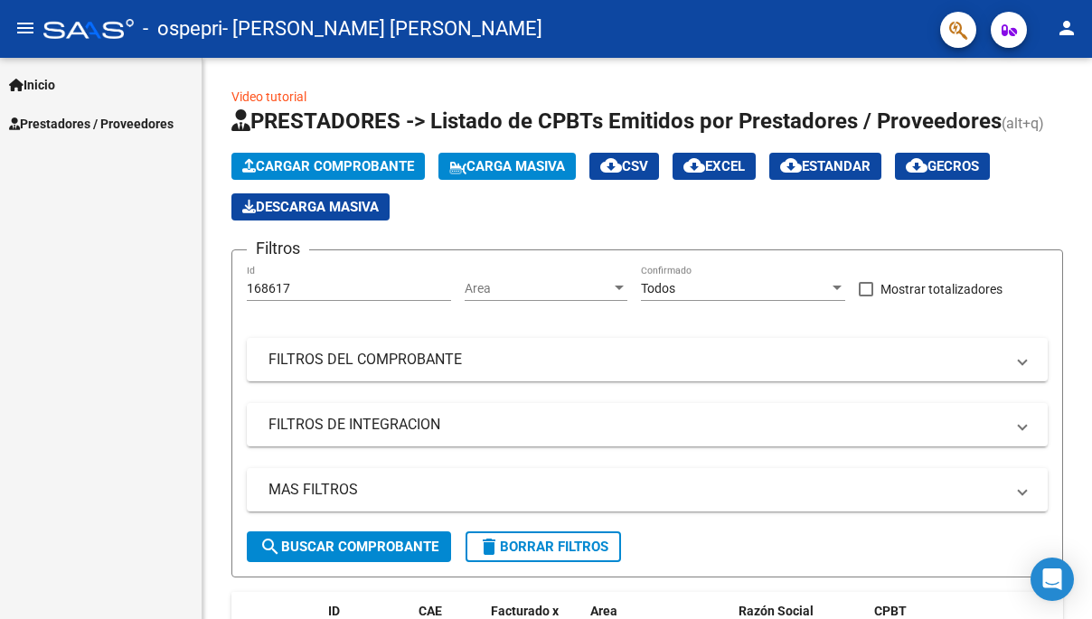
click at [130, 123] on span "Prestadores / Proveedores" at bounding box center [91, 124] width 165 height 20
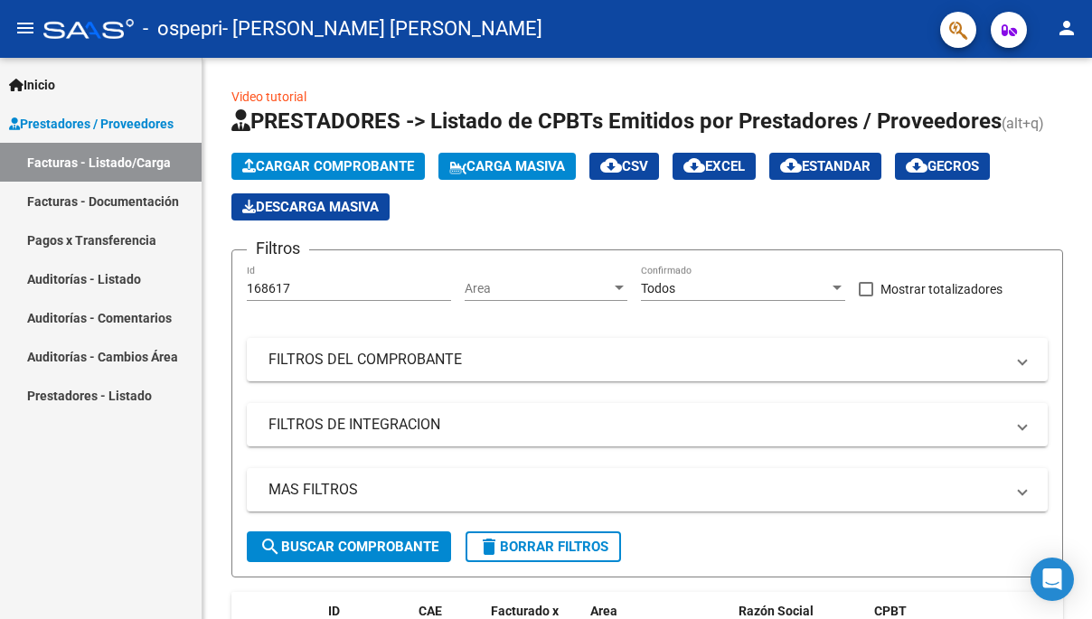
click at [52, 396] on link "Prestadores - Listado" at bounding box center [101, 395] width 202 height 39
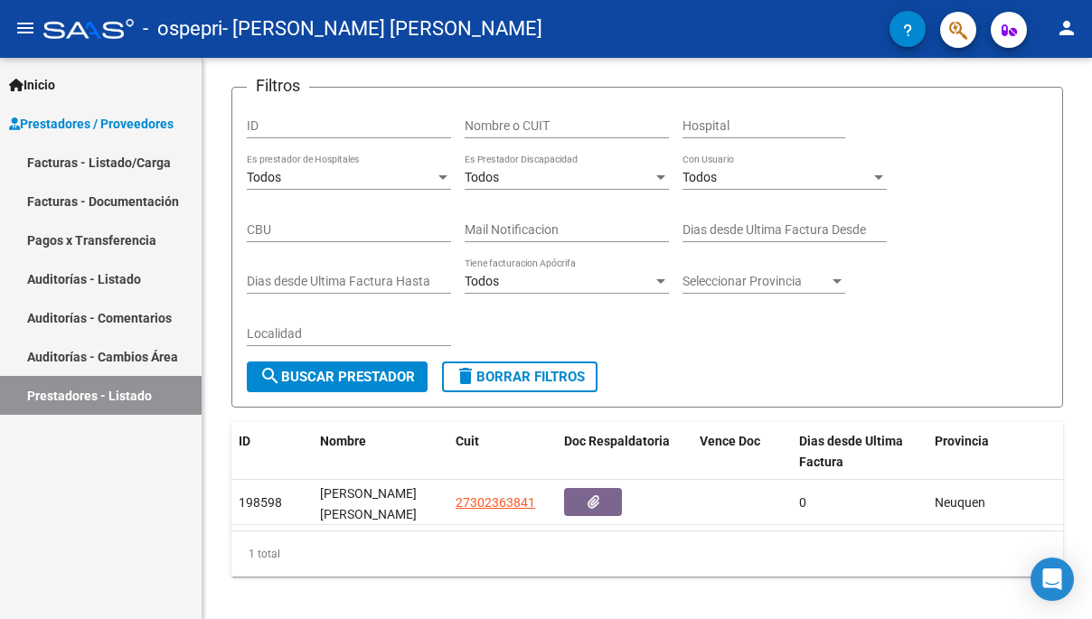
scroll to position [123, 0]
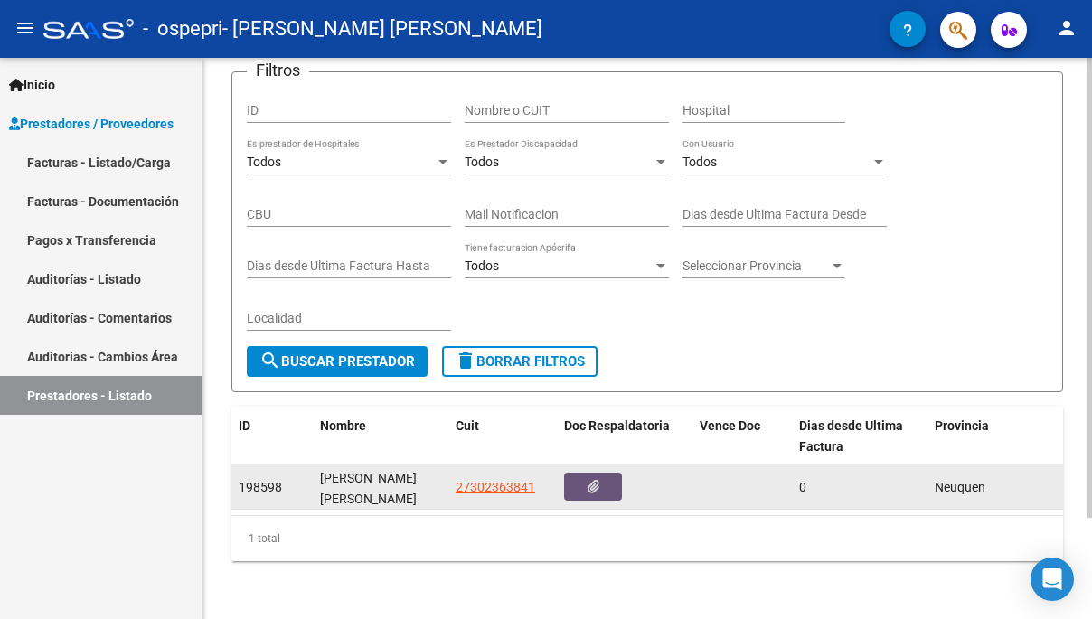
click at [600, 485] on button "button" at bounding box center [593, 487] width 58 height 28
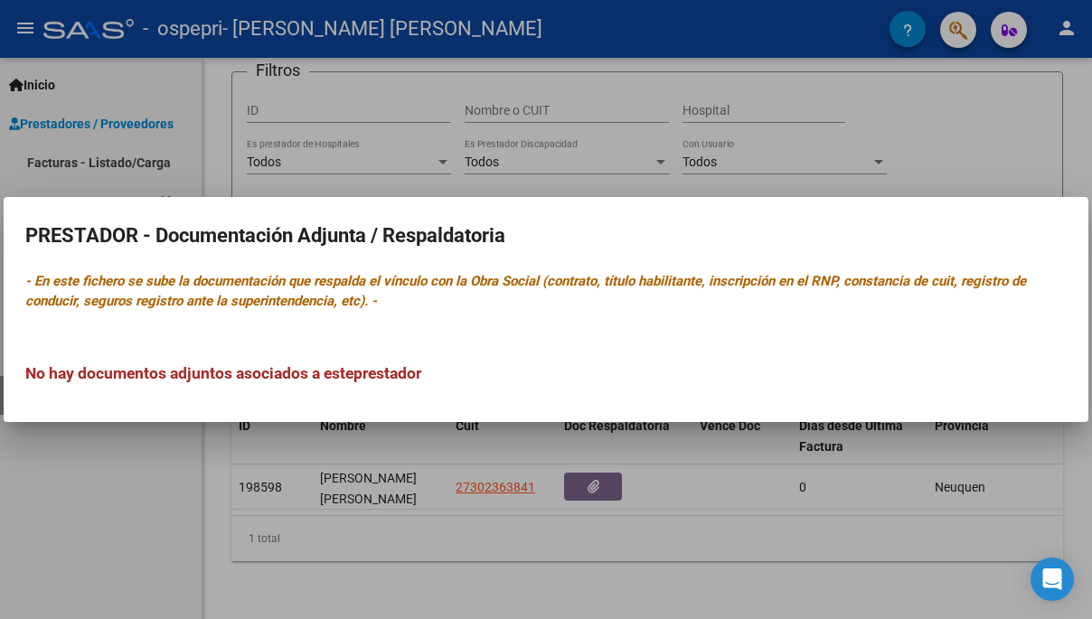
click at [588, 548] on div at bounding box center [546, 309] width 1092 height 619
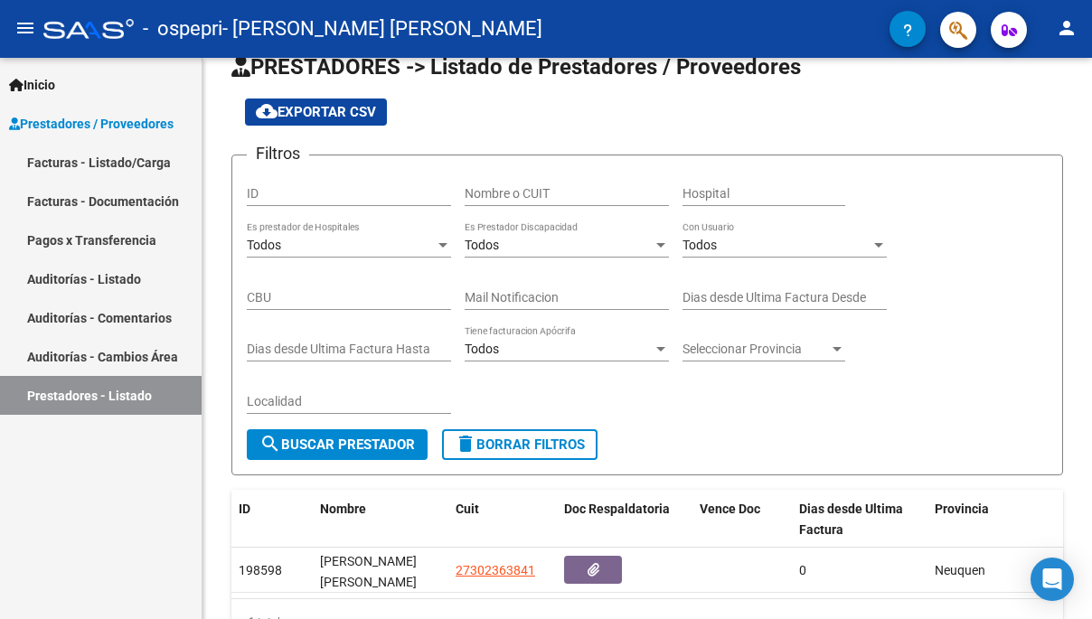
scroll to position [0, 0]
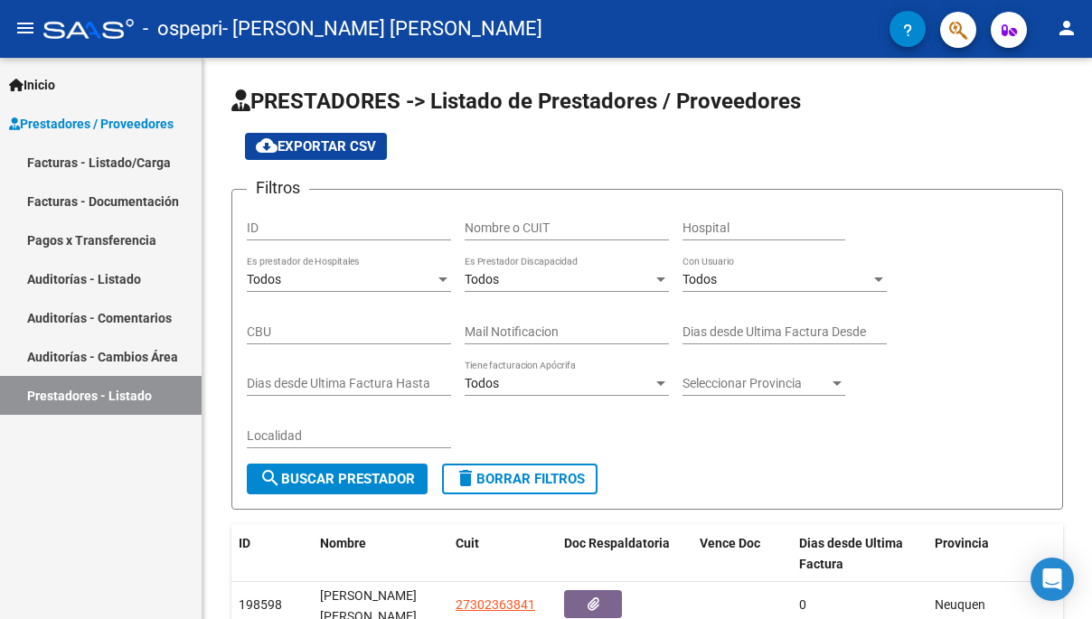
click at [52, 80] on span "Inicio" at bounding box center [32, 85] width 46 height 20
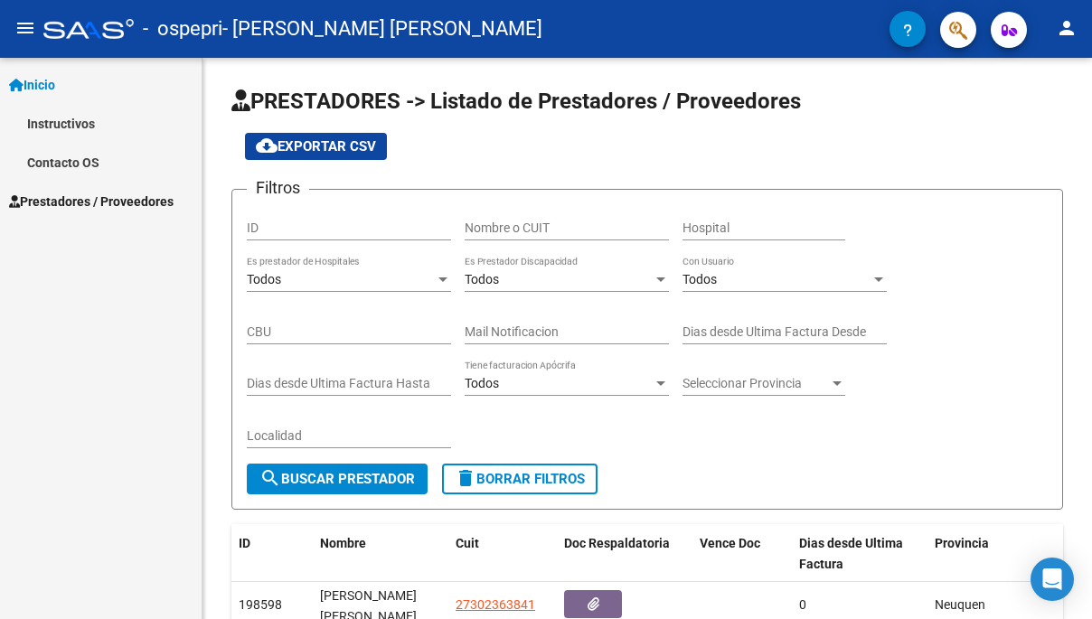
click at [76, 208] on span "Prestadores / Proveedores" at bounding box center [91, 202] width 165 height 20
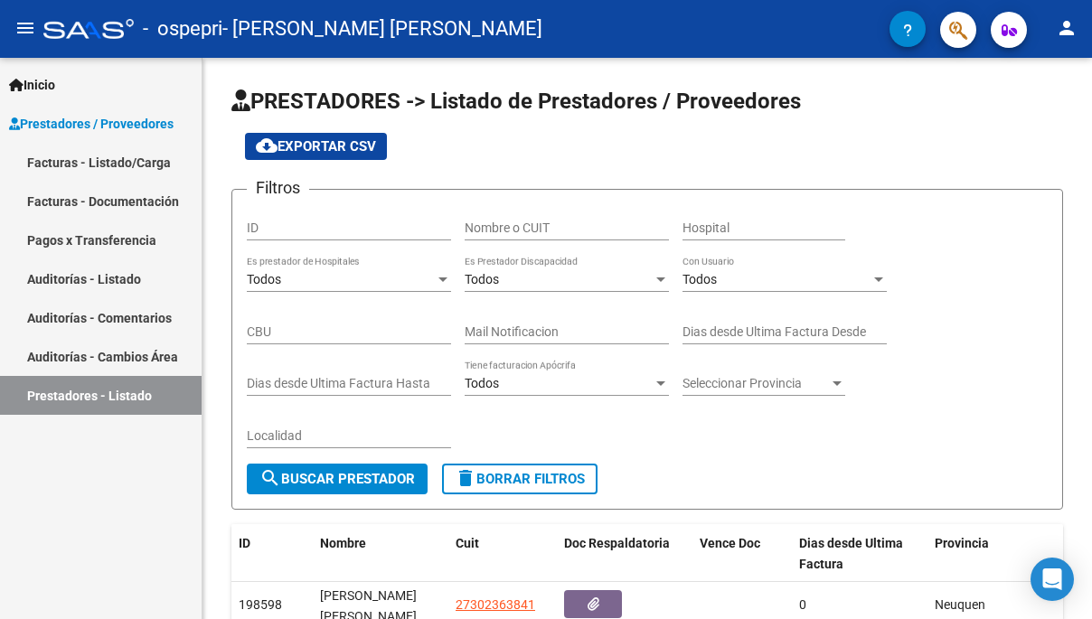
click at [159, 161] on link "Facturas - Listado/Carga" at bounding box center [101, 162] width 202 height 39
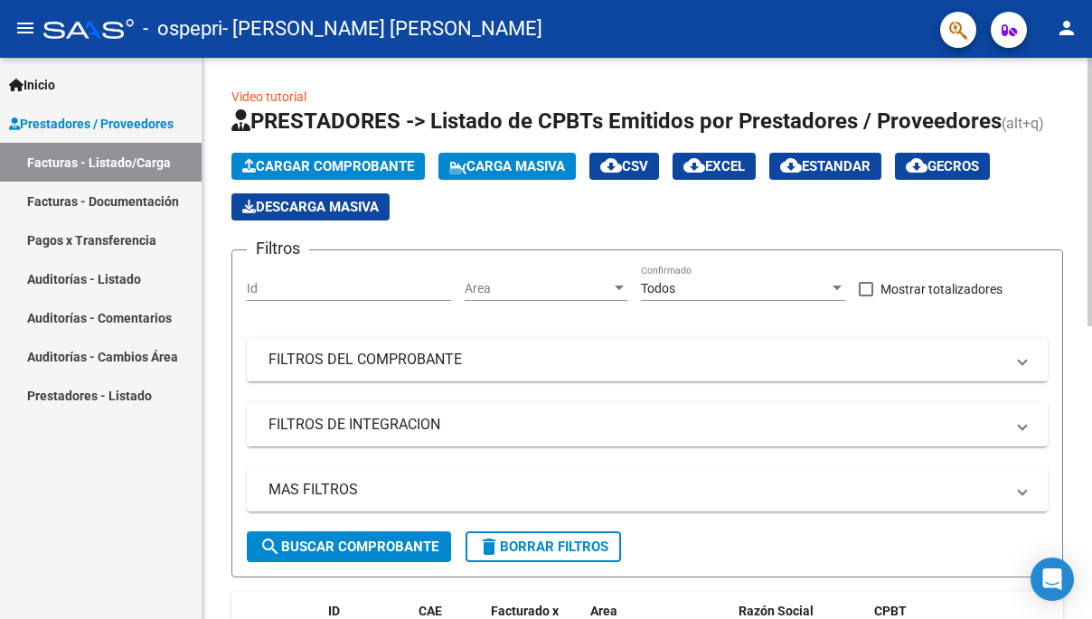
click at [407, 285] on input "Id" at bounding box center [349, 288] width 204 height 15
click at [553, 284] on span "Area" at bounding box center [538, 288] width 146 height 15
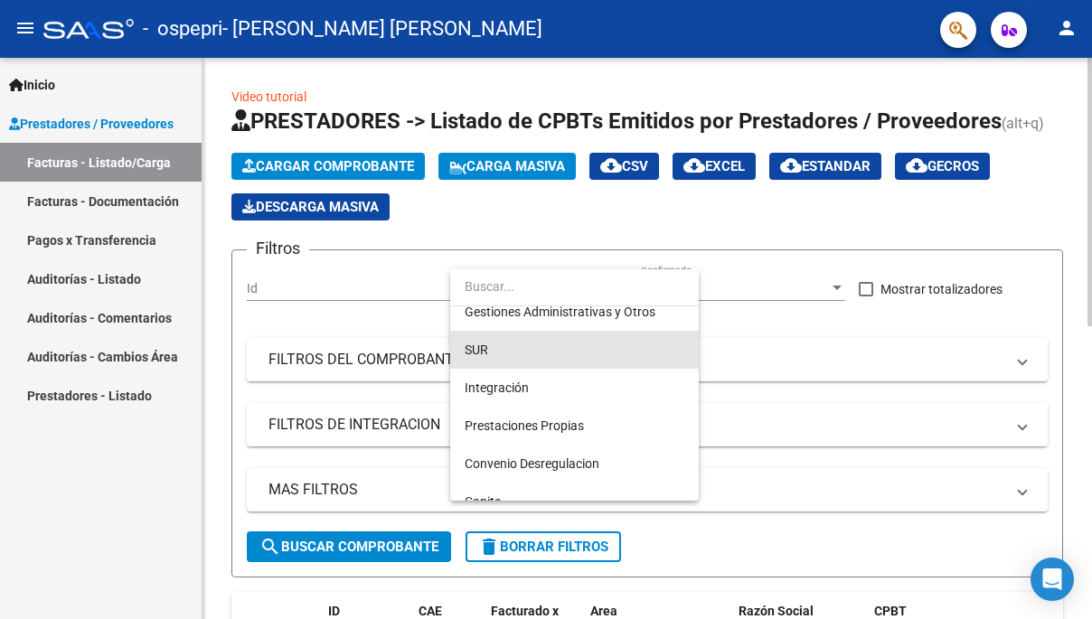
scroll to position [98, 0]
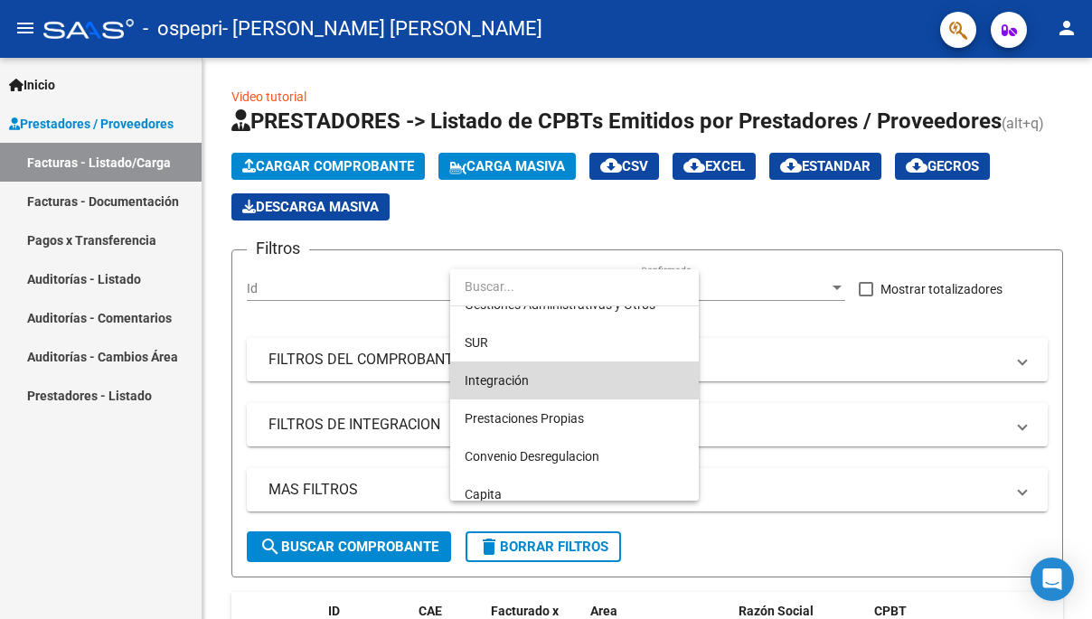
click at [646, 385] on span "Integración" at bounding box center [575, 381] width 220 height 38
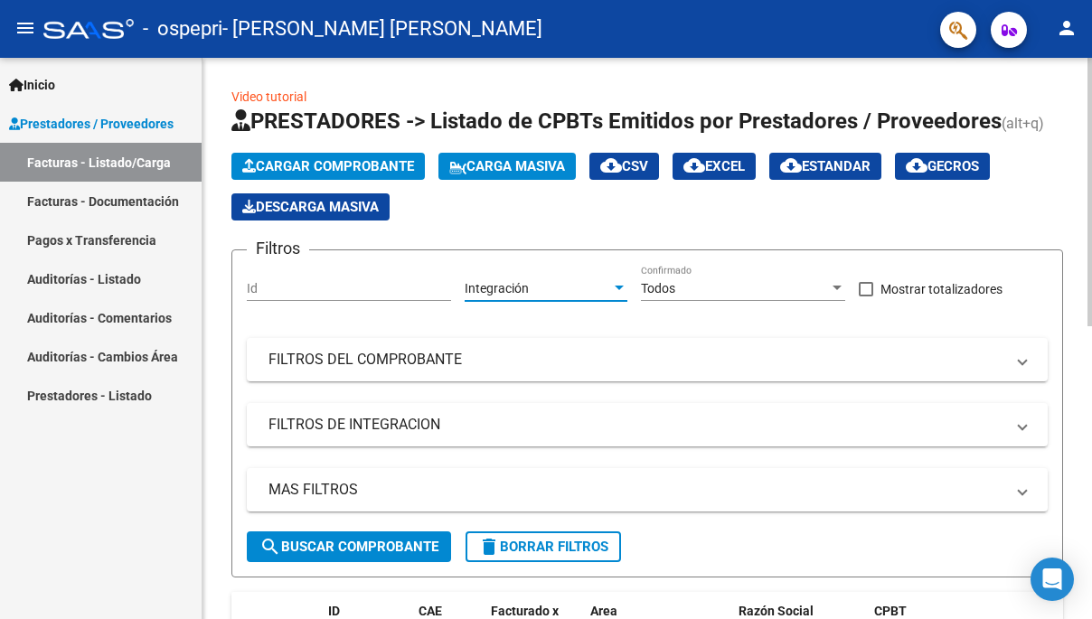
click at [720, 288] on div "Todos" at bounding box center [735, 288] width 188 height 15
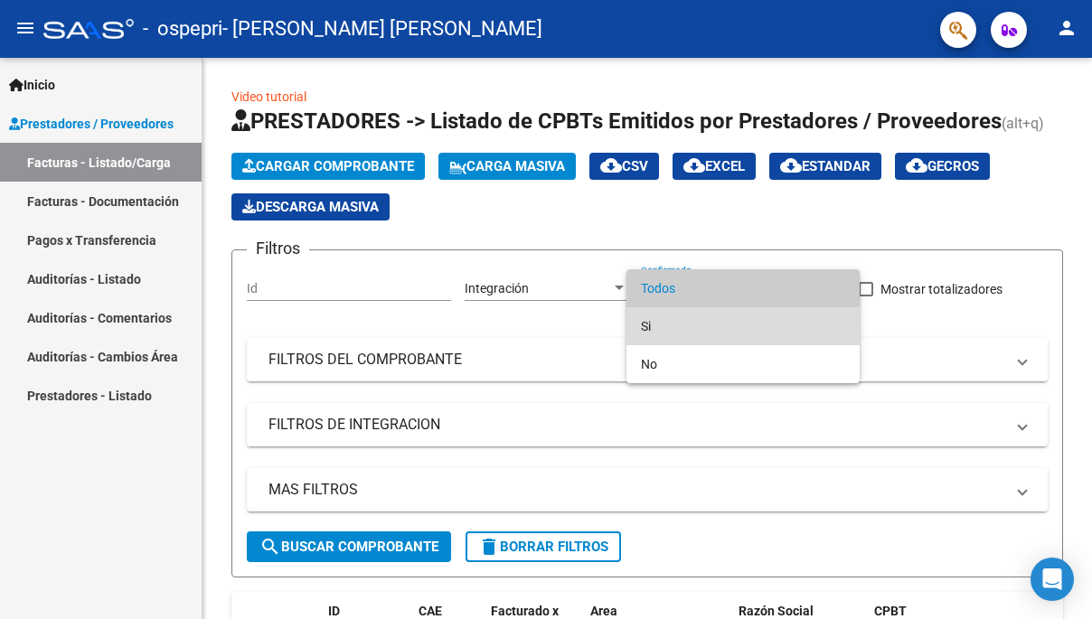
click at [751, 326] on span "Si" at bounding box center [743, 326] width 204 height 38
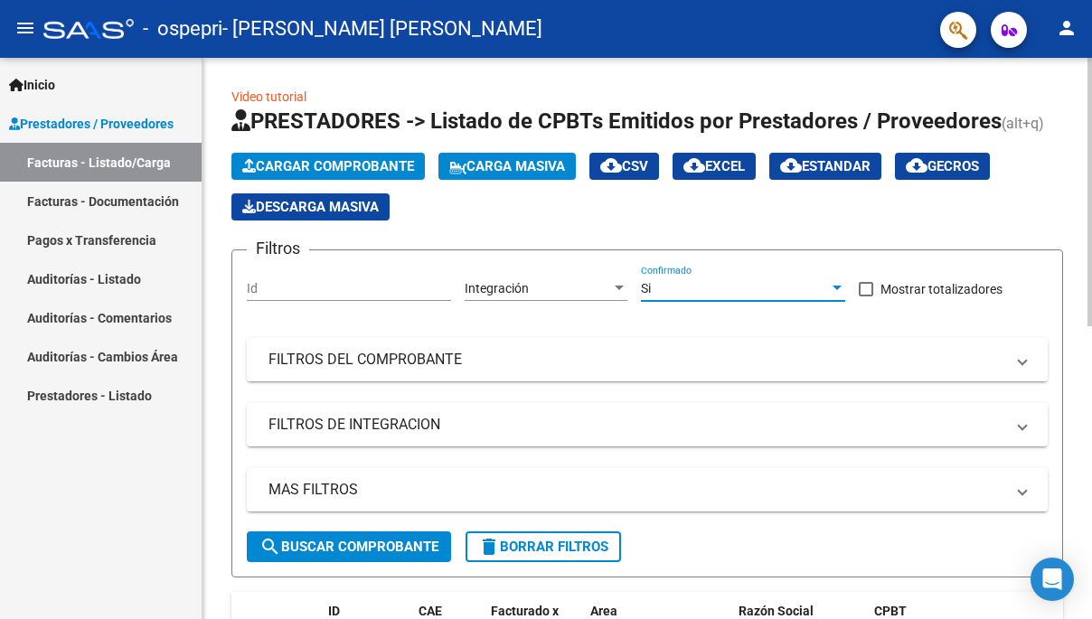
click at [659, 356] on mat-panel-title "FILTROS DEL COMPROBANTE" at bounding box center [637, 360] width 736 height 20
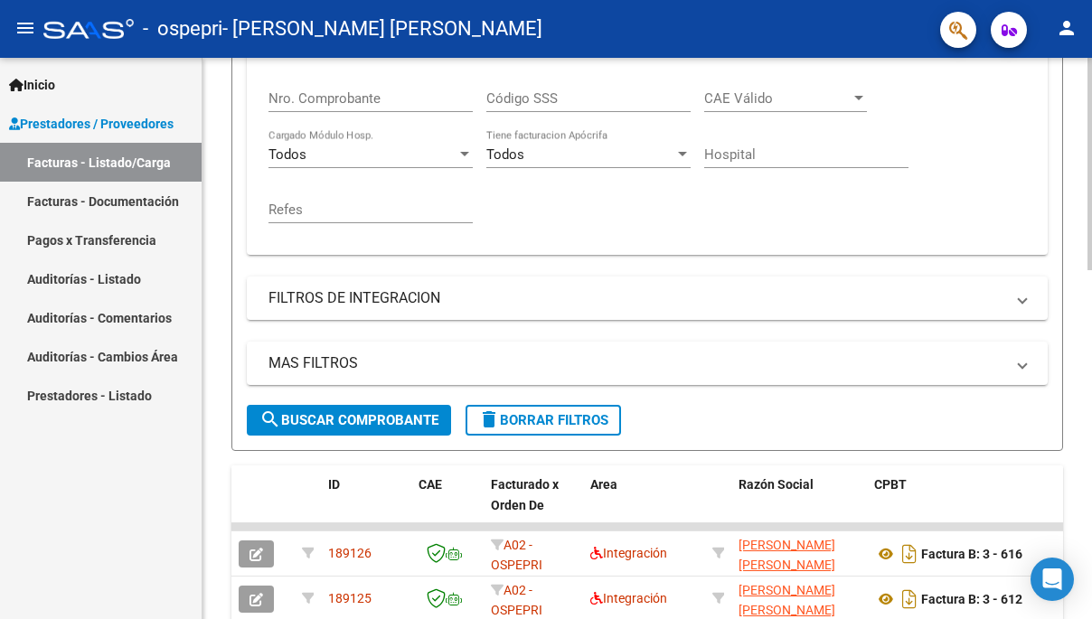
scroll to position [439, 0]
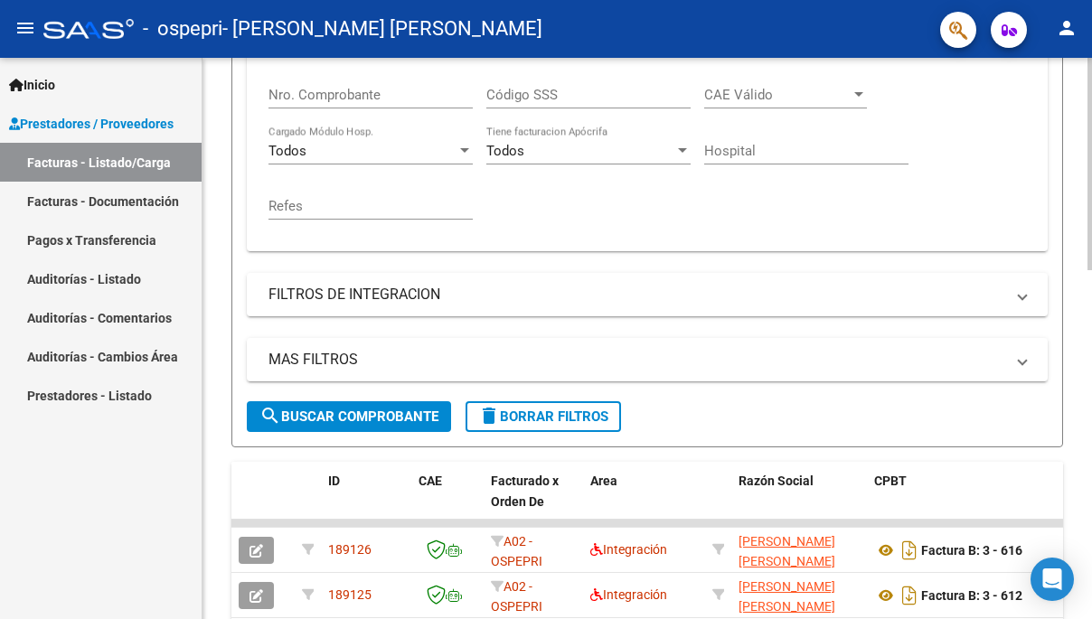
click at [401, 416] on span "search Buscar Comprobante" at bounding box center [349, 417] width 179 height 16
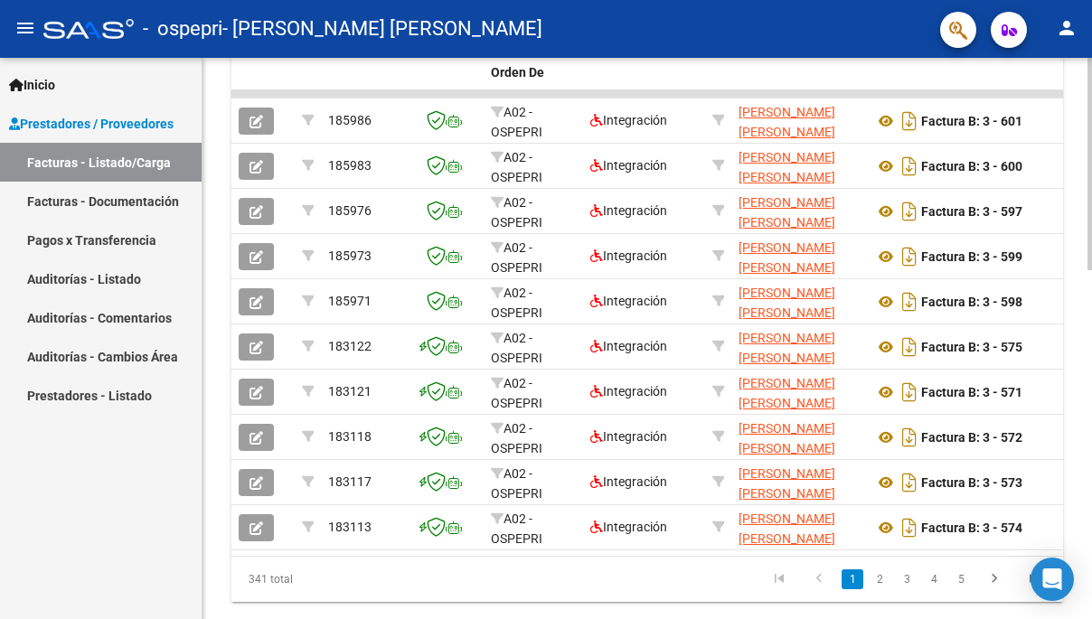
scroll to position [923, 0]
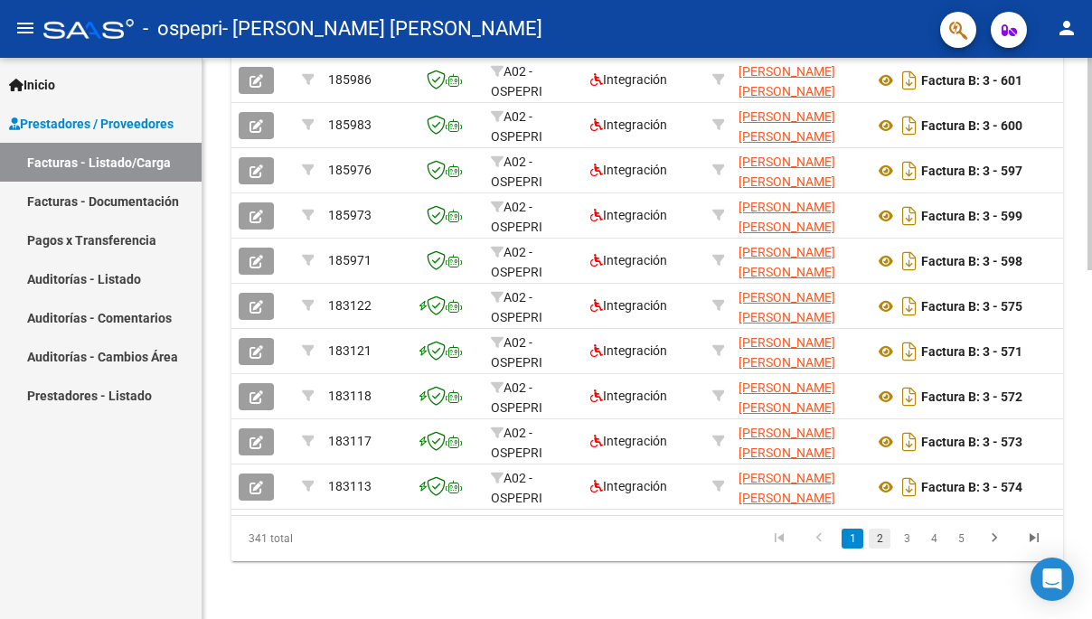
click at [882, 540] on link "2" at bounding box center [880, 539] width 22 height 20
click at [907, 539] on link "3" at bounding box center [907, 539] width 22 height 20
click at [961, 539] on link "5" at bounding box center [961, 539] width 22 height 20
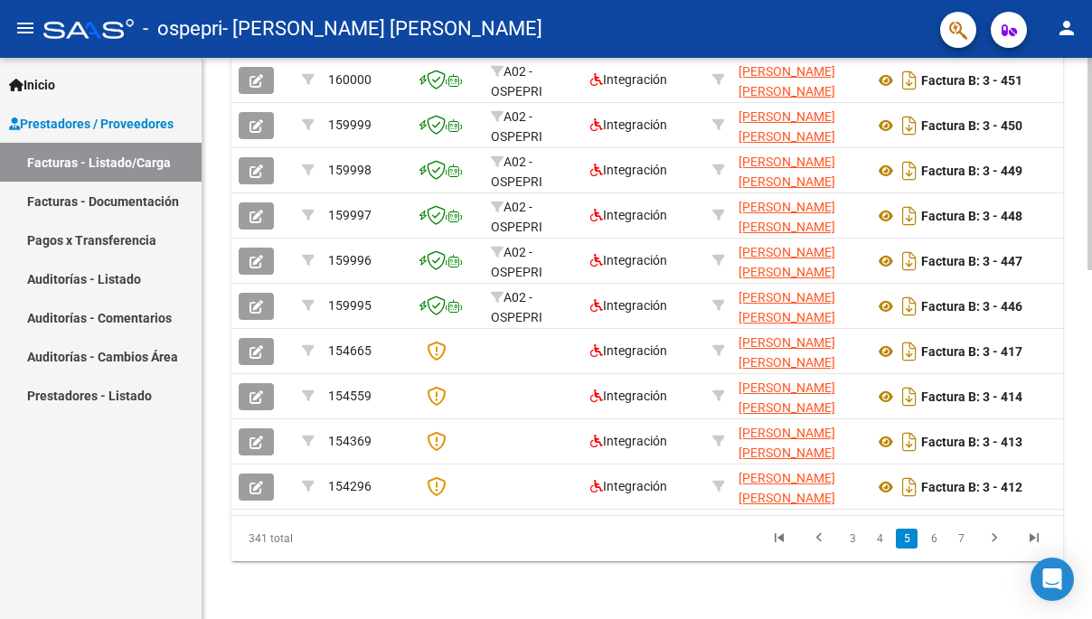
scroll to position [923, 0]
click at [853, 541] on link "3" at bounding box center [853, 539] width 22 height 20
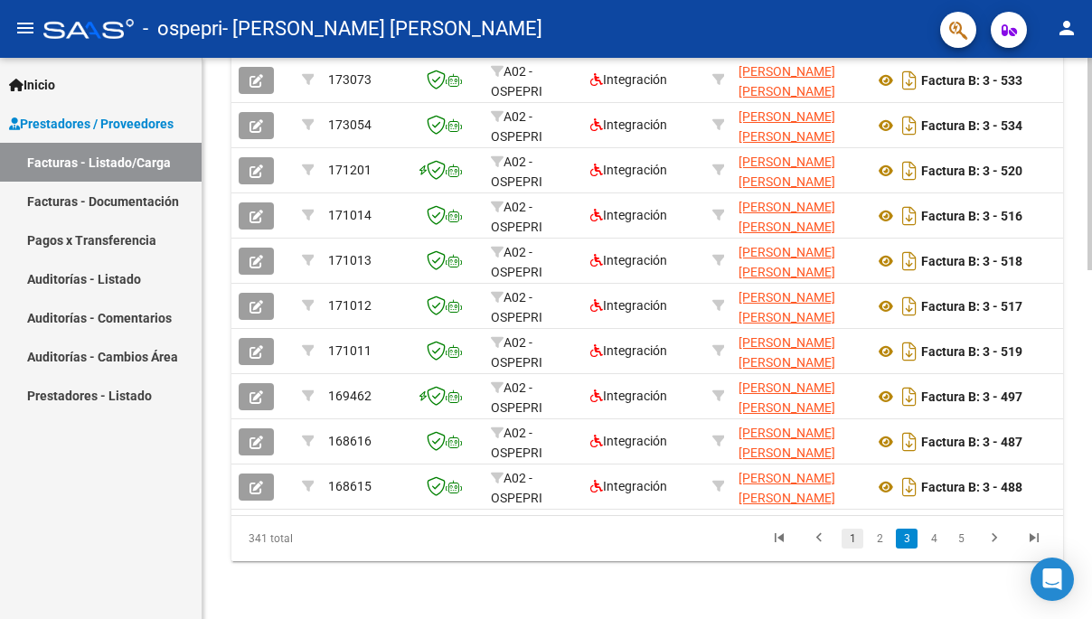
click at [851, 540] on link "1" at bounding box center [853, 539] width 22 height 20
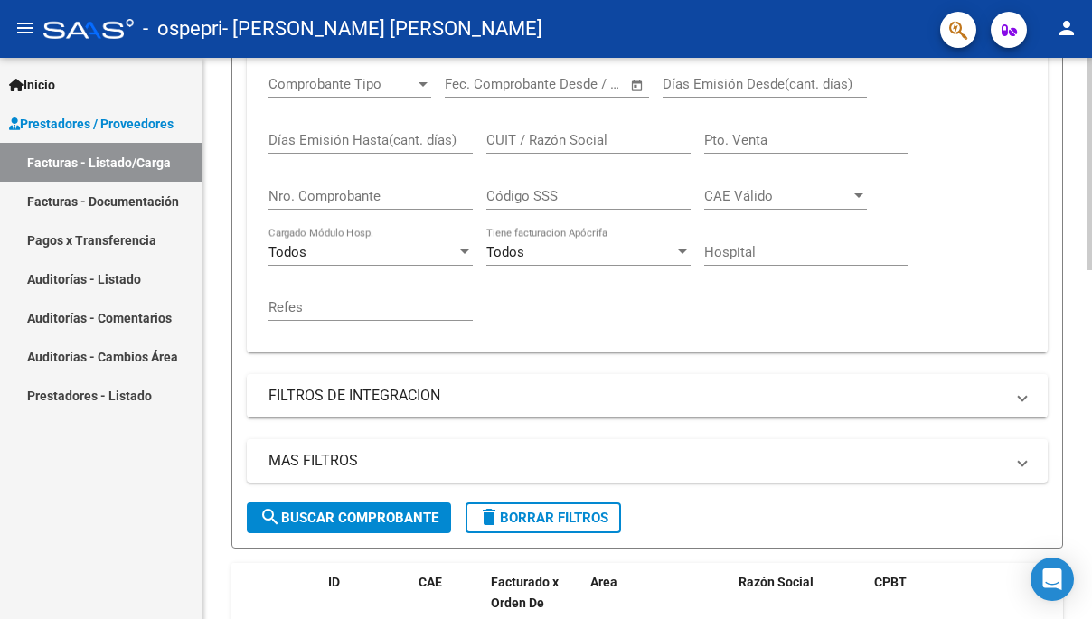
scroll to position [336, 0]
click at [535, 389] on mat-panel-title "FILTROS DE INTEGRACION" at bounding box center [637, 397] width 736 height 20
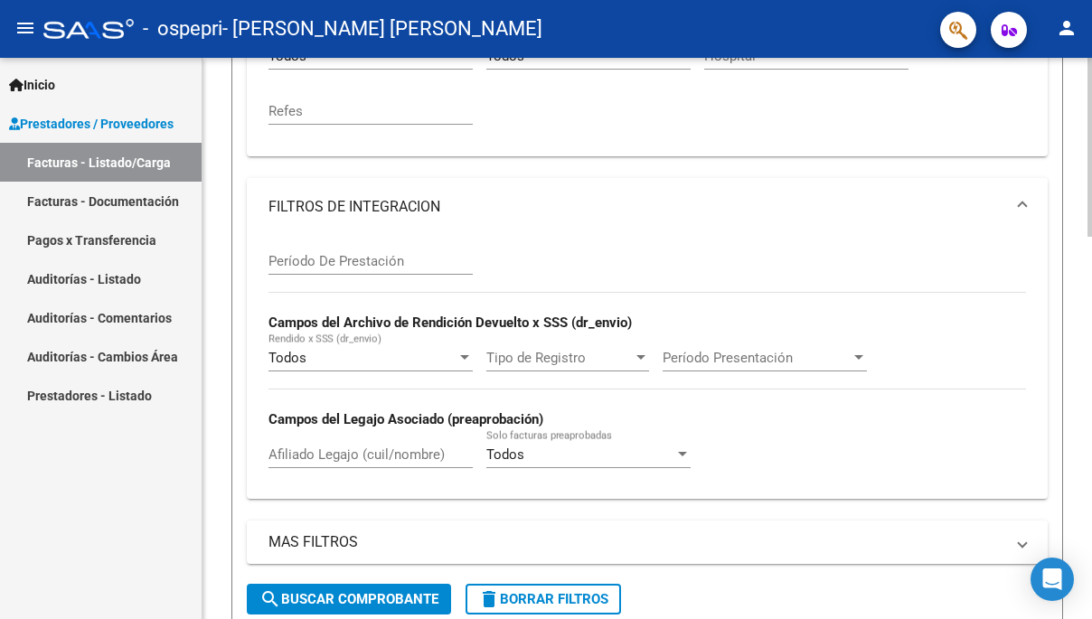
scroll to position [534, 0]
click at [386, 266] on input "Período De Prestación" at bounding box center [371, 260] width 204 height 16
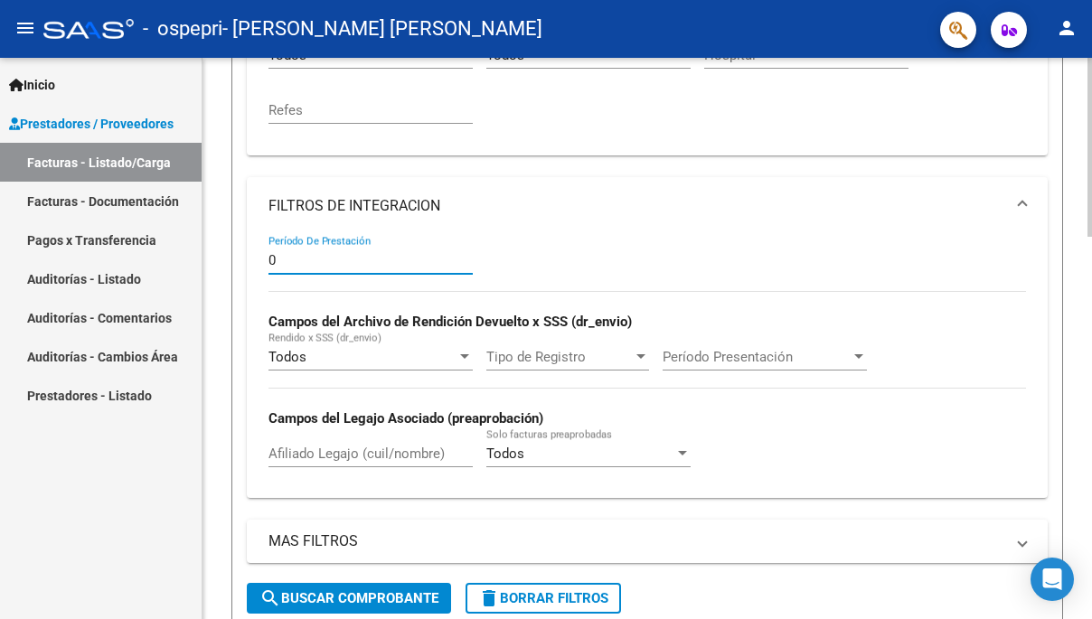
type input "09"
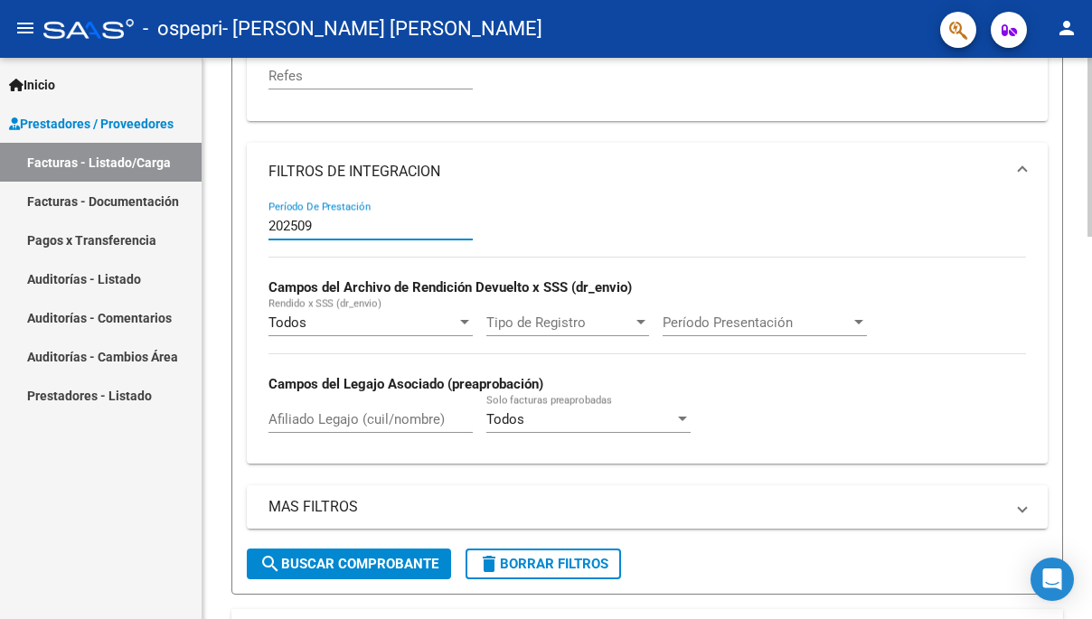
scroll to position [581, 0]
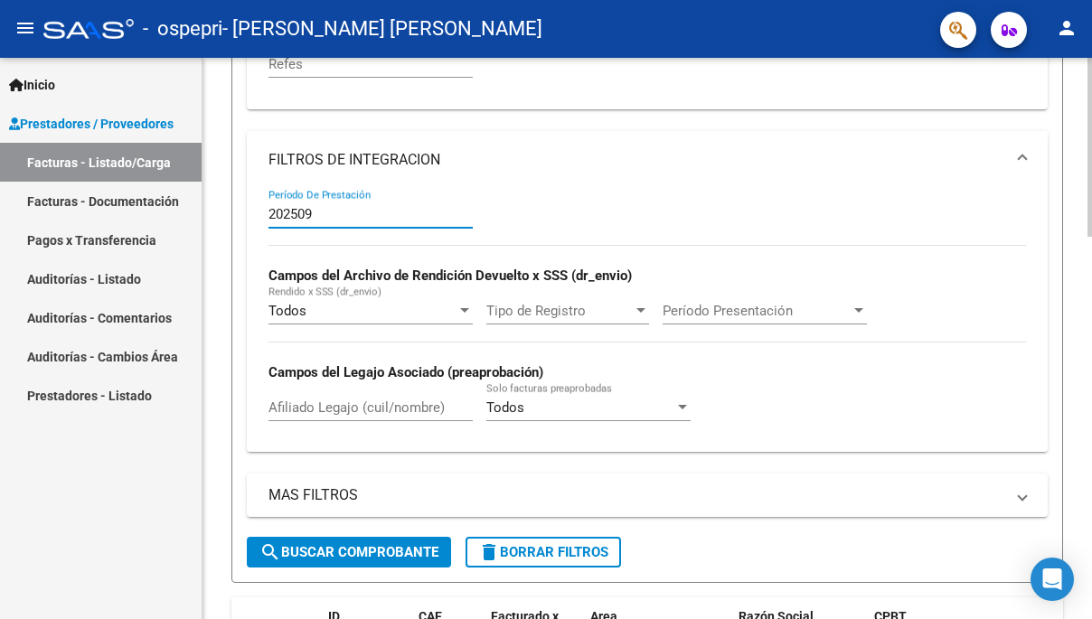
type input "202509"
click at [447, 311] on div "Todos" at bounding box center [363, 311] width 188 height 16
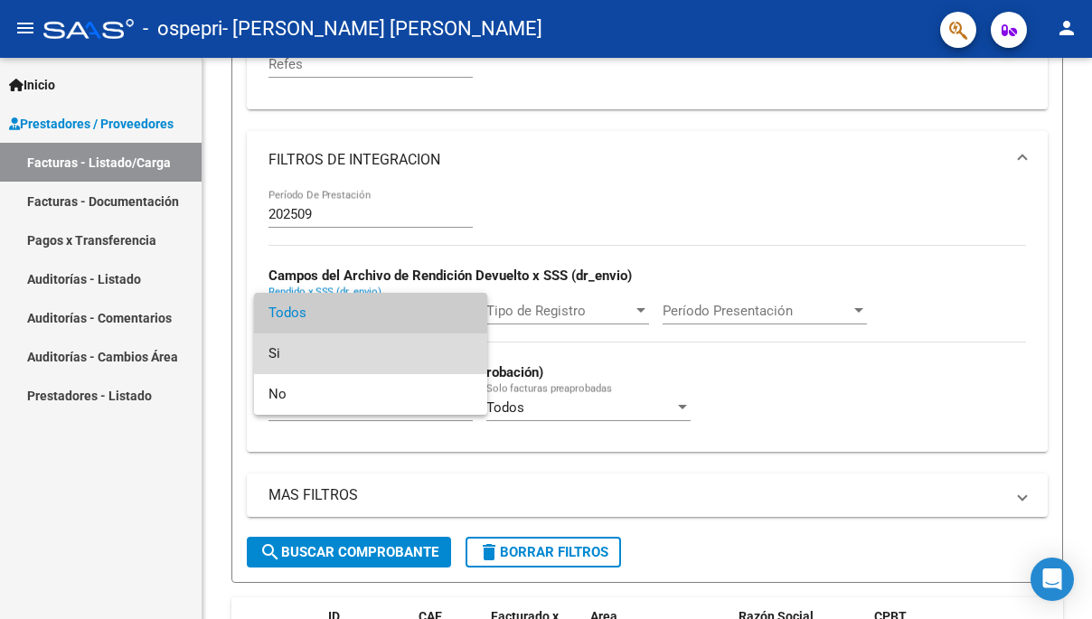
click at [436, 354] on span "Si" at bounding box center [371, 354] width 204 height 41
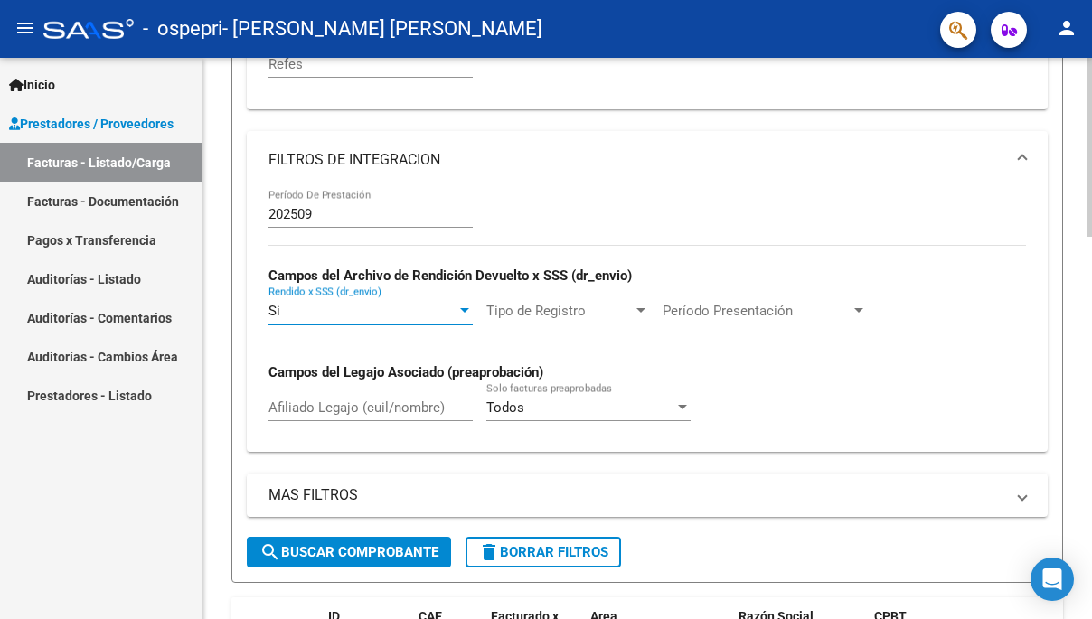
click at [449, 315] on div "Si" at bounding box center [363, 311] width 188 height 16
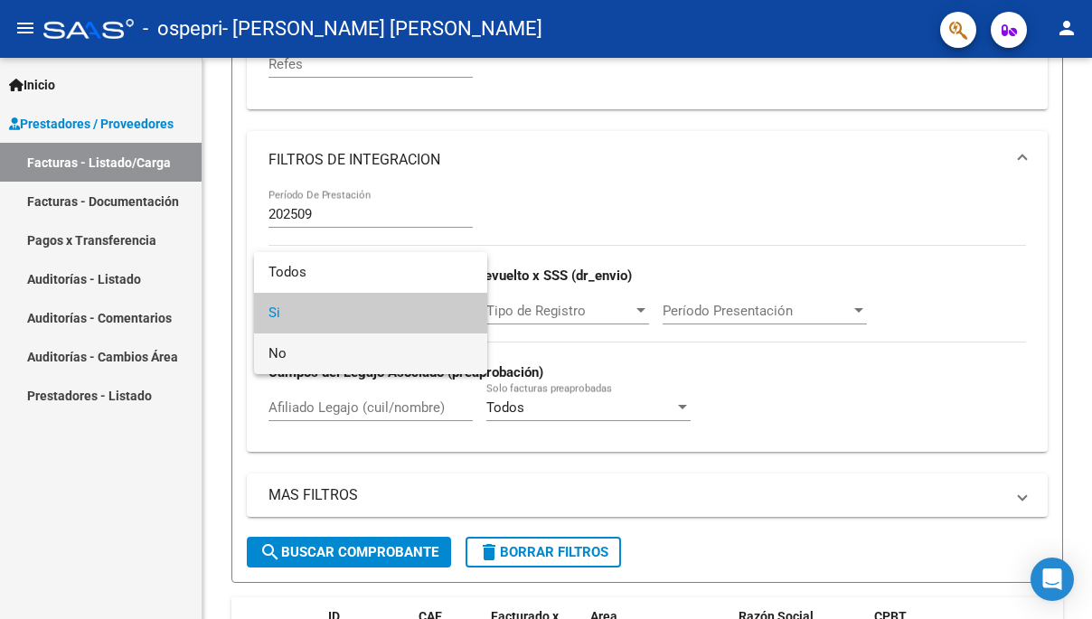
click at [430, 358] on span "No" at bounding box center [371, 354] width 204 height 41
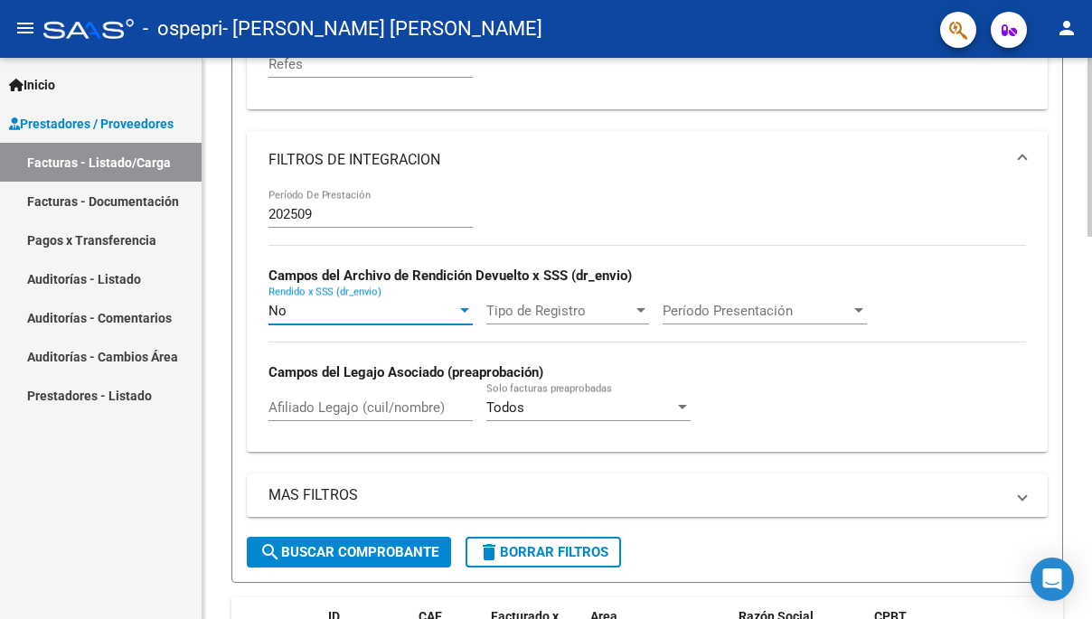
click at [439, 412] on input "Afiliado Legajo (cuil/nombre)" at bounding box center [371, 408] width 204 height 16
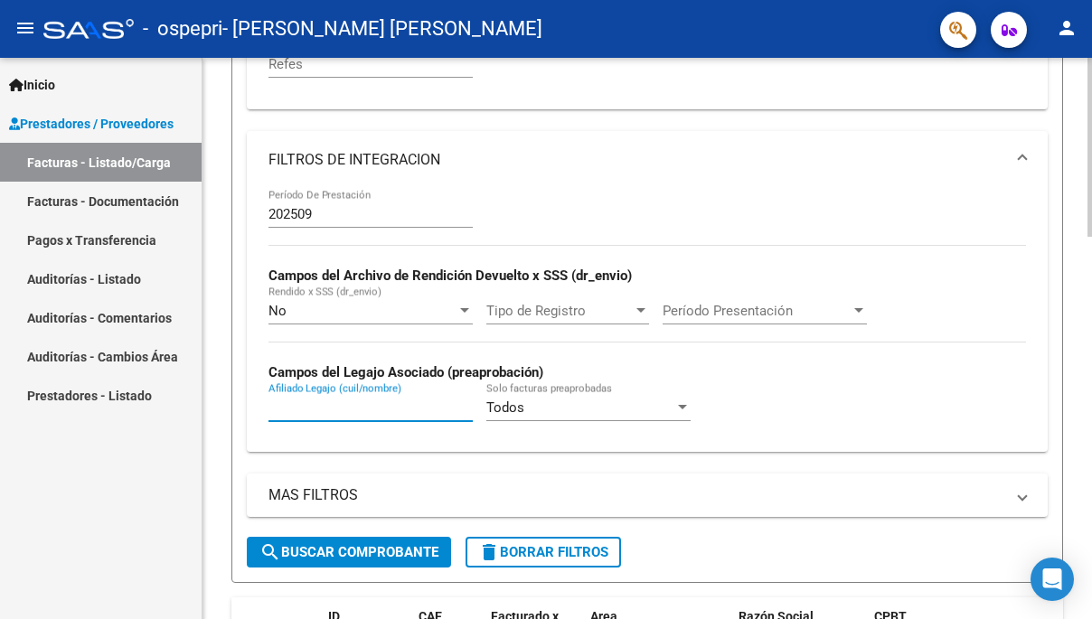
click at [521, 410] on span "Todos" at bounding box center [505, 408] width 38 height 16
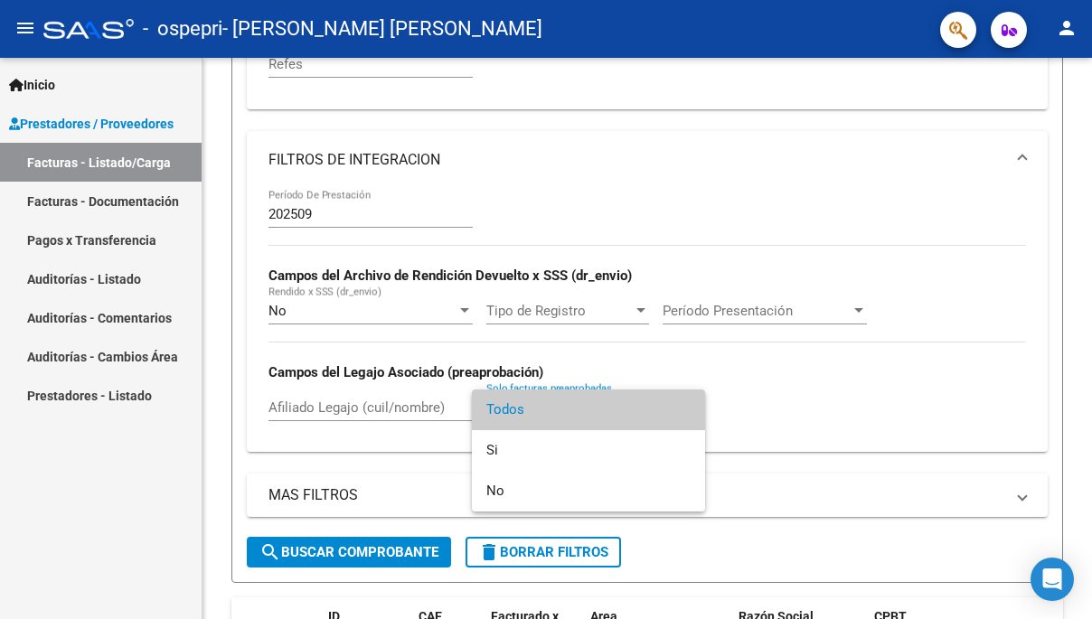
click at [545, 410] on span "Todos" at bounding box center [588, 410] width 204 height 41
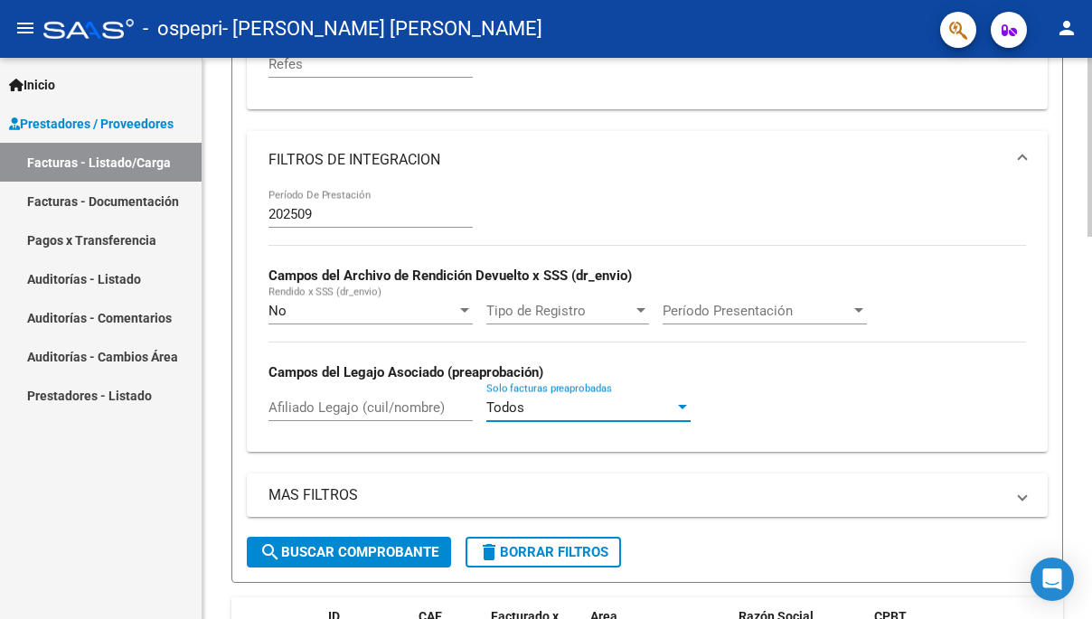
click at [571, 311] on span "Tipo de Registro" at bounding box center [559, 311] width 146 height 16
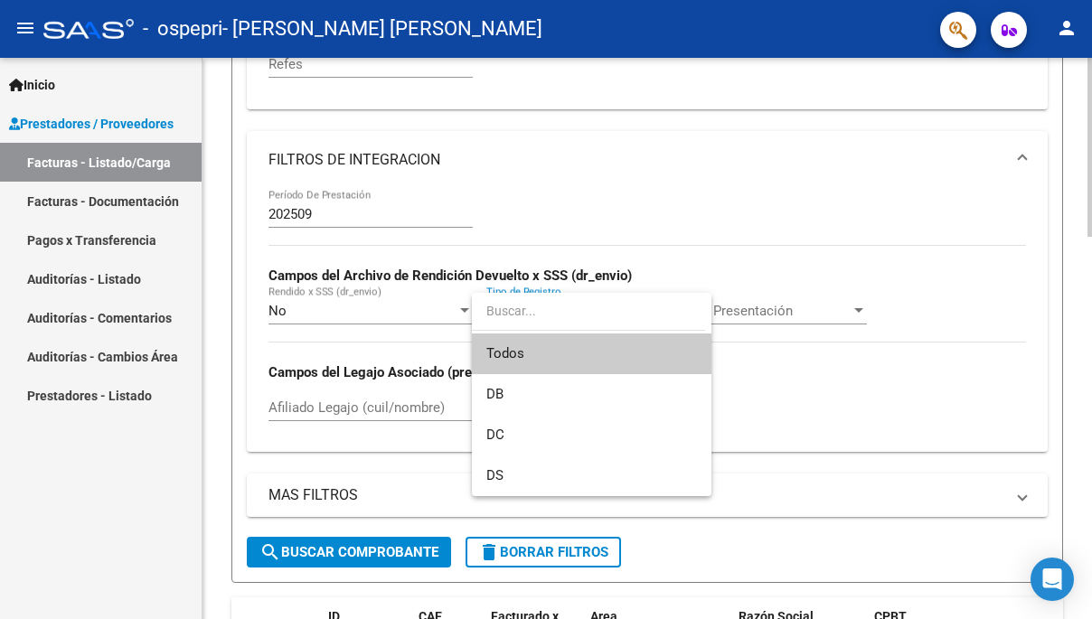
click at [601, 314] on input "dropdown search" at bounding box center [588, 311] width 233 height 38
click at [776, 302] on div at bounding box center [546, 309] width 1092 height 619
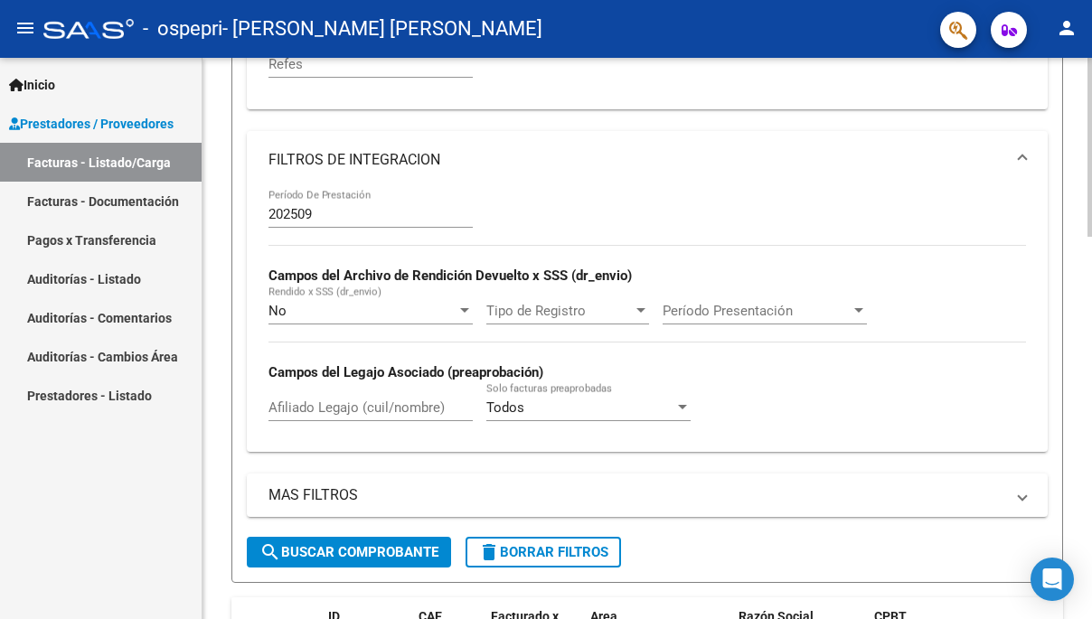
click at [799, 312] on span "Período Presentación" at bounding box center [757, 311] width 188 height 16
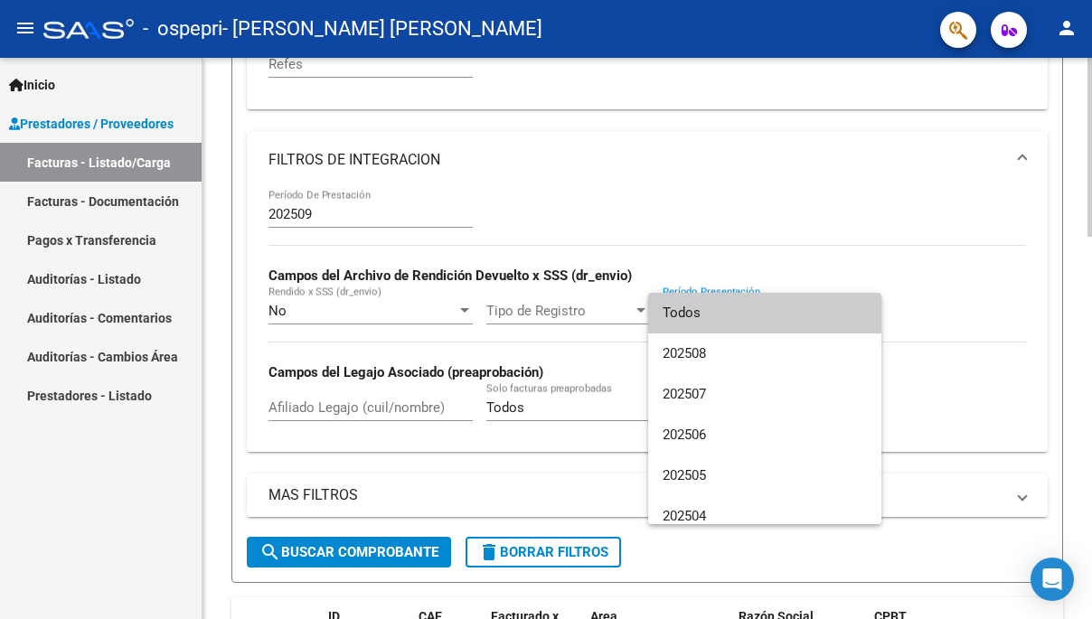
scroll to position [0, 0]
click at [929, 321] on div at bounding box center [546, 309] width 1092 height 619
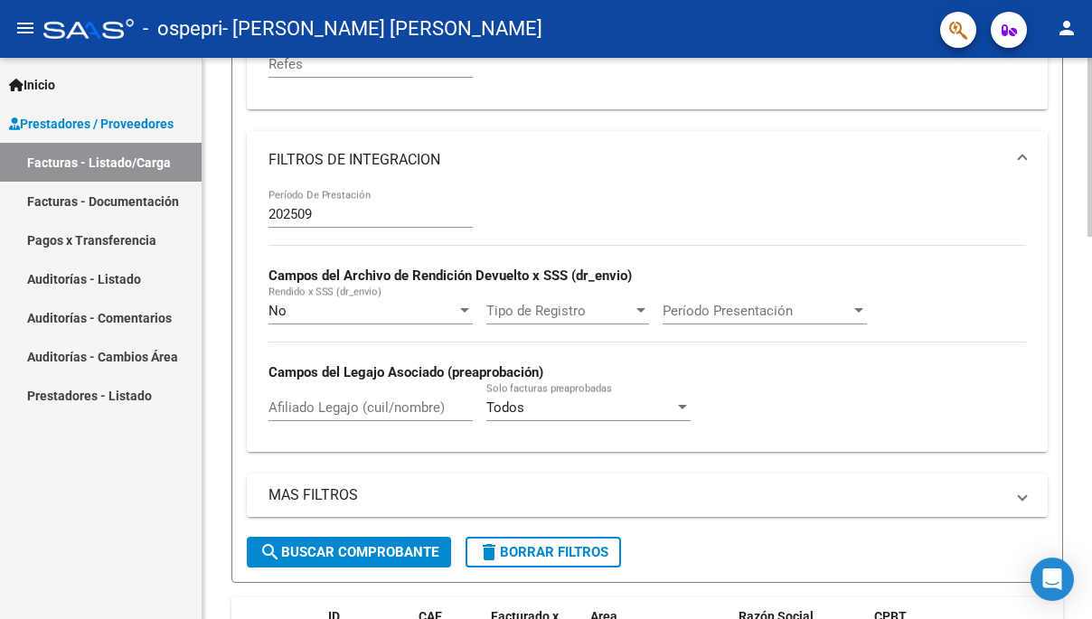
click at [371, 555] on span "search Buscar Comprobante" at bounding box center [349, 552] width 179 height 16
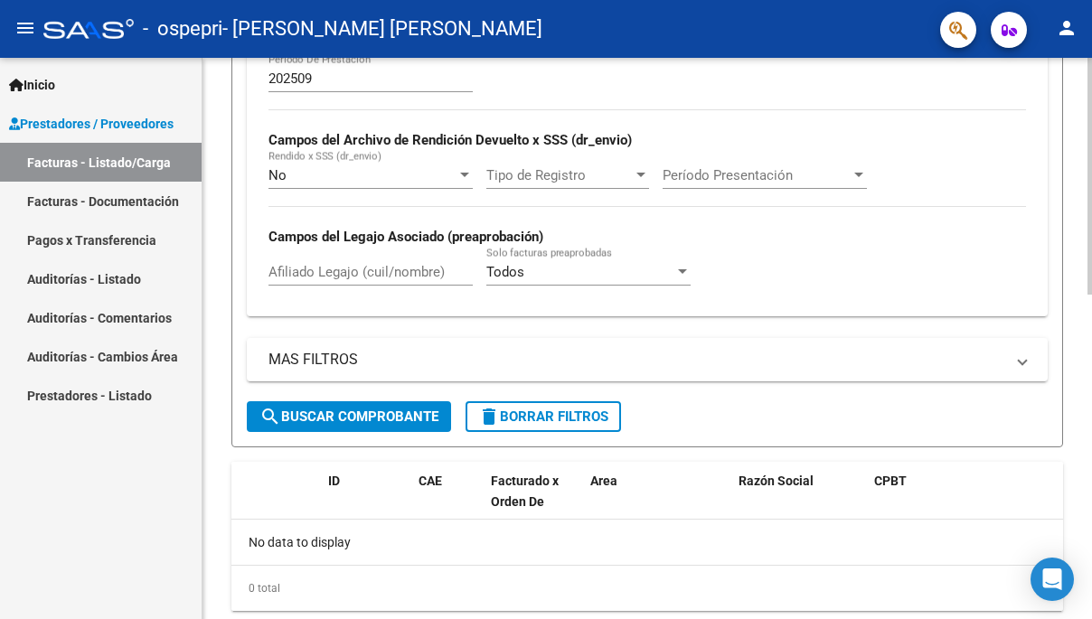
scroll to position [767, 0]
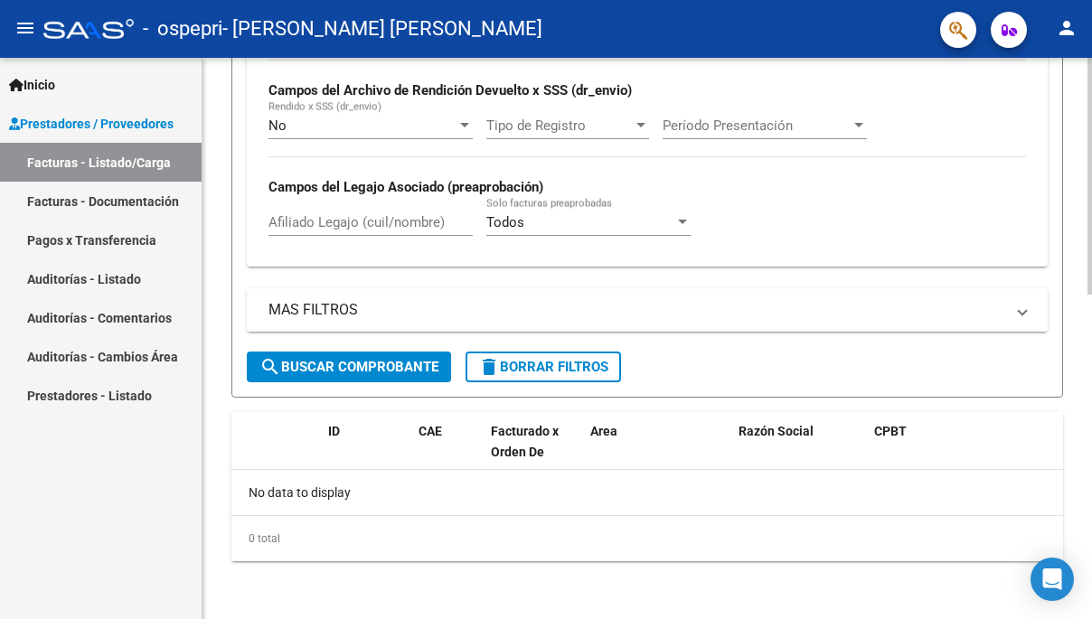
click at [380, 315] on mat-panel-title "MAS FILTROS" at bounding box center [637, 310] width 736 height 20
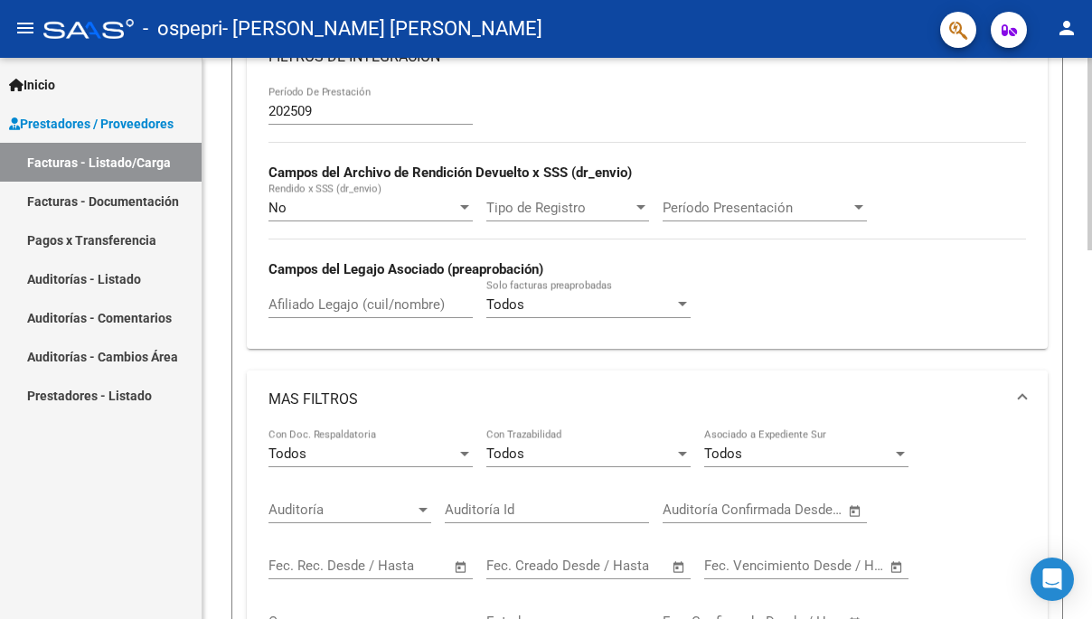
scroll to position [681, 0]
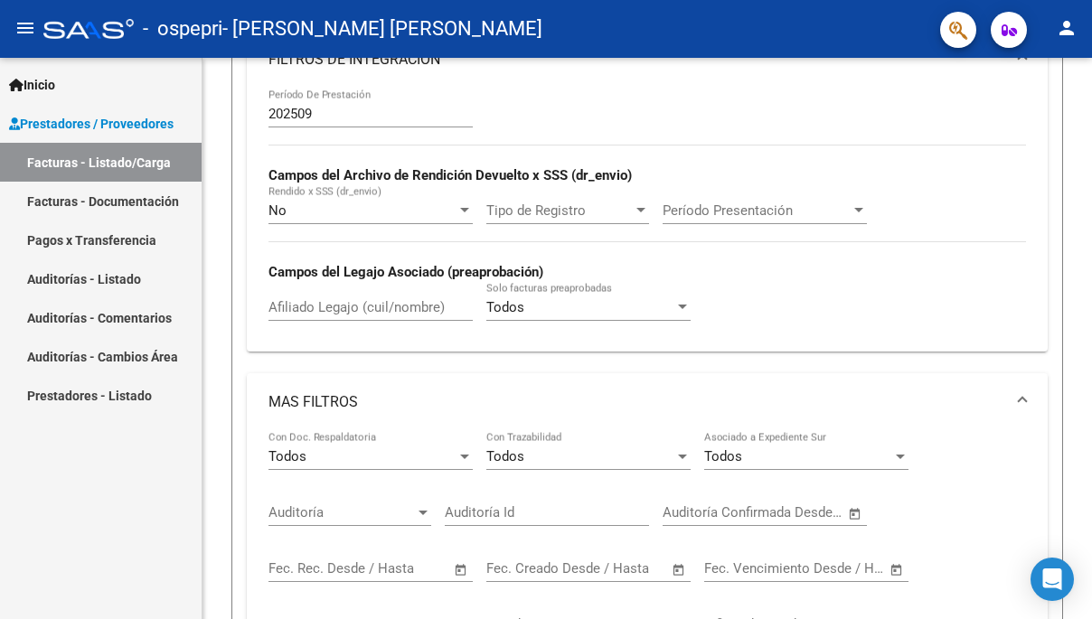
click at [152, 204] on link "Facturas - Documentación" at bounding box center [101, 201] width 202 height 39
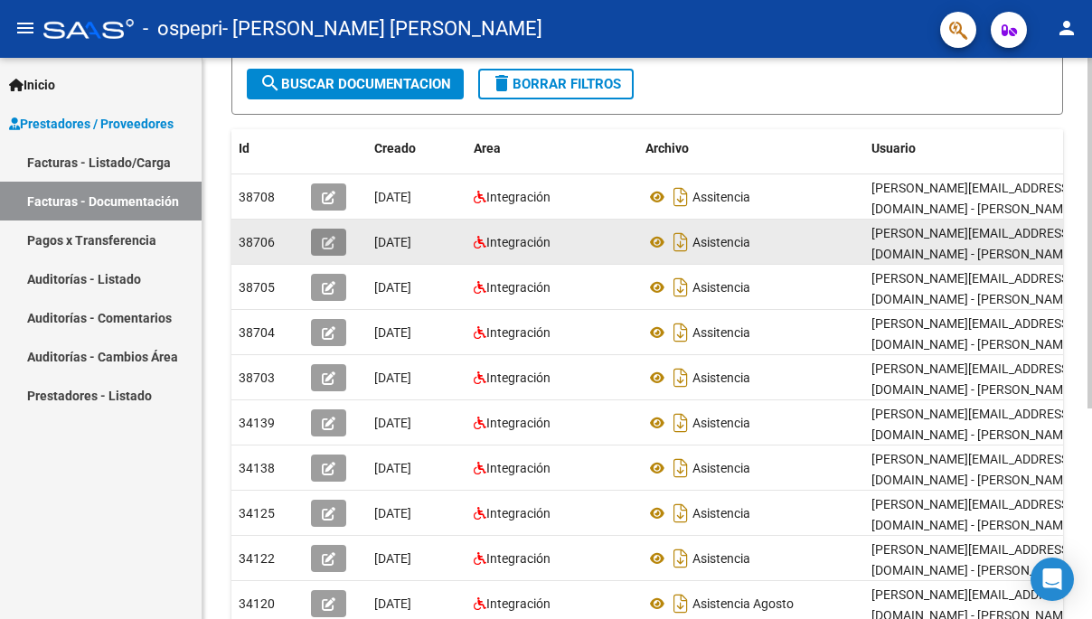
click at [333, 236] on icon "button" at bounding box center [329, 243] width 14 height 14
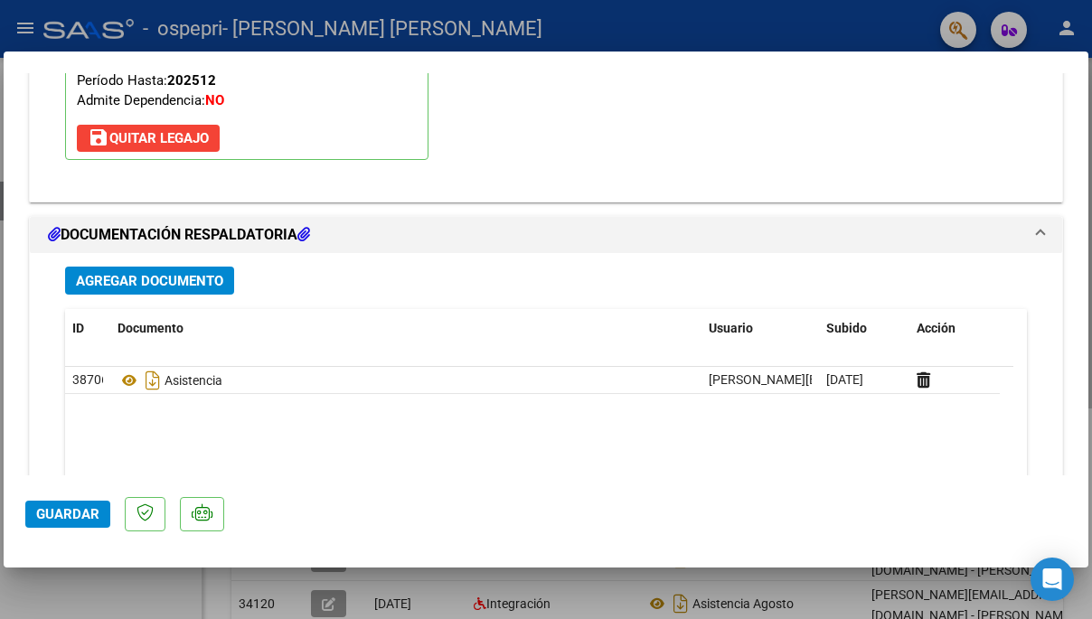
scroll to position [1870, 0]
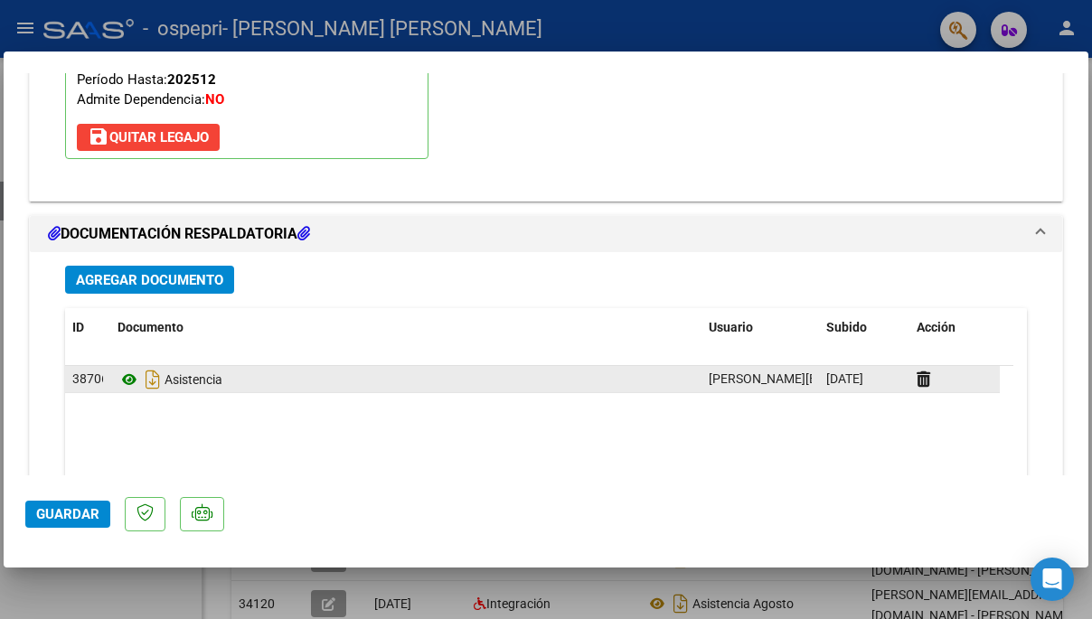
click at [128, 375] on icon at bounding box center [130, 380] width 24 height 22
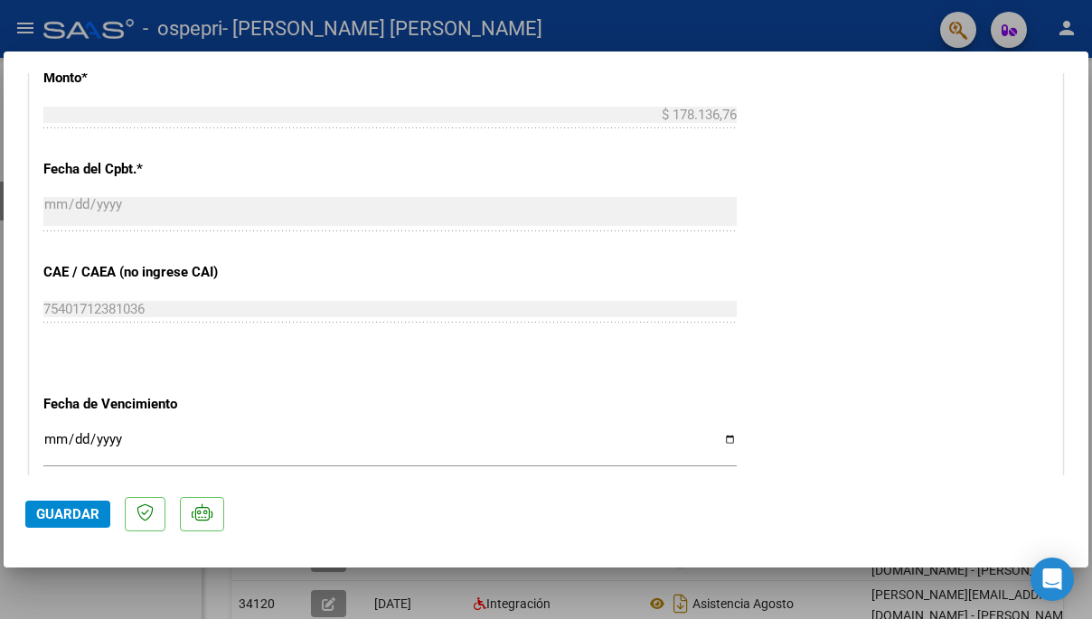
scroll to position [873, 0]
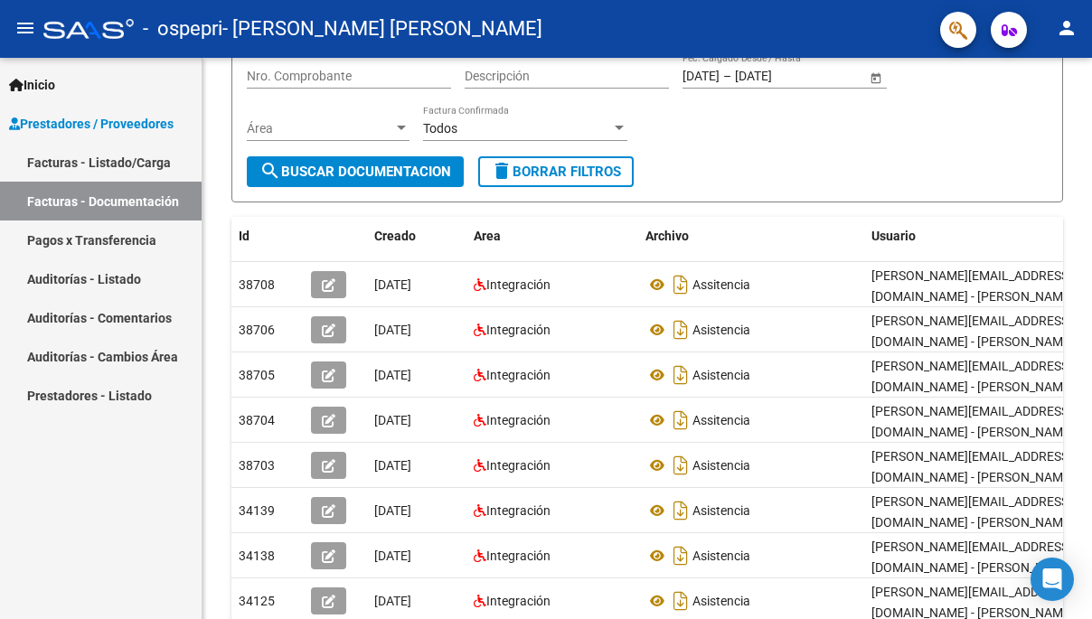
scroll to position [205, 0]
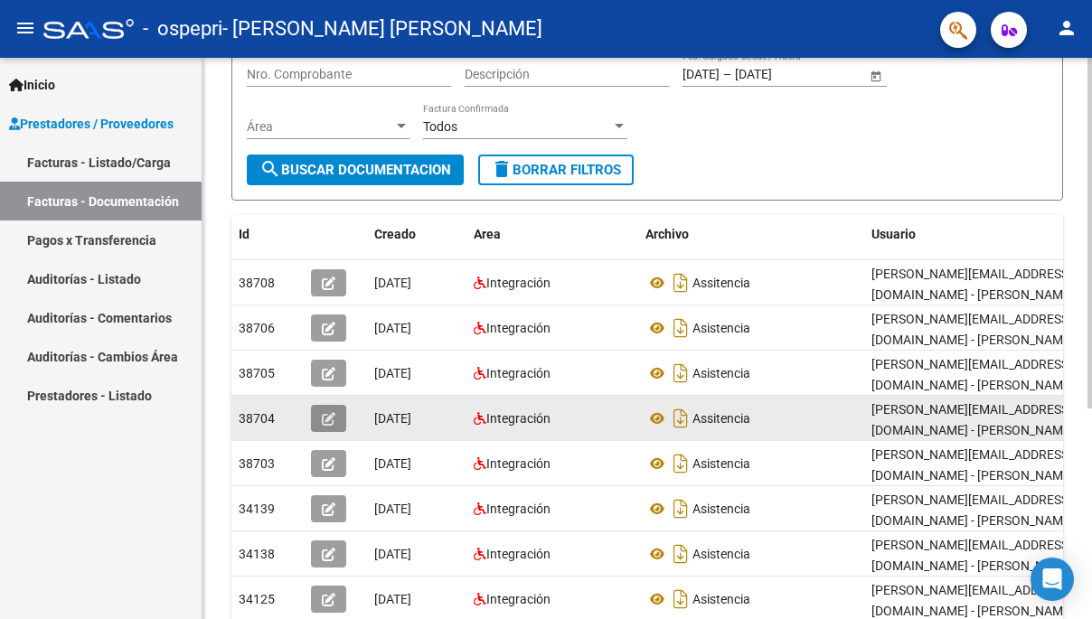
click at [338, 405] on button "button" at bounding box center [328, 418] width 35 height 27
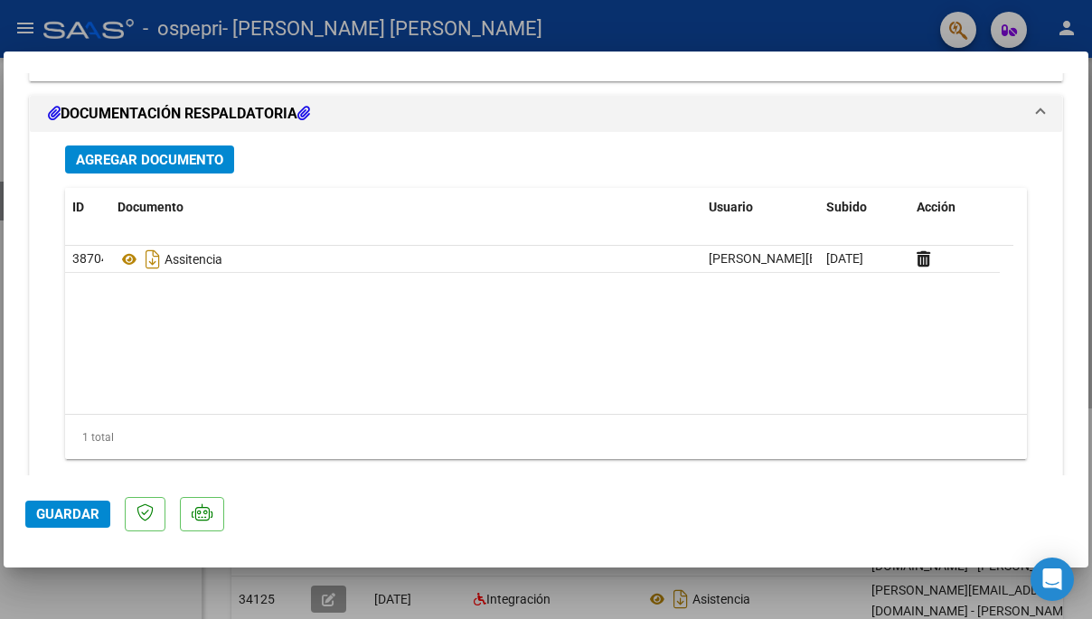
scroll to position [1992, 0]
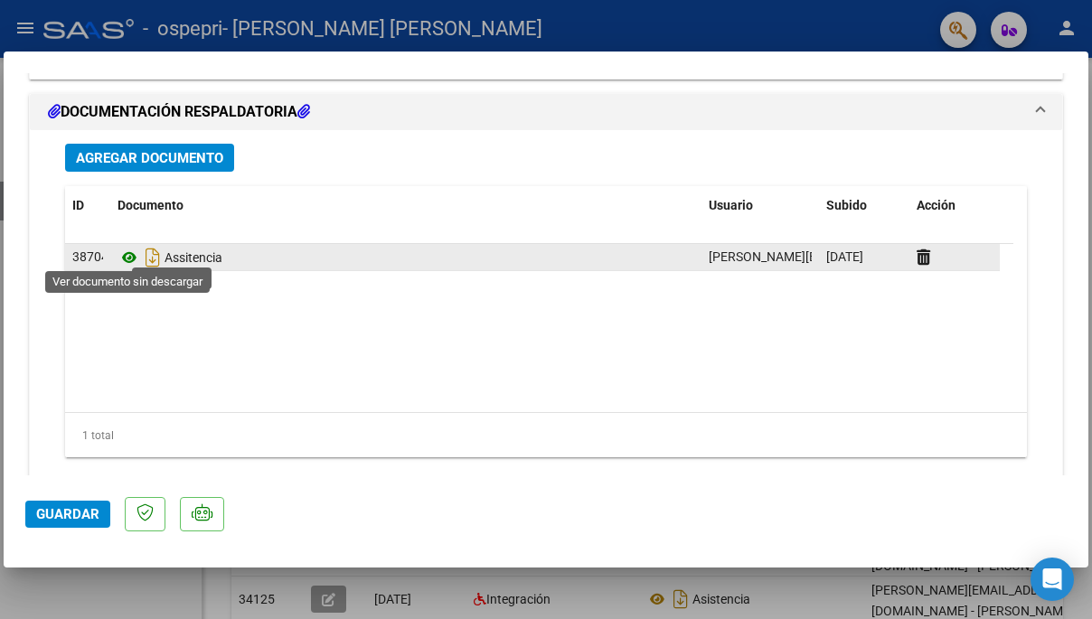
click at [127, 259] on icon at bounding box center [130, 258] width 24 height 22
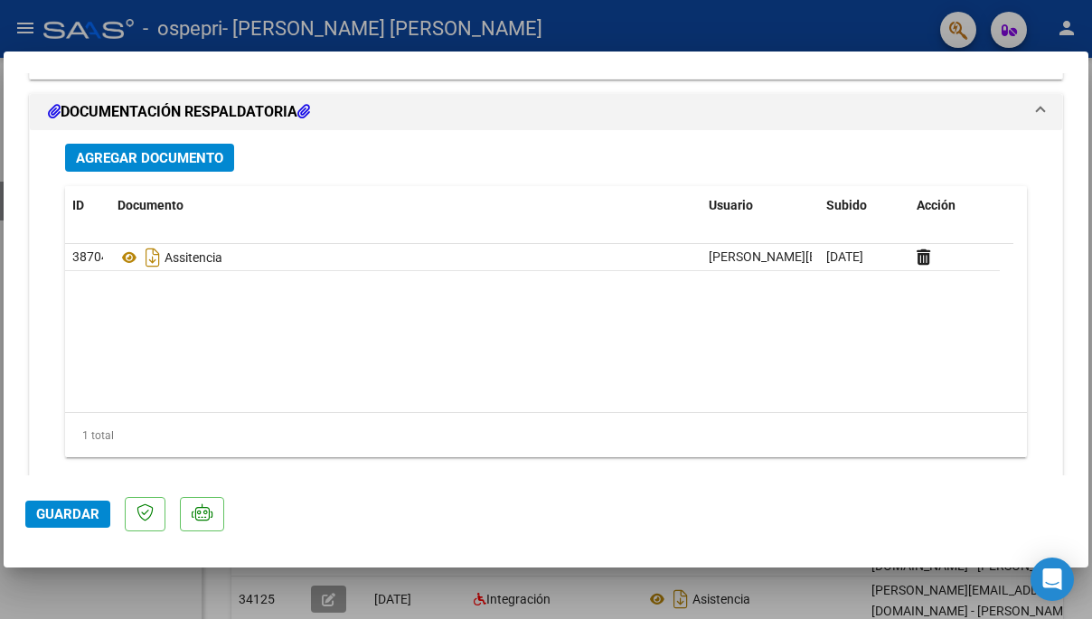
click at [231, 44] on div at bounding box center [546, 309] width 1092 height 619
type input "$ 0,00"
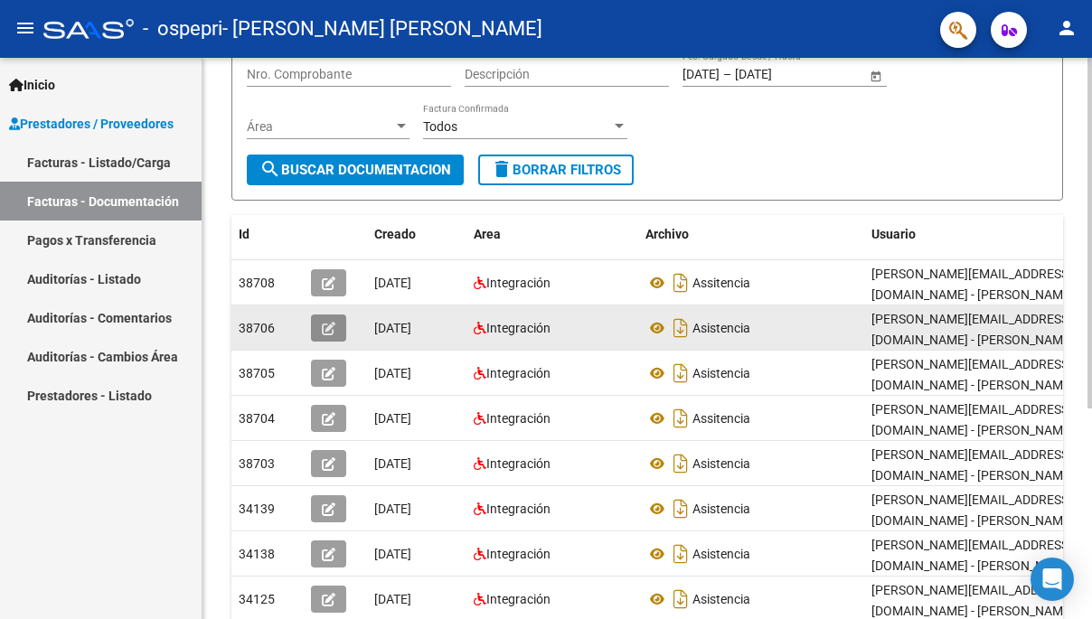
click at [329, 322] on icon "button" at bounding box center [329, 329] width 14 height 14
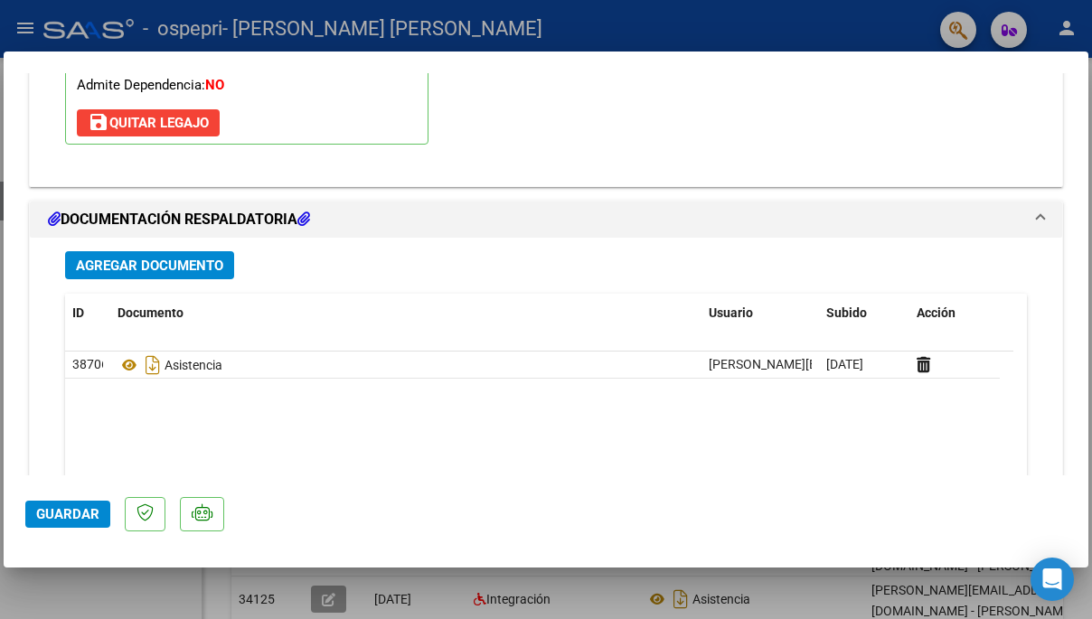
scroll to position [1885, 0]
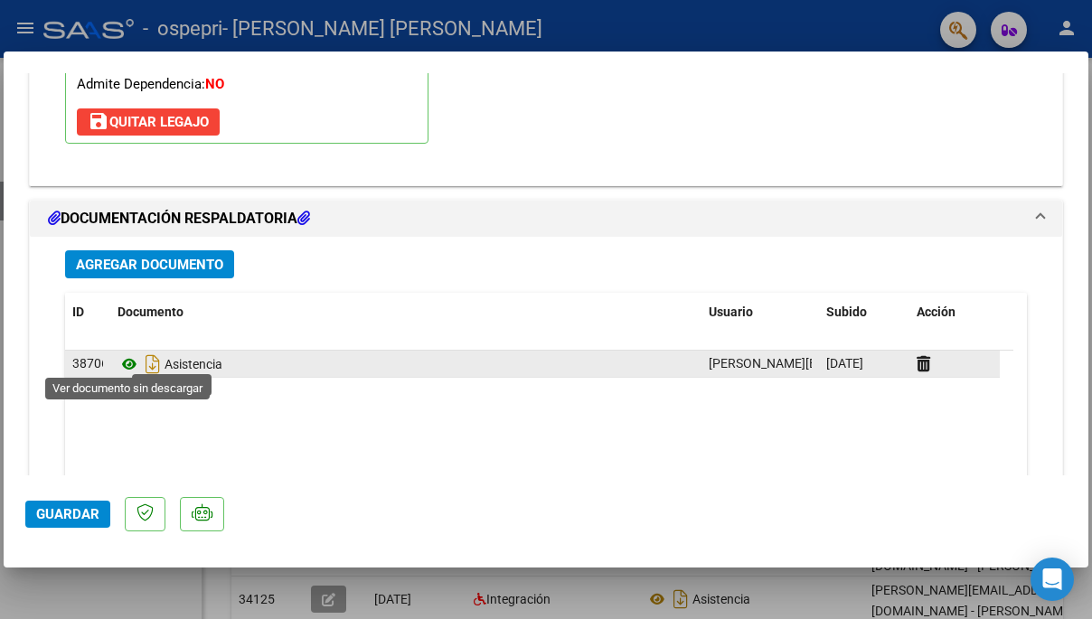
click at [129, 364] on icon at bounding box center [130, 365] width 24 height 22
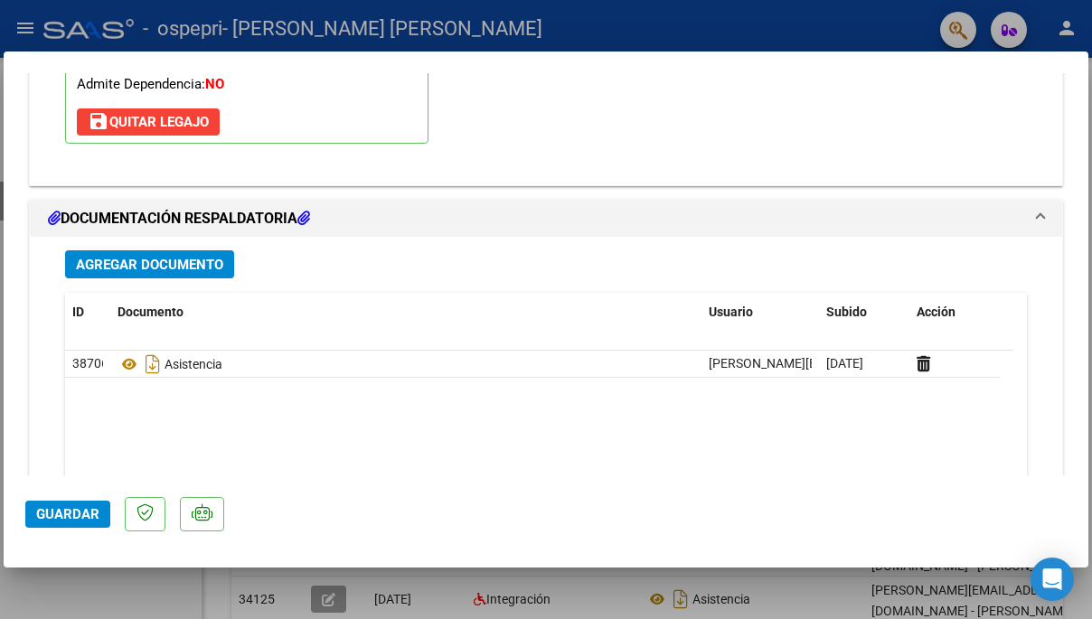
click at [545, 31] on div at bounding box center [546, 309] width 1092 height 619
type input "$ 0,00"
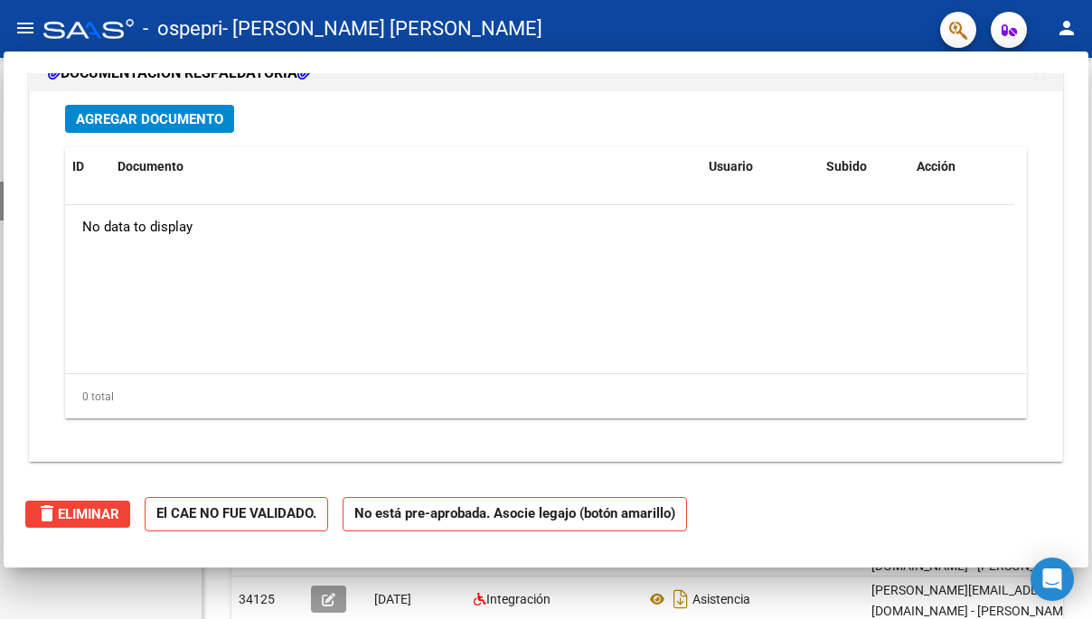
scroll to position [0, 0]
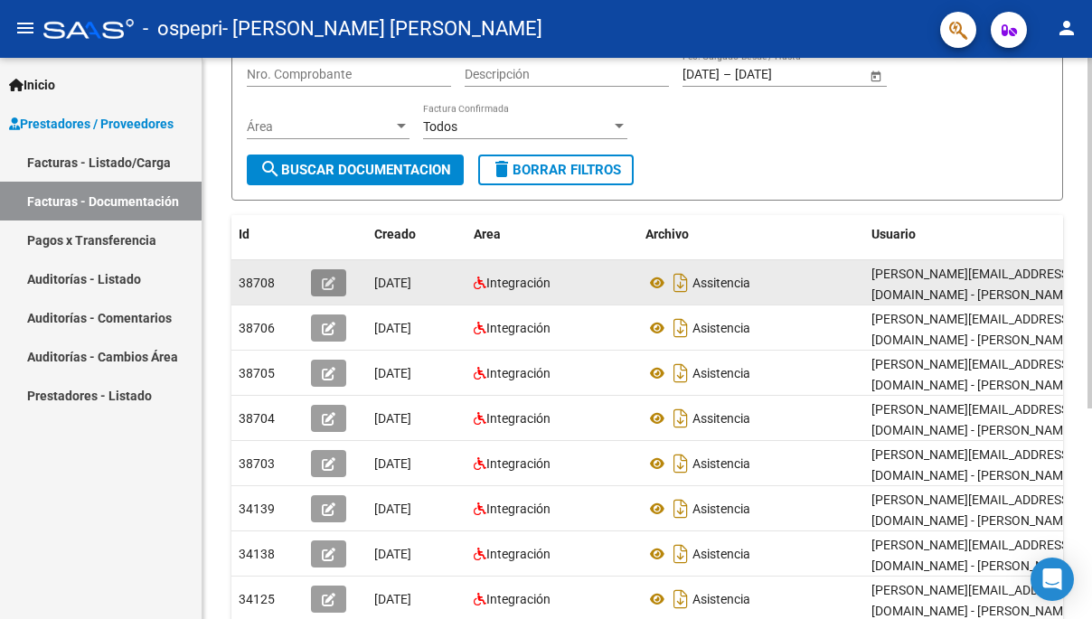
click at [320, 278] on button "button" at bounding box center [328, 282] width 35 height 27
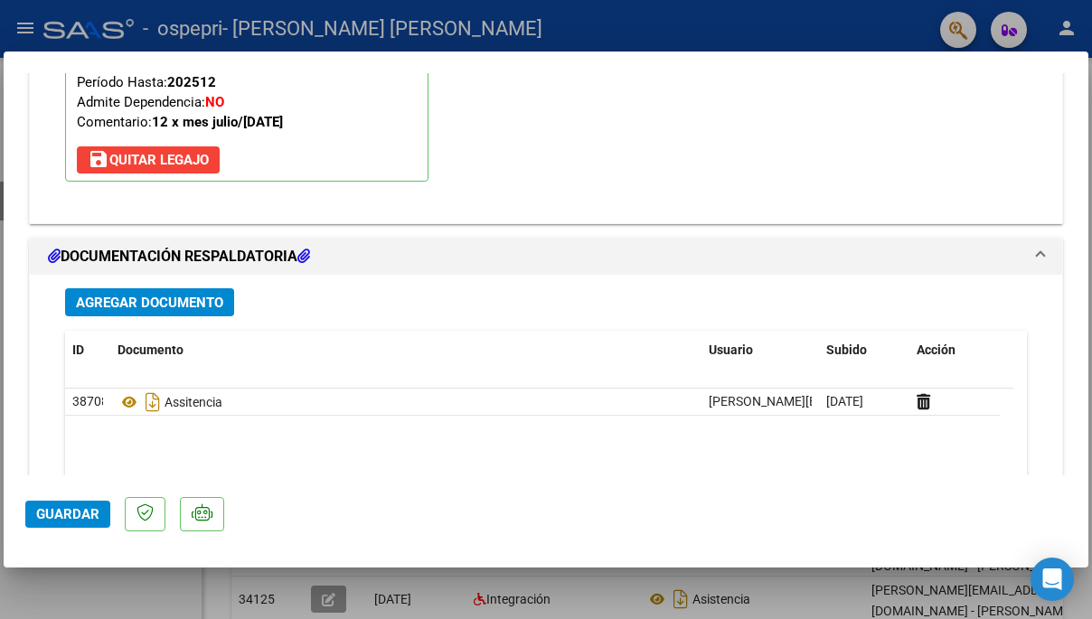
scroll to position [1869, 0]
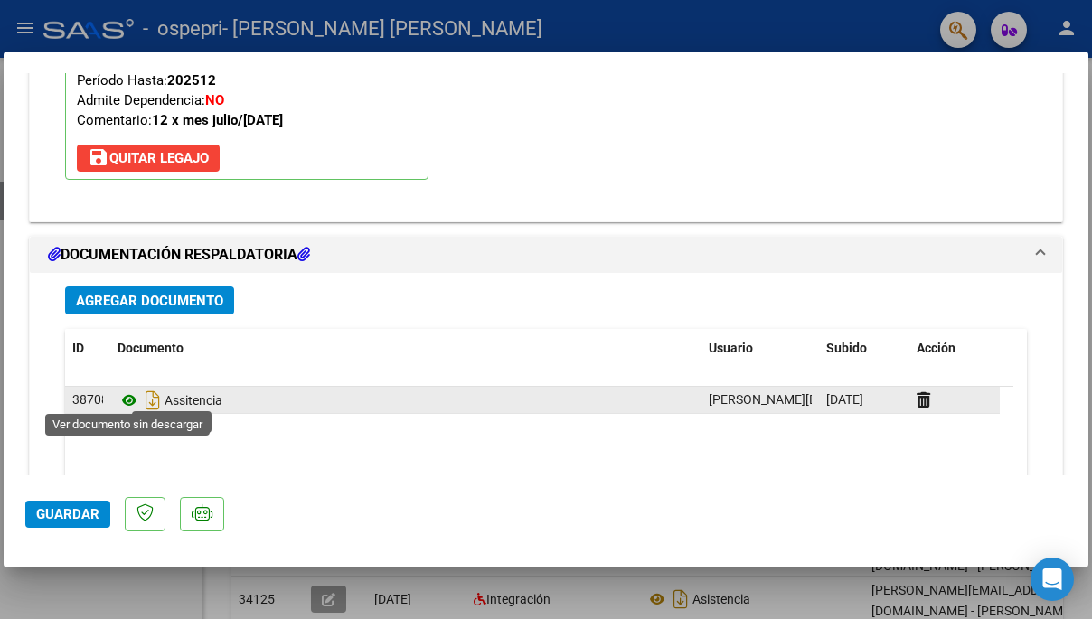
click at [128, 397] on icon at bounding box center [130, 401] width 24 height 22
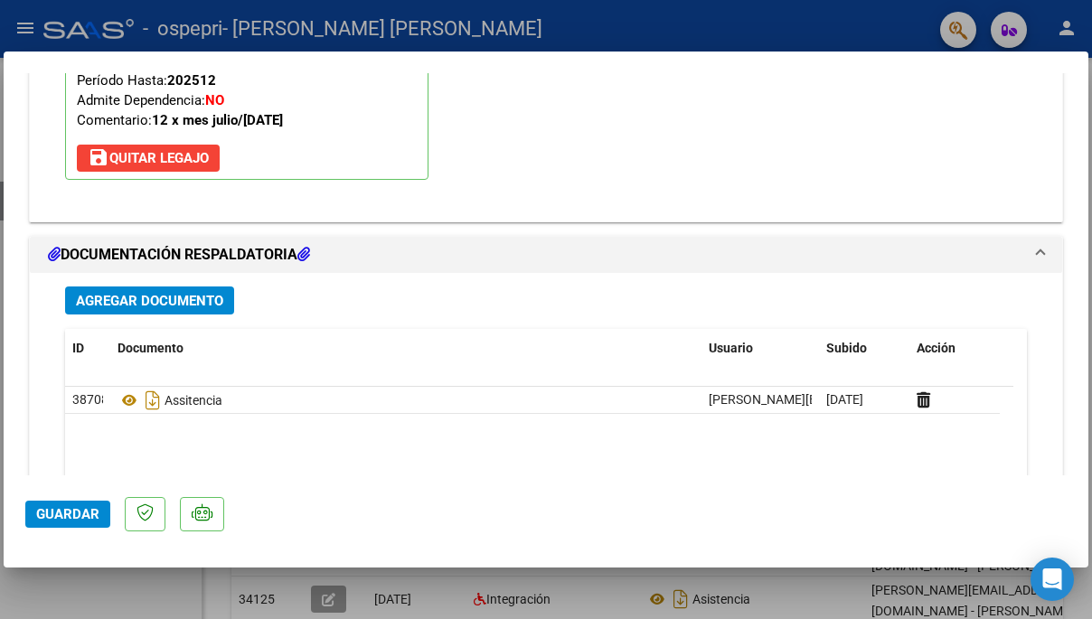
click at [673, 24] on div at bounding box center [546, 309] width 1092 height 619
type input "$ 0,00"
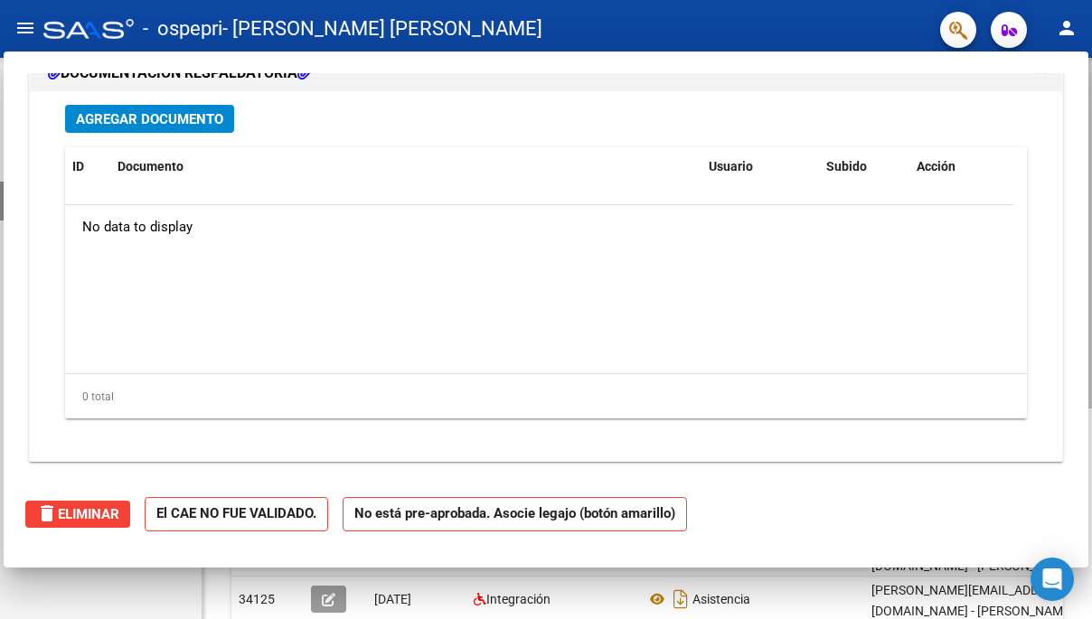
scroll to position [0, 0]
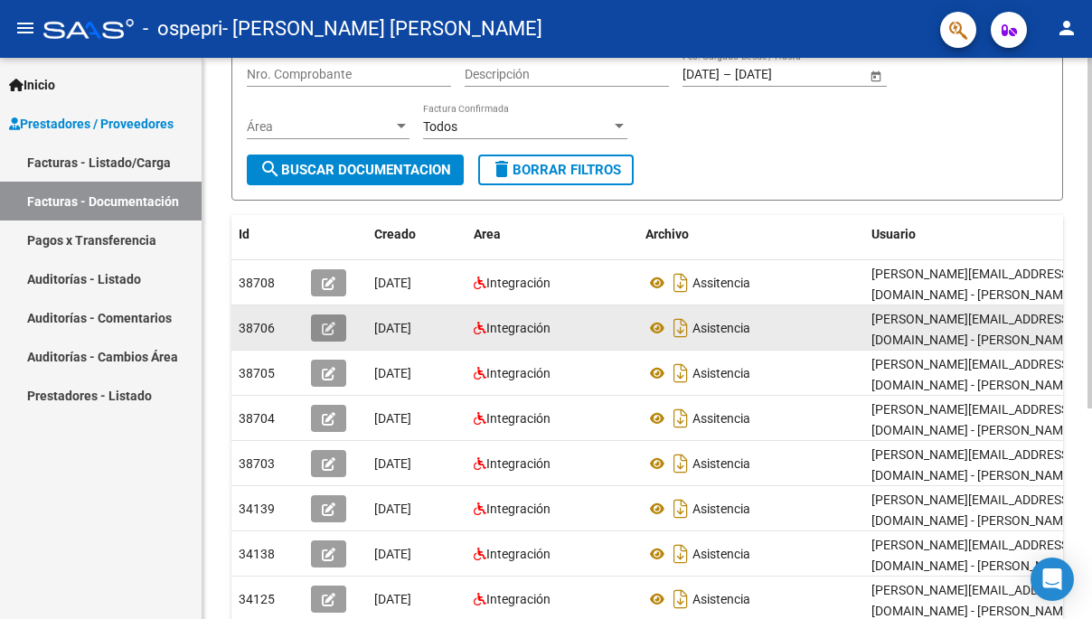
click at [323, 322] on icon "button" at bounding box center [329, 329] width 14 height 14
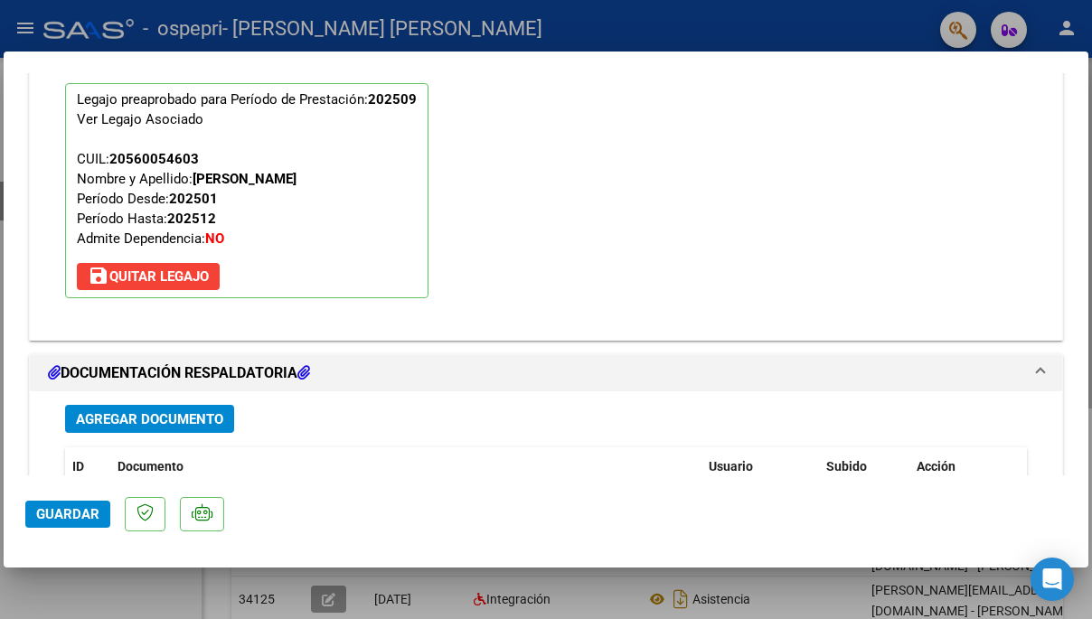
scroll to position [1732, 0]
click at [450, 38] on div at bounding box center [546, 309] width 1092 height 619
type input "$ 0,00"
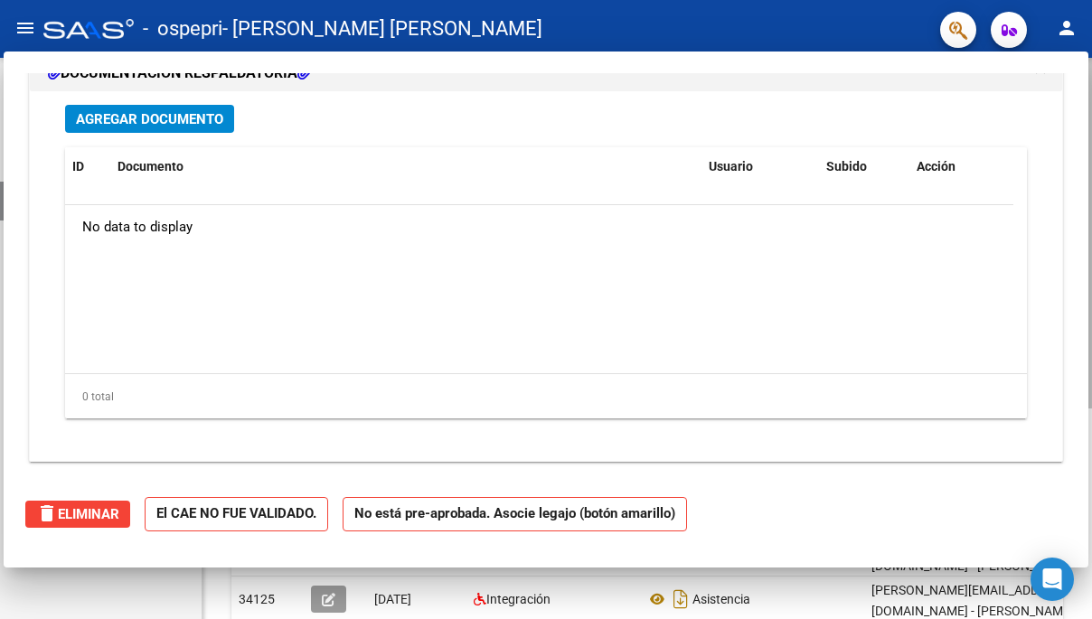
scroll to position [0, 0]
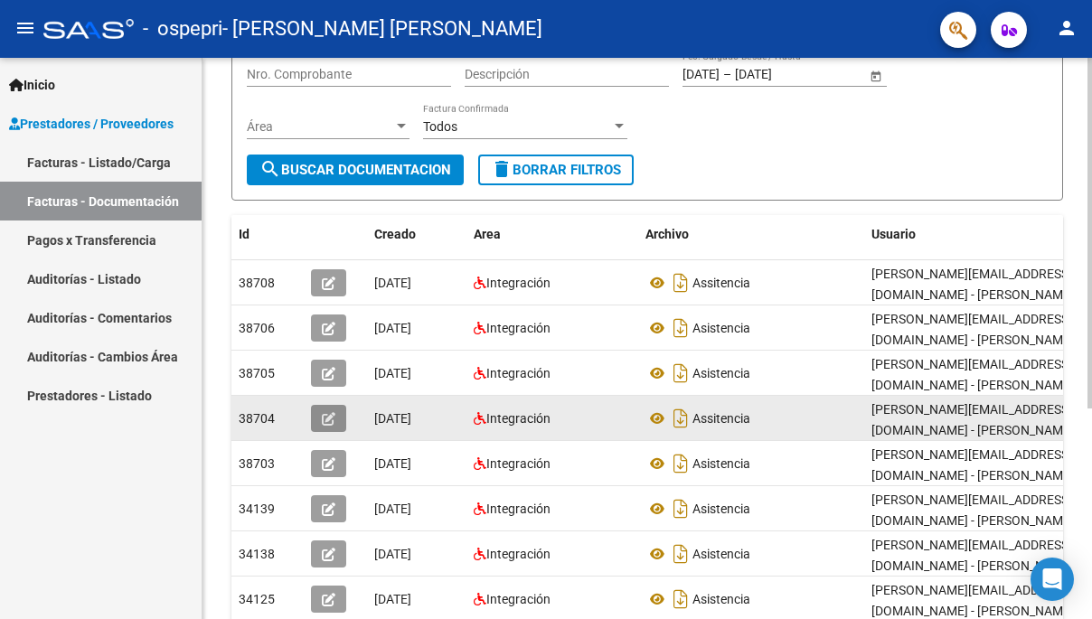
click at [323, 411] on span "button" at bounding box center [329, 419] width 14 height 16
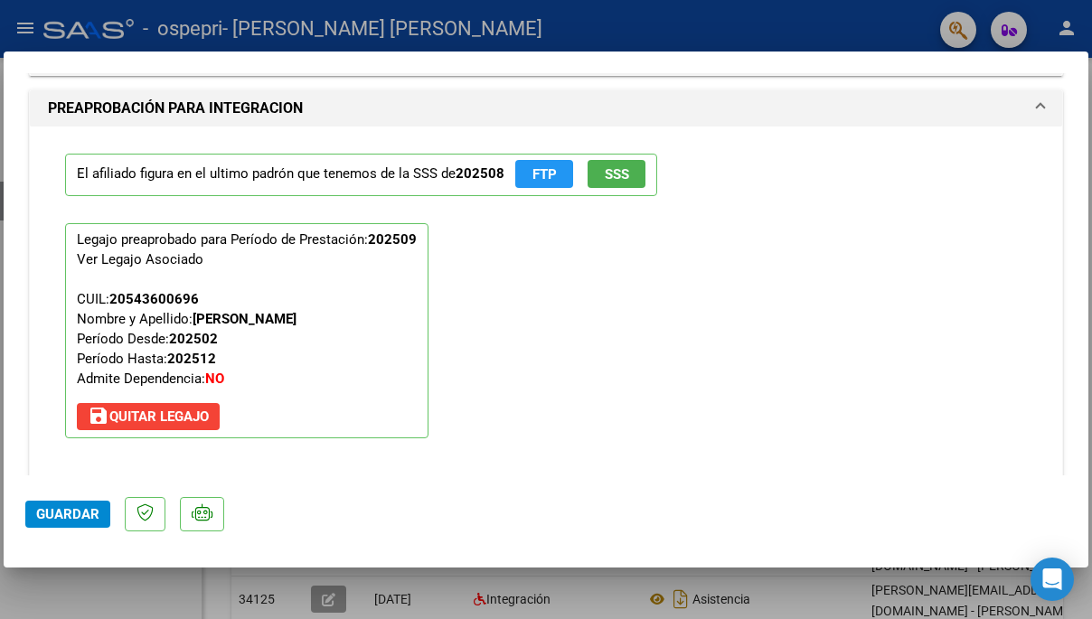
scroll to position [1591, 0]
click at [442, 40] on div at bounding box center [546, 309] width 1092 height 619
type input "$ 0,00"
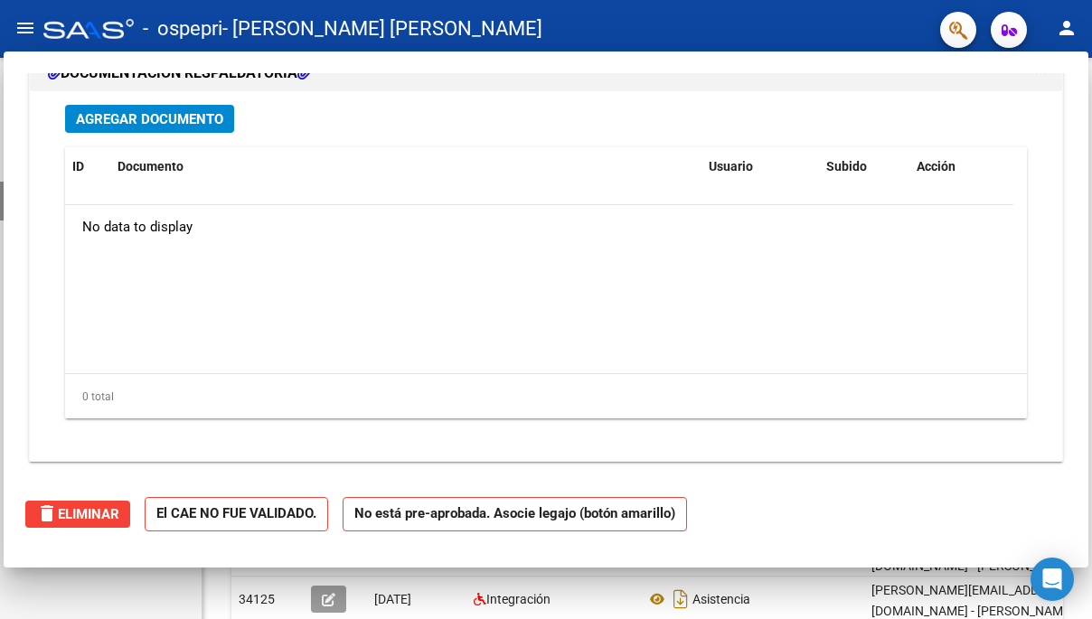
scroll to position [0, 0]
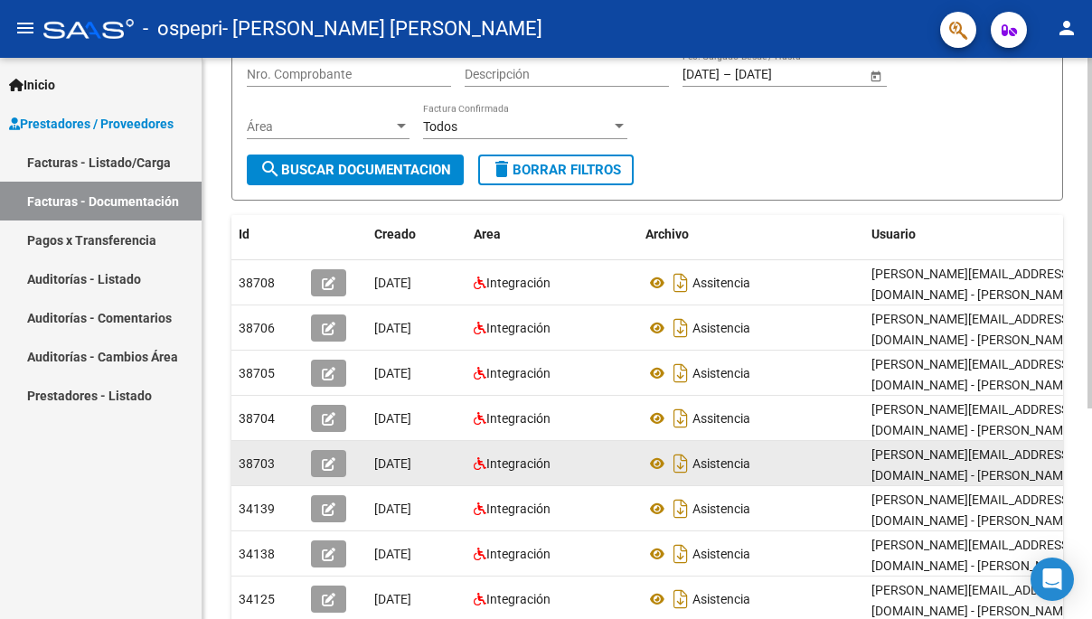
click at [326, 458] on icon "button" at bounding box center [329, 465] width 14 height 14
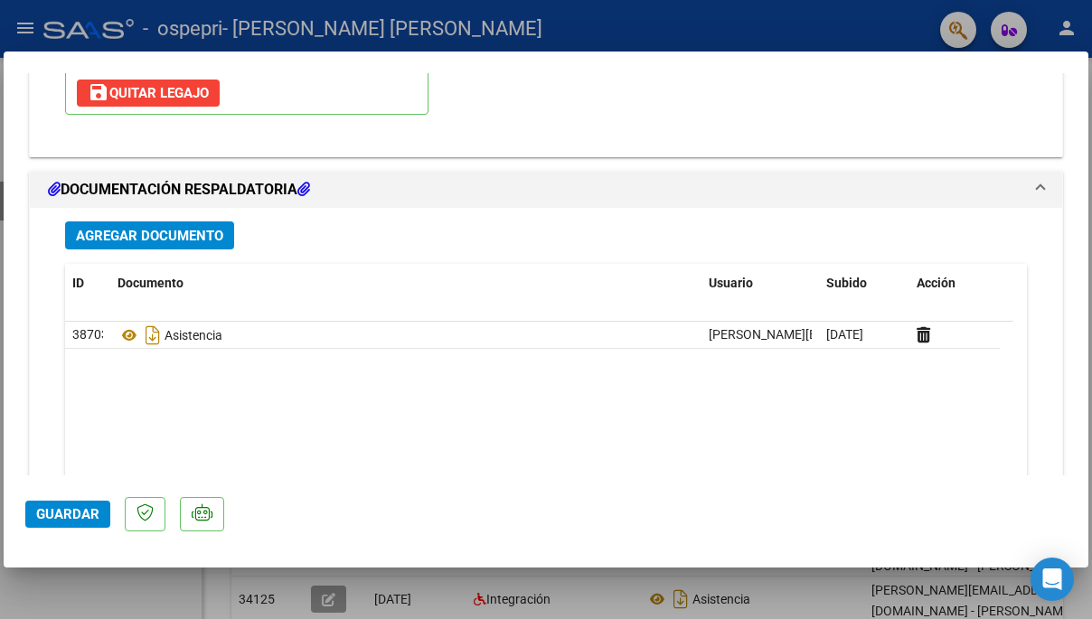
scroll to position [1915, 0]
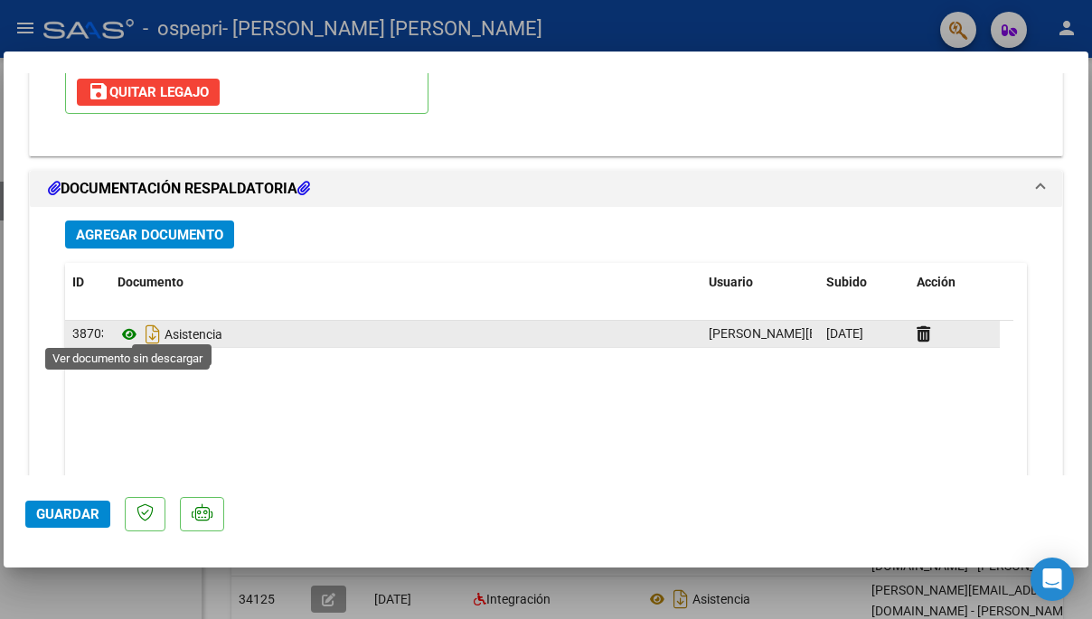
click at [131, 334] on icon at bounding box center [130, 335] width 24 height 22
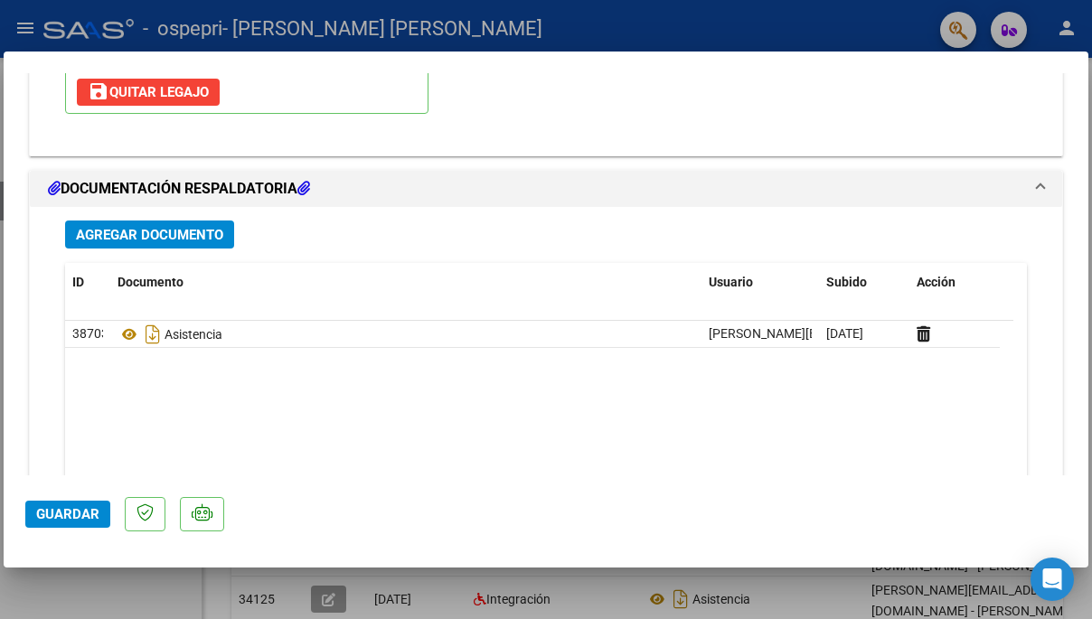
click at [512, 10] on div at bounding box center [546, 309] width 1092 height 619
type input "$ 0,00"
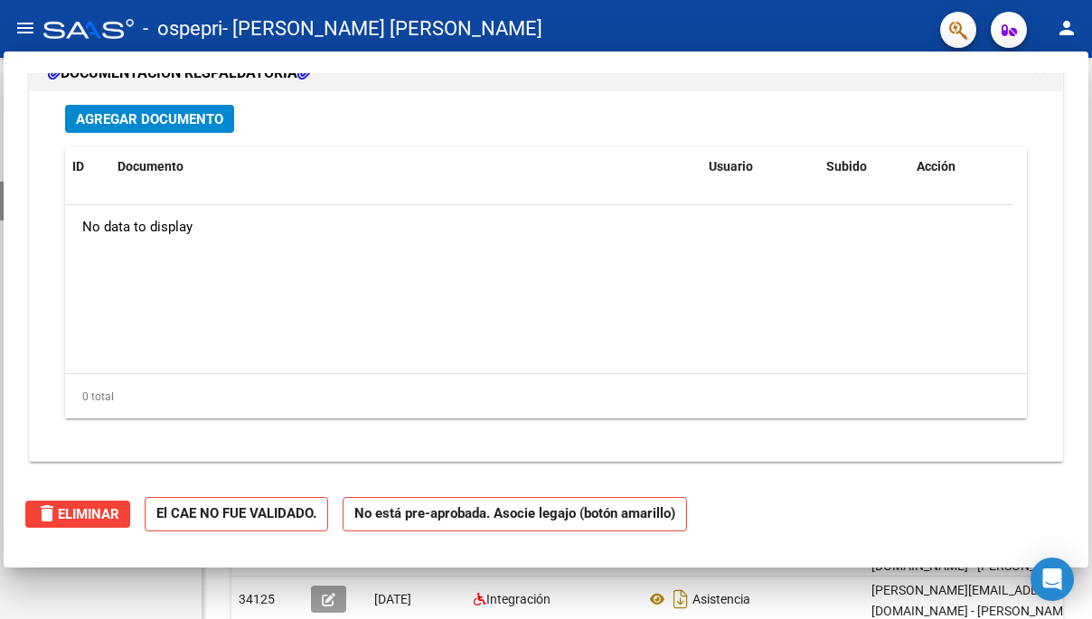
scroll to position [0, 0]
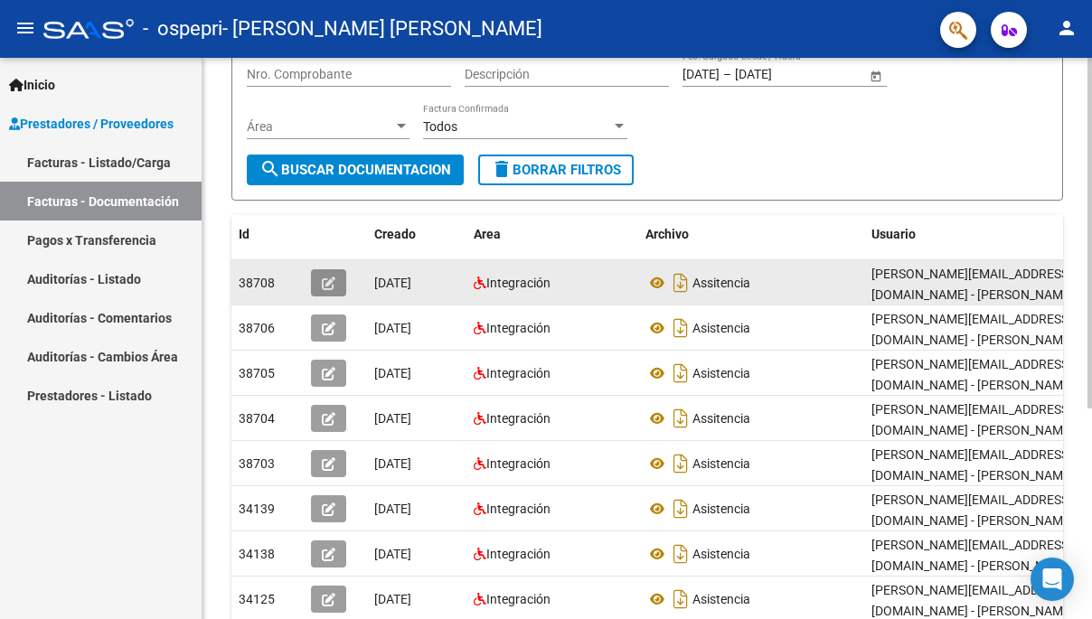
click at [328, 278] on icon "button" at bounding box center [329, 284] width 14 height 14
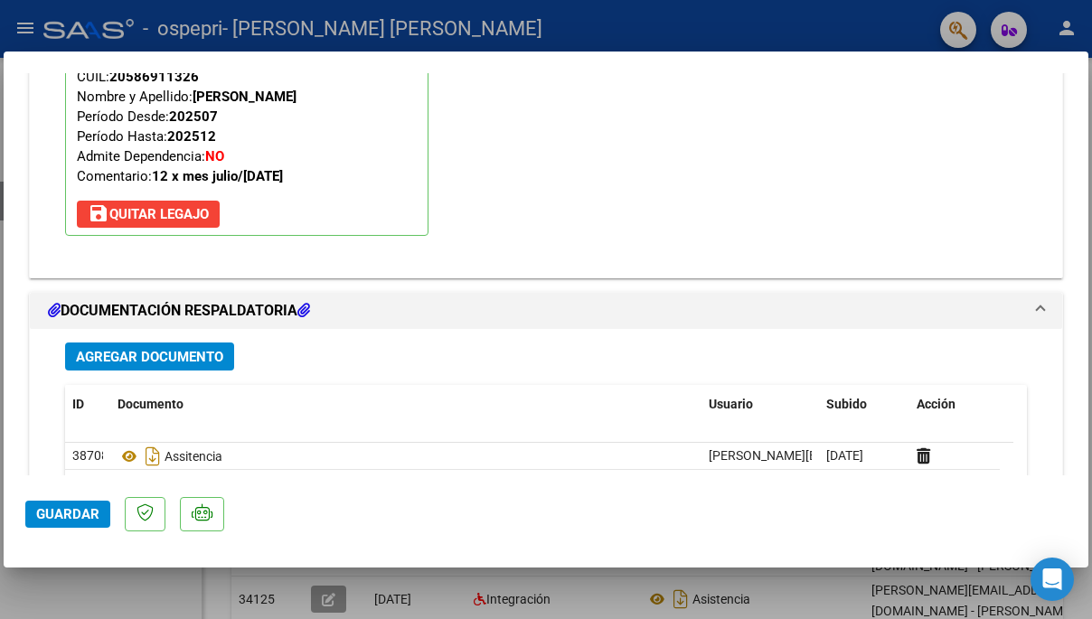
scroll to position [1821, 0]
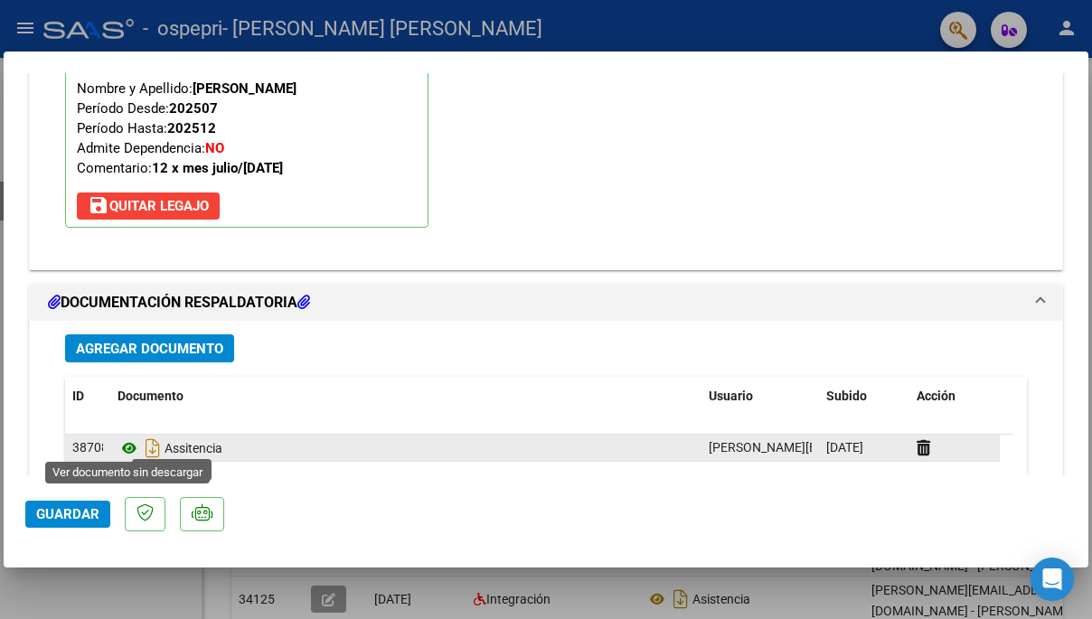
click at [123, 443] on icon at bounding box center [130, 449] width 24 height 22
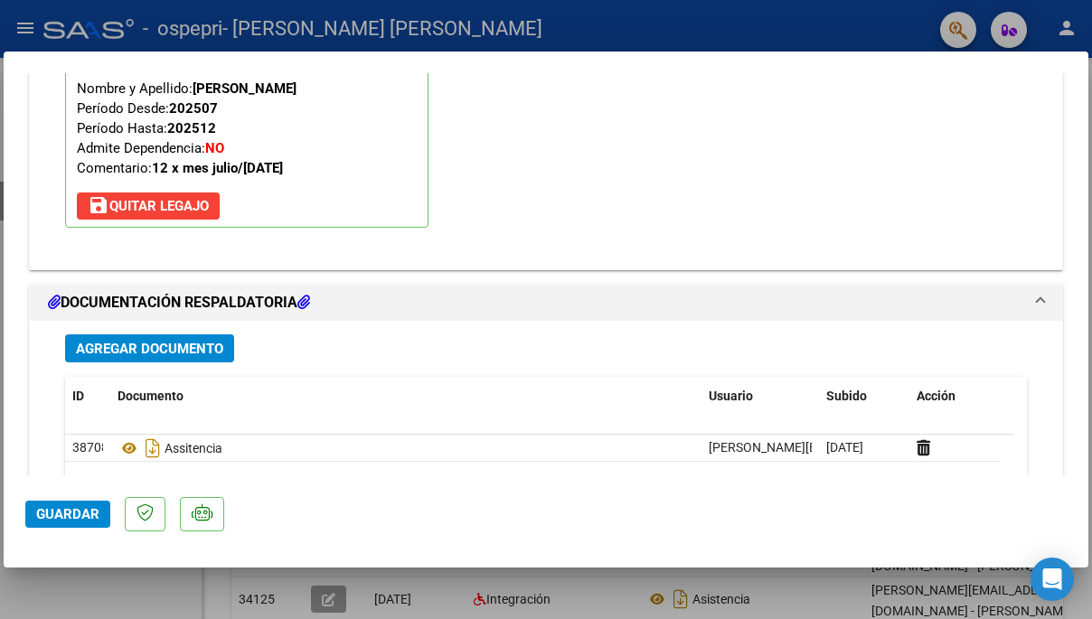
click at [554, 11] on div at bounding box center [546, 309] width 1092 height 619
type input "$ 0,00"
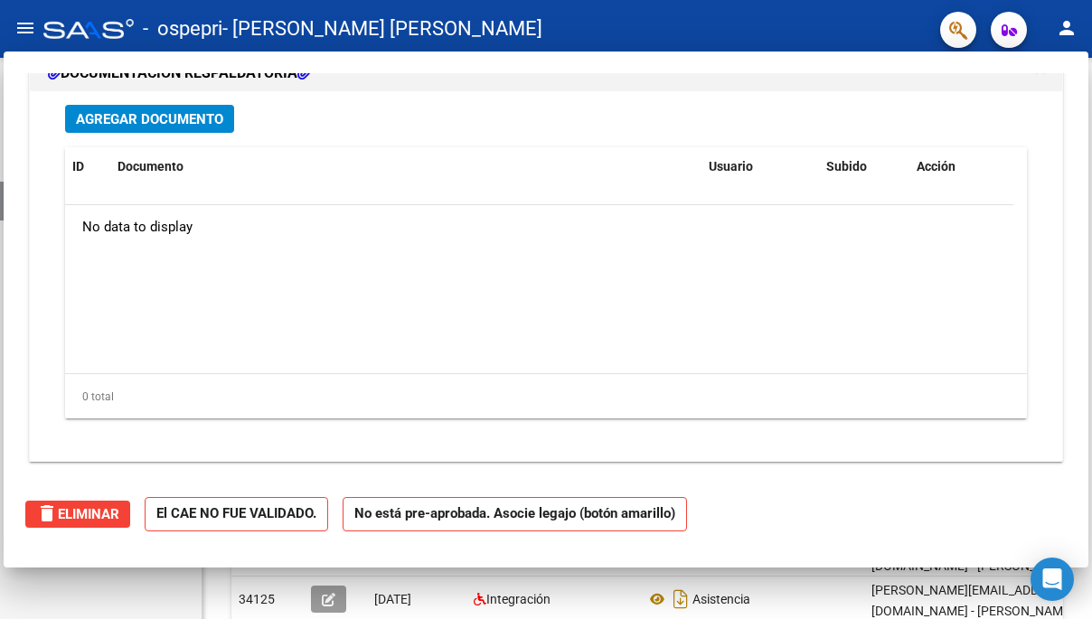
scroll to position [0, 0]
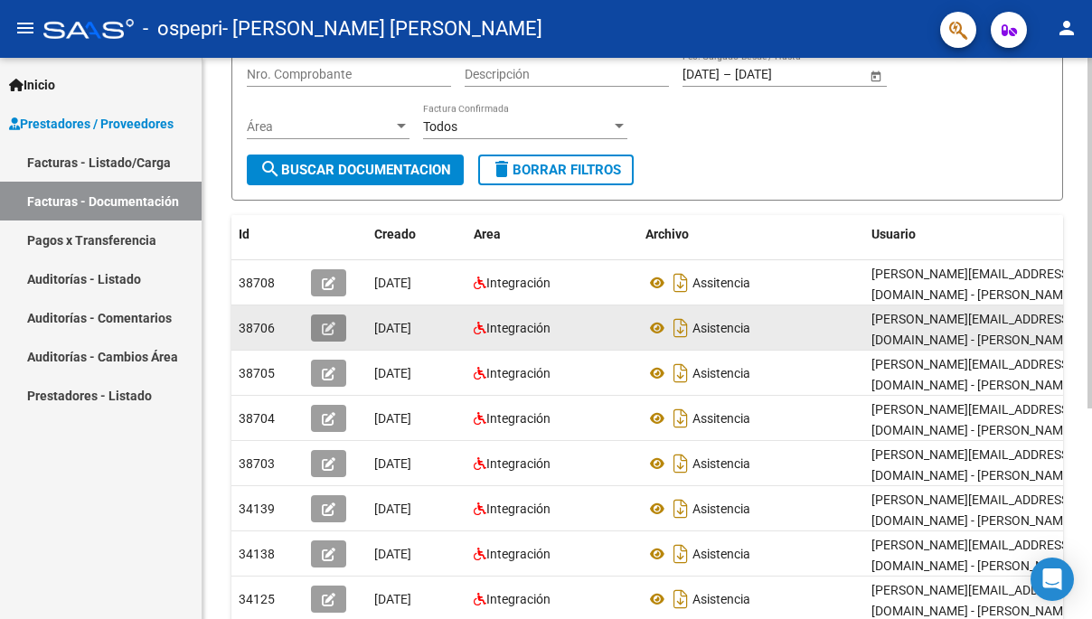
click at [328, 322] on icon "button" at bounding box center [329, 329] width 14 height 14
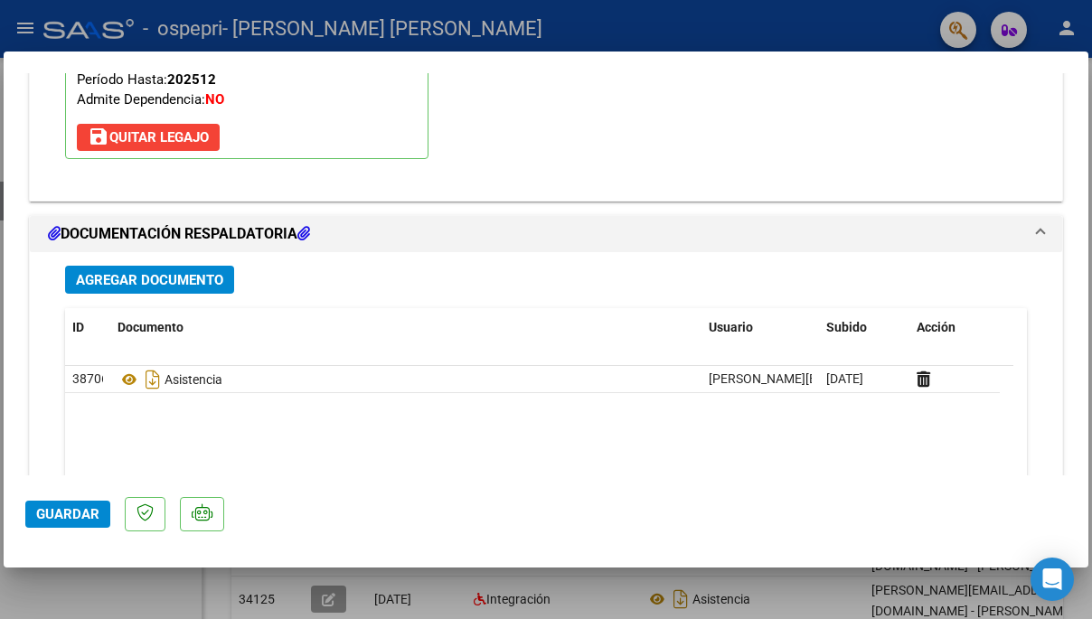
scroll to position [1871, 0]
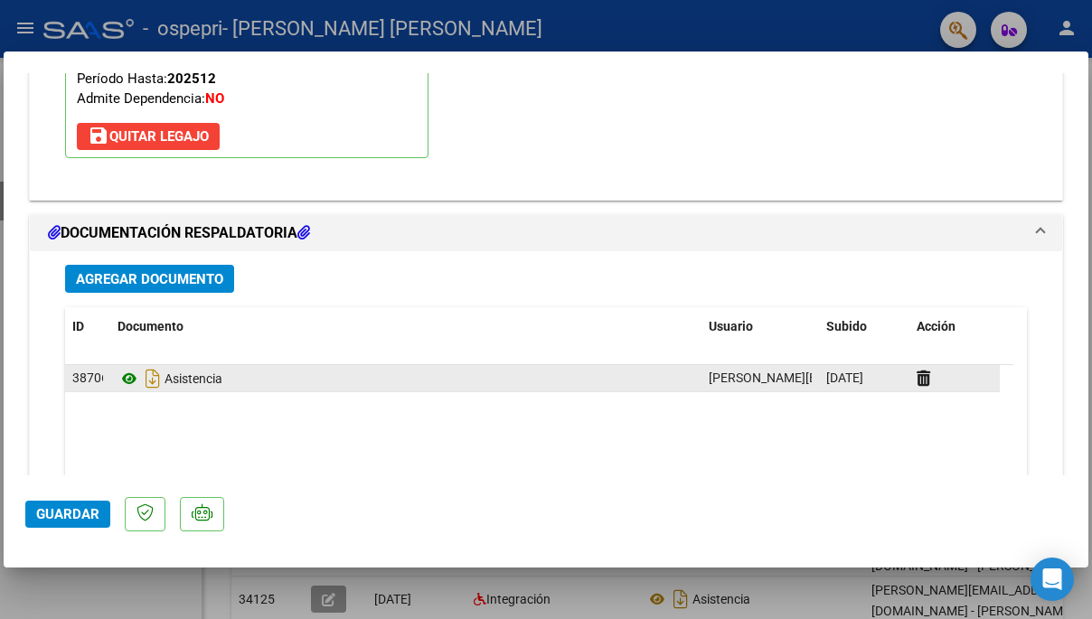
click at [127, 373] on icon at bounding box center [130, 379] width 24 height 22
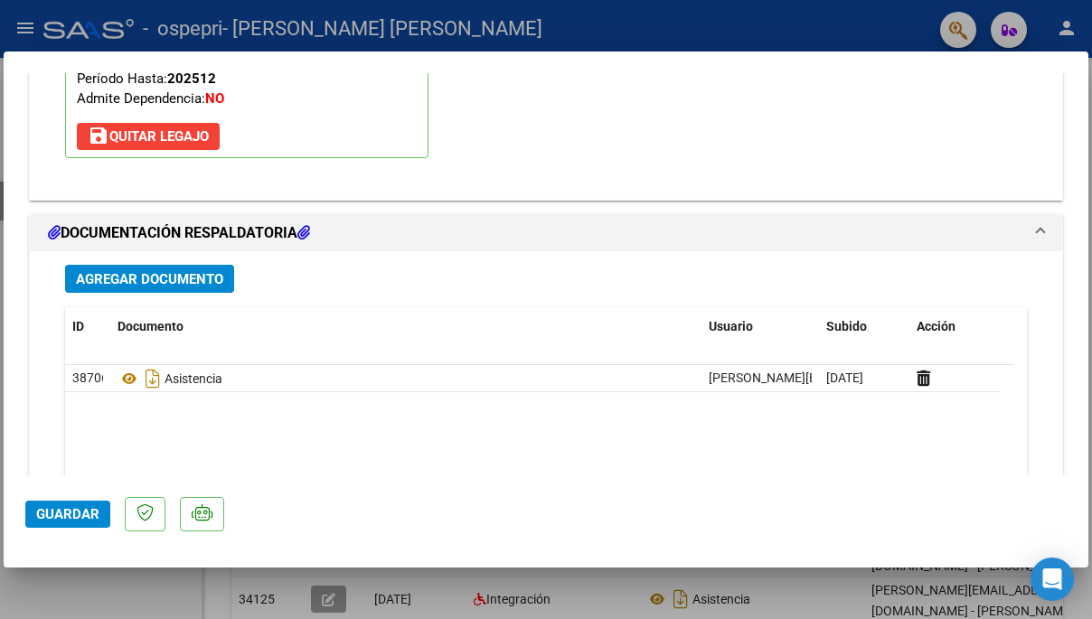
click at [579, 34] on div at bounding box center [546, 309] width 1092 height 619
type input "$ 0,00"
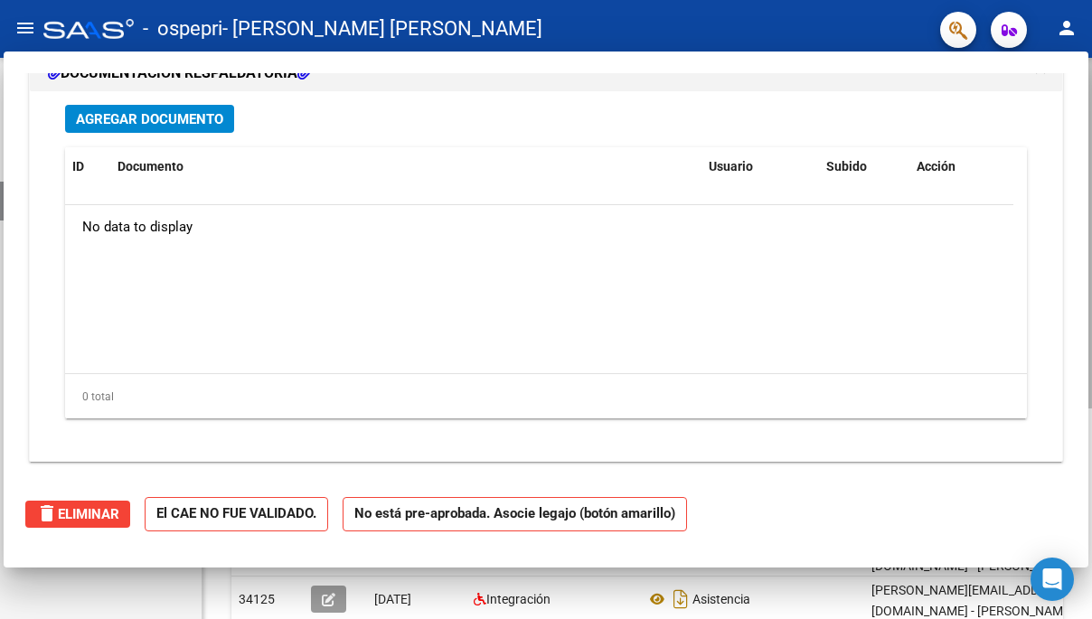
scroll to position [0, 0]
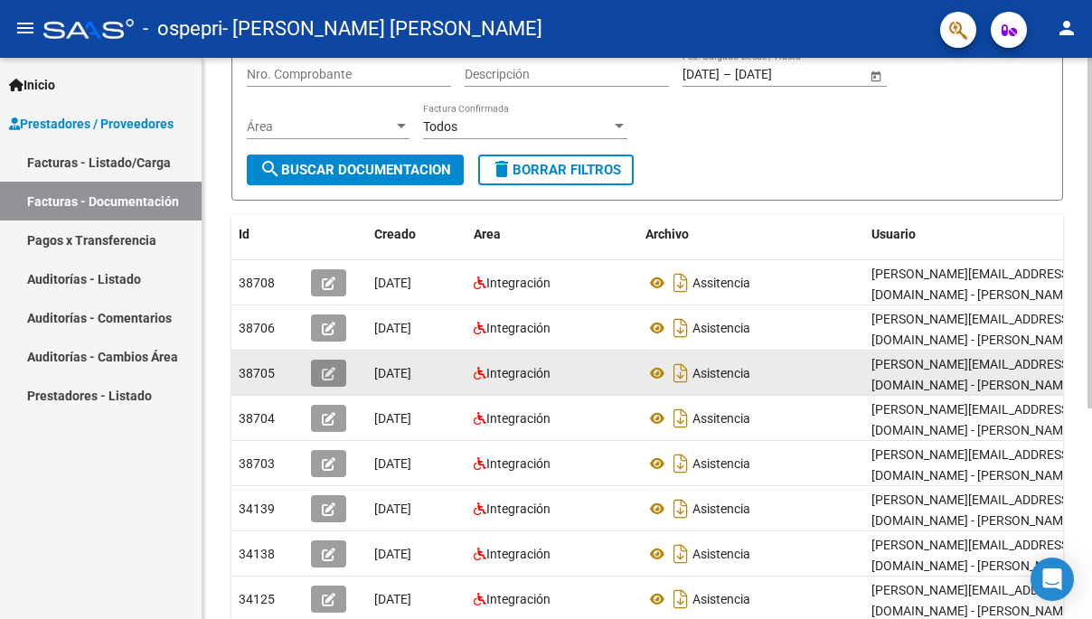
click at [325, 365] on span "button" at bounding box center [329, 373] width 14 height 16
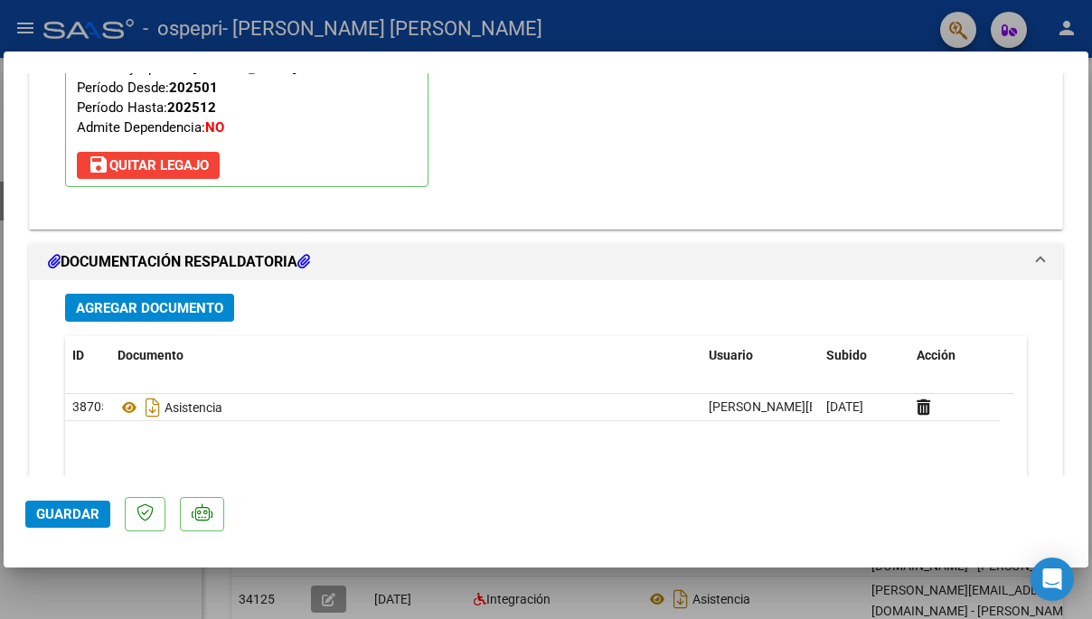
scroll to position [1831, 0]
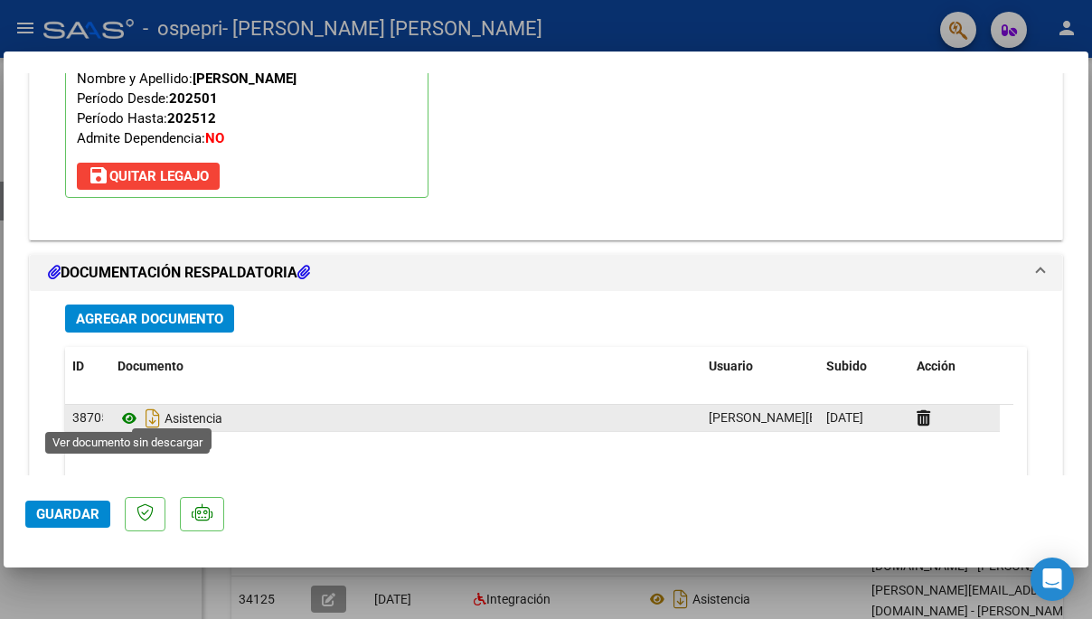
click at [127, 416] on icon at bounding box center [130, 419] width 24 height 22
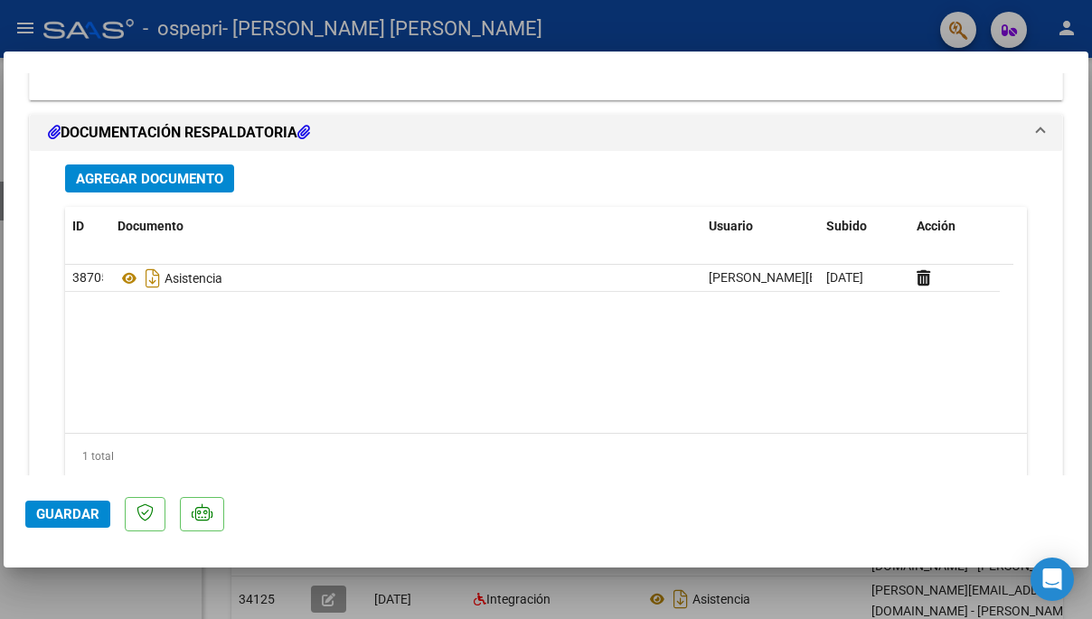
scroll to position [1974, 0]
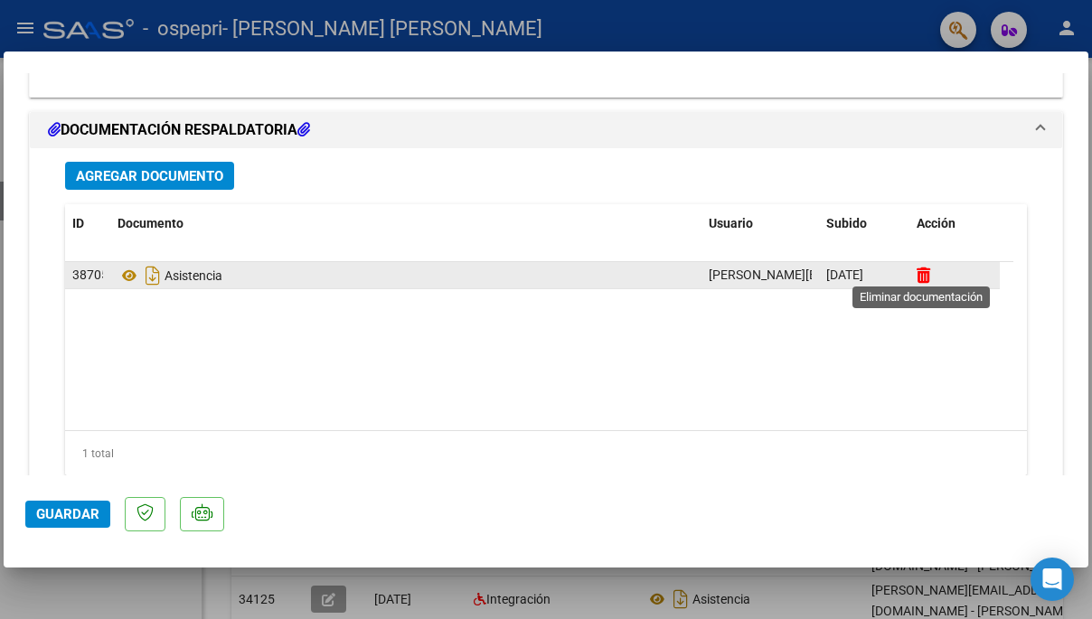
click at [922, 270] on icon at bounding box center [924, 275] width 14 height 17
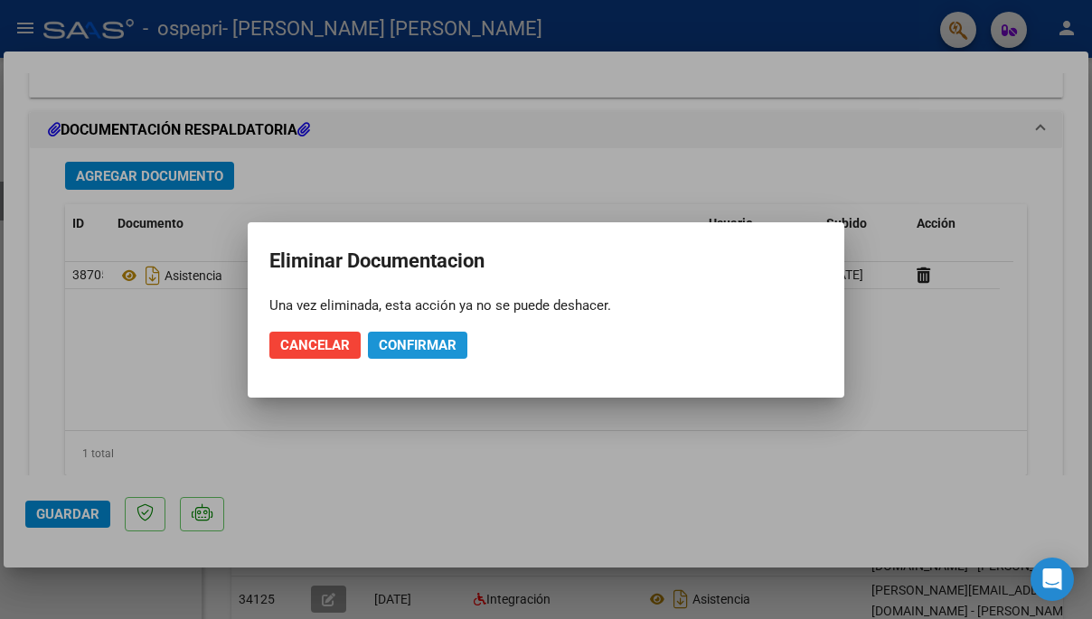
click at [412, 342] on span "Confirmar" at bounding box center [418, 345] width 78 height 16
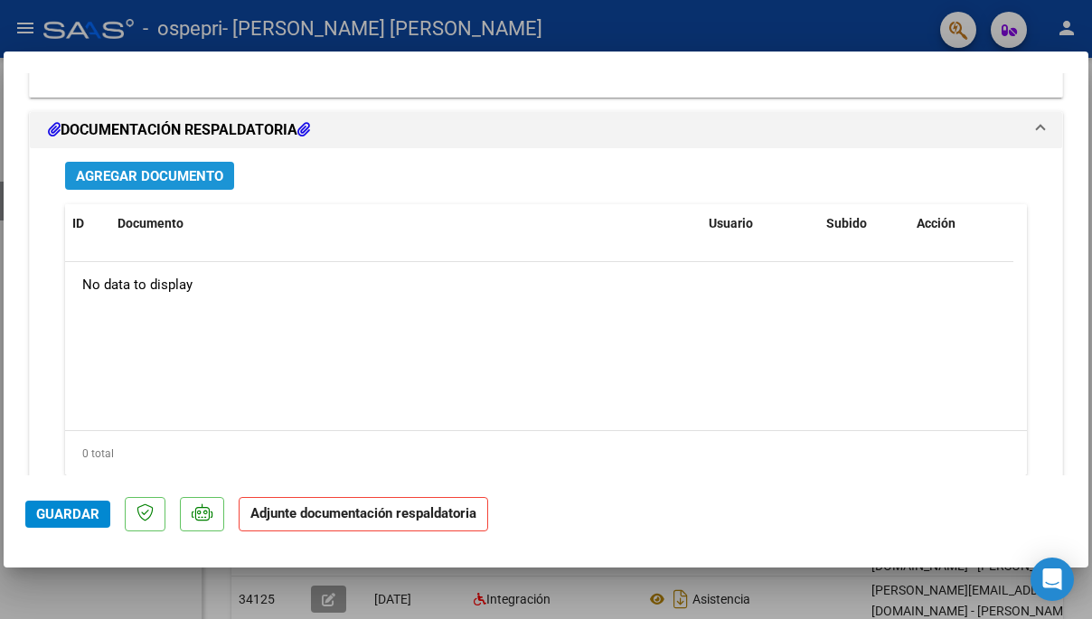
click at [166, 171] on span "Agregar Documento" at bounding box center [149, 176] width 147 height 16
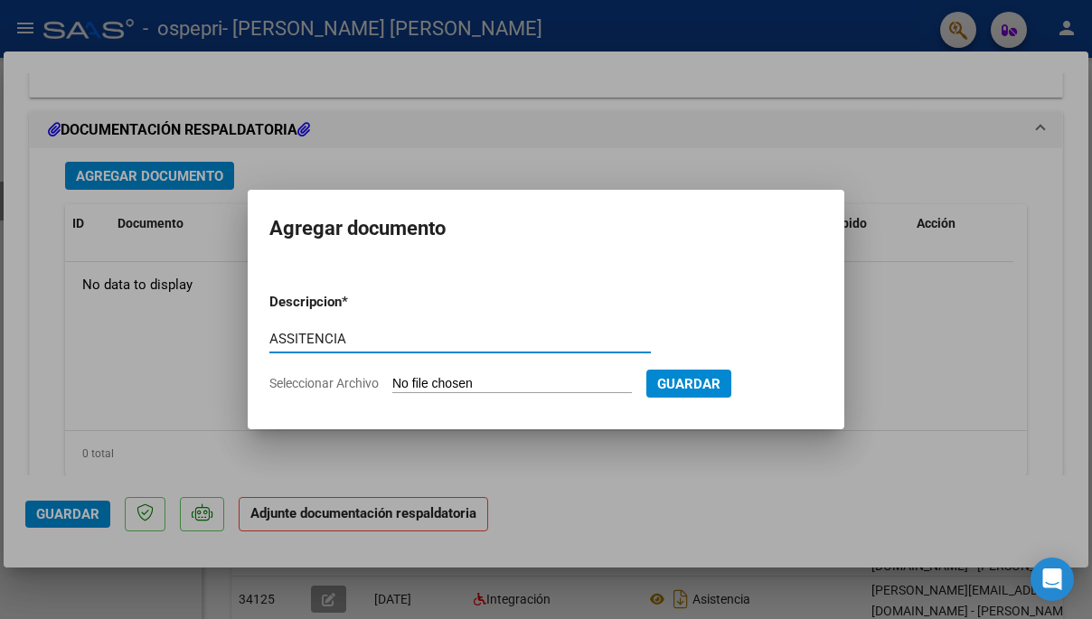
type input "ASSITENCIA"
click at [491, 382] on input "Seleccionar Archivo" at bounding box center [512, 384] width 240 height 17
type input "C:\fakepath\Archivo_escaneado_20251006-1028.pdf"
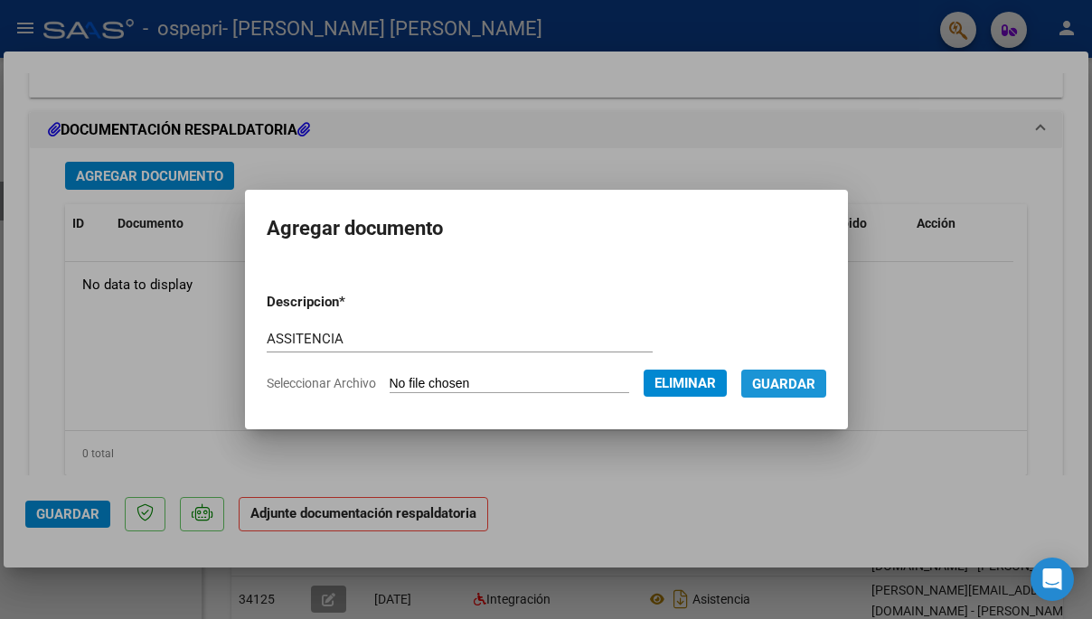
click at [816, 386] on span "Guardar" at bounding box center [783, 384] width 63 height 16
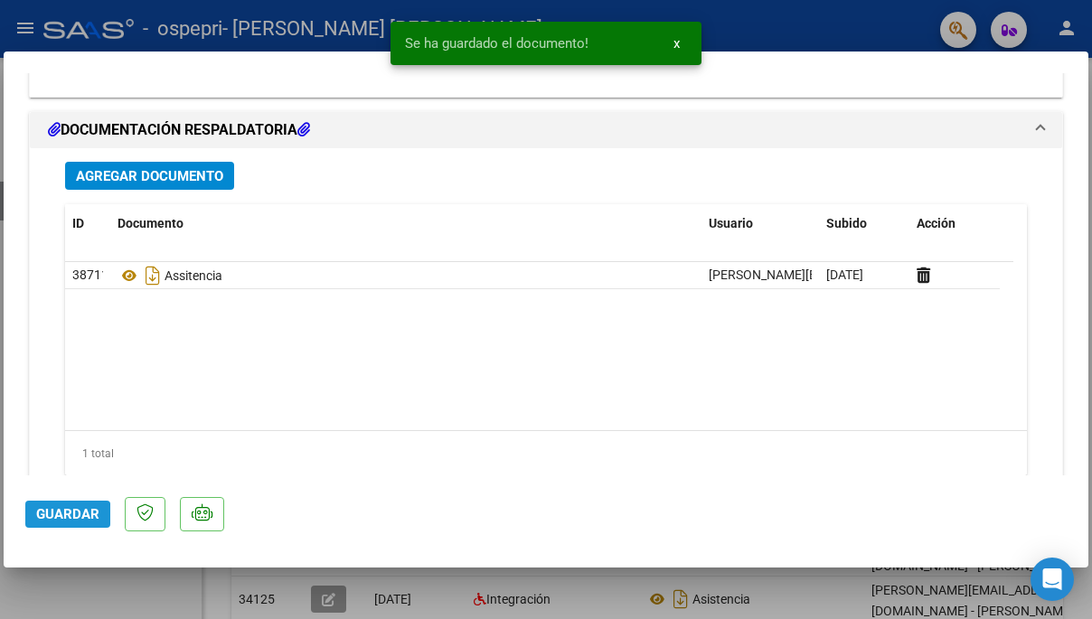
click at [58, 515] on span "Guardar" at bounding box center [67, 514] width 63 height 16
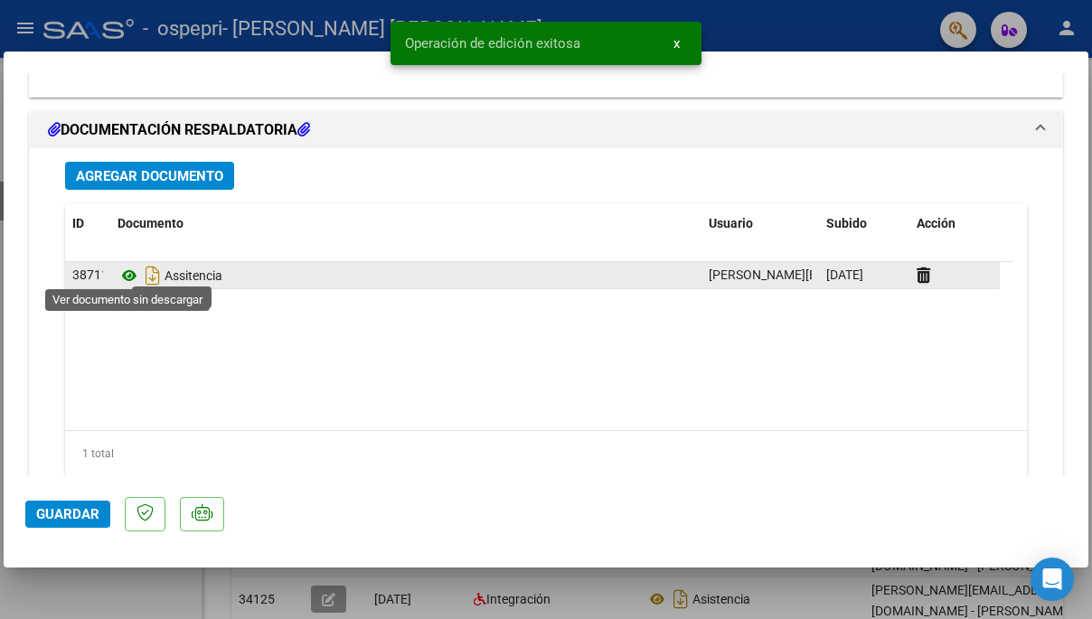
click at [125, 276] on icon at bounding box center [130, 276] width 24 height 22
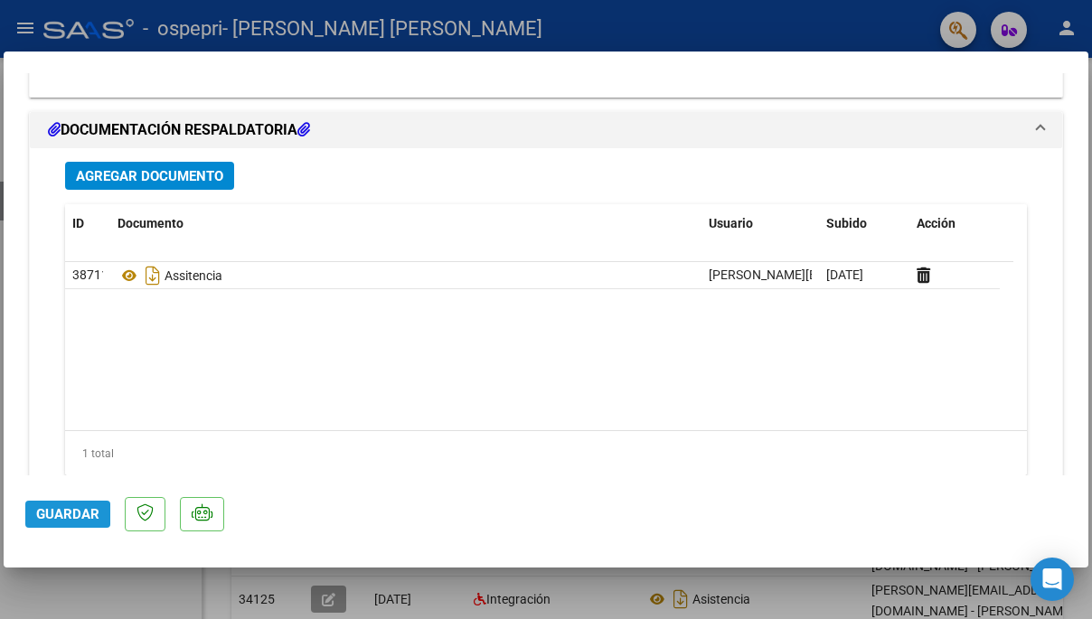
click at [60, 515] on span "Guardar" at bounding box center [67, 514] width 63 height 16
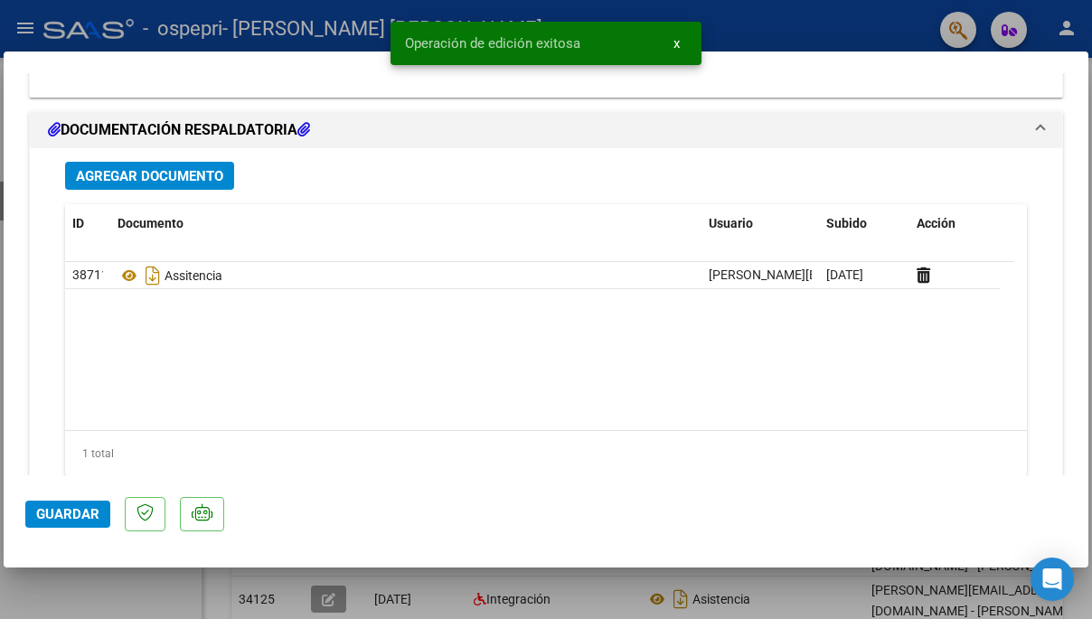
click at [297, 31] on div at bounding box center [546, 309] width 1092 height 619
type input "$ 0,00"
